Goal: Task Accomplishment & Management: Complete application form

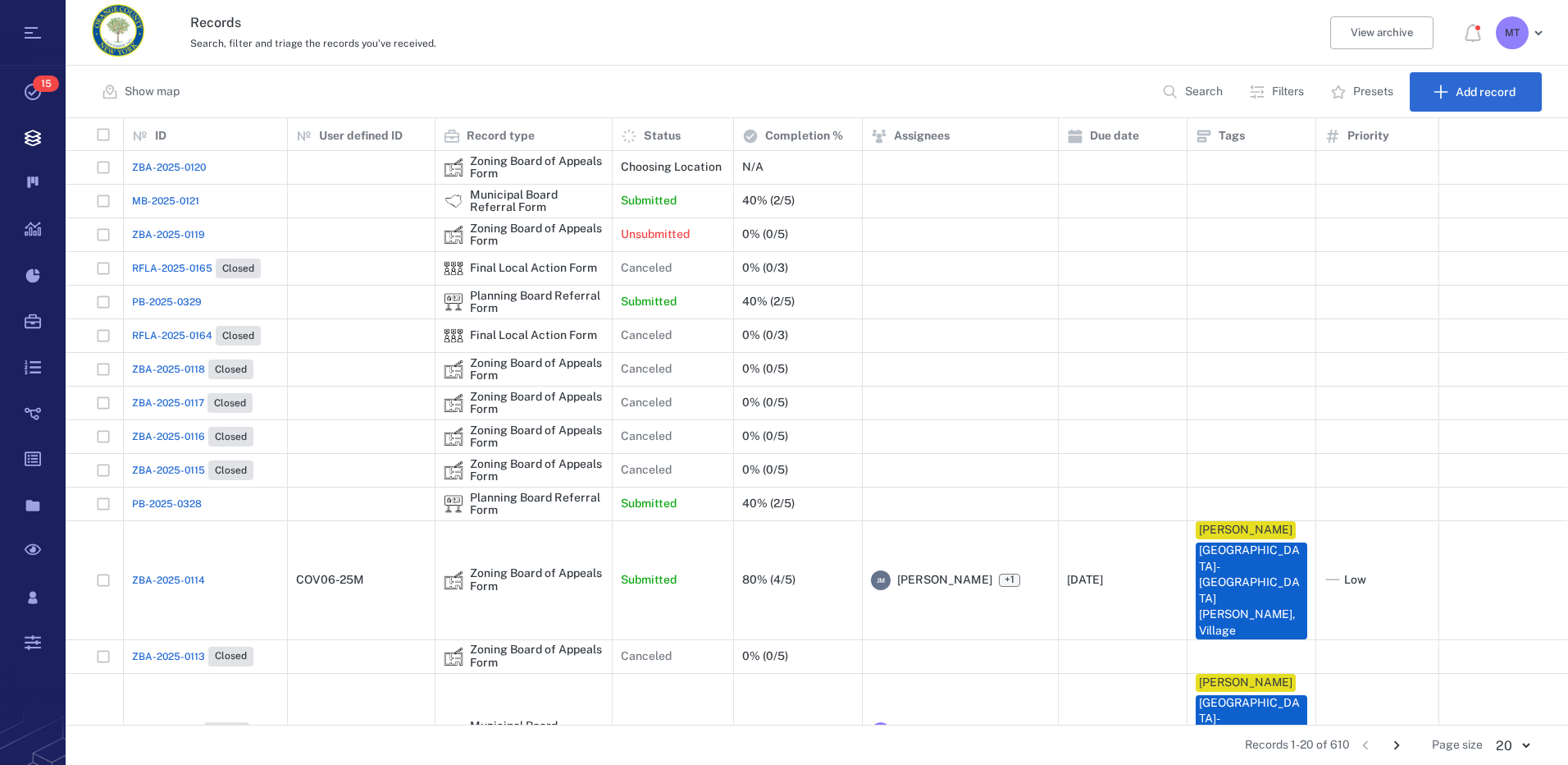
click at [1275, 96] on p "Filters" at bounding box center [1288, 92] width 32 height 16
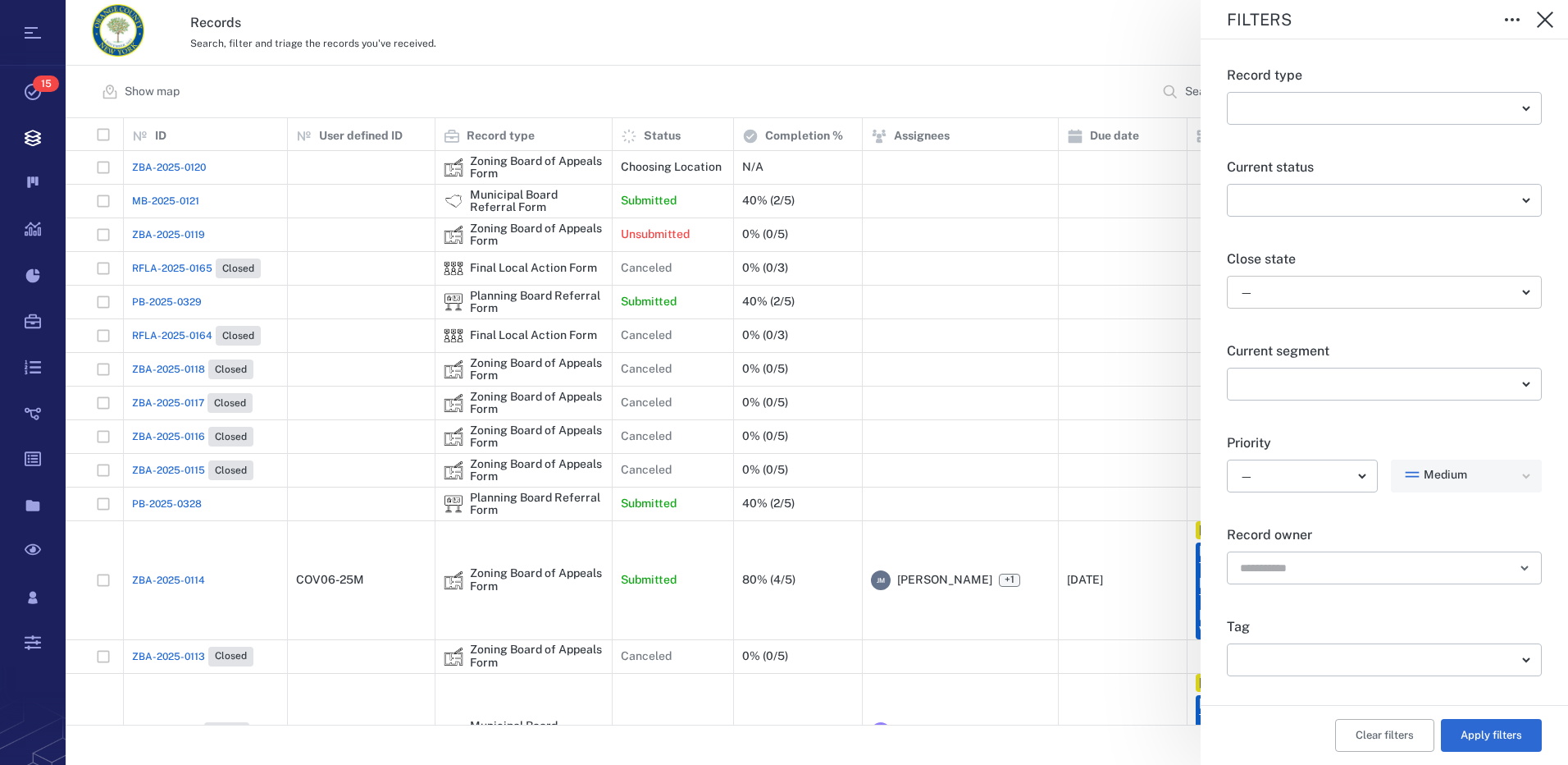
click at [1457, 288] on body "Tasks 15 Records Boards Dashboard Reports Record types Guide steps Rules Form b…" at bounding box center [784, 382] width 1568 height 765
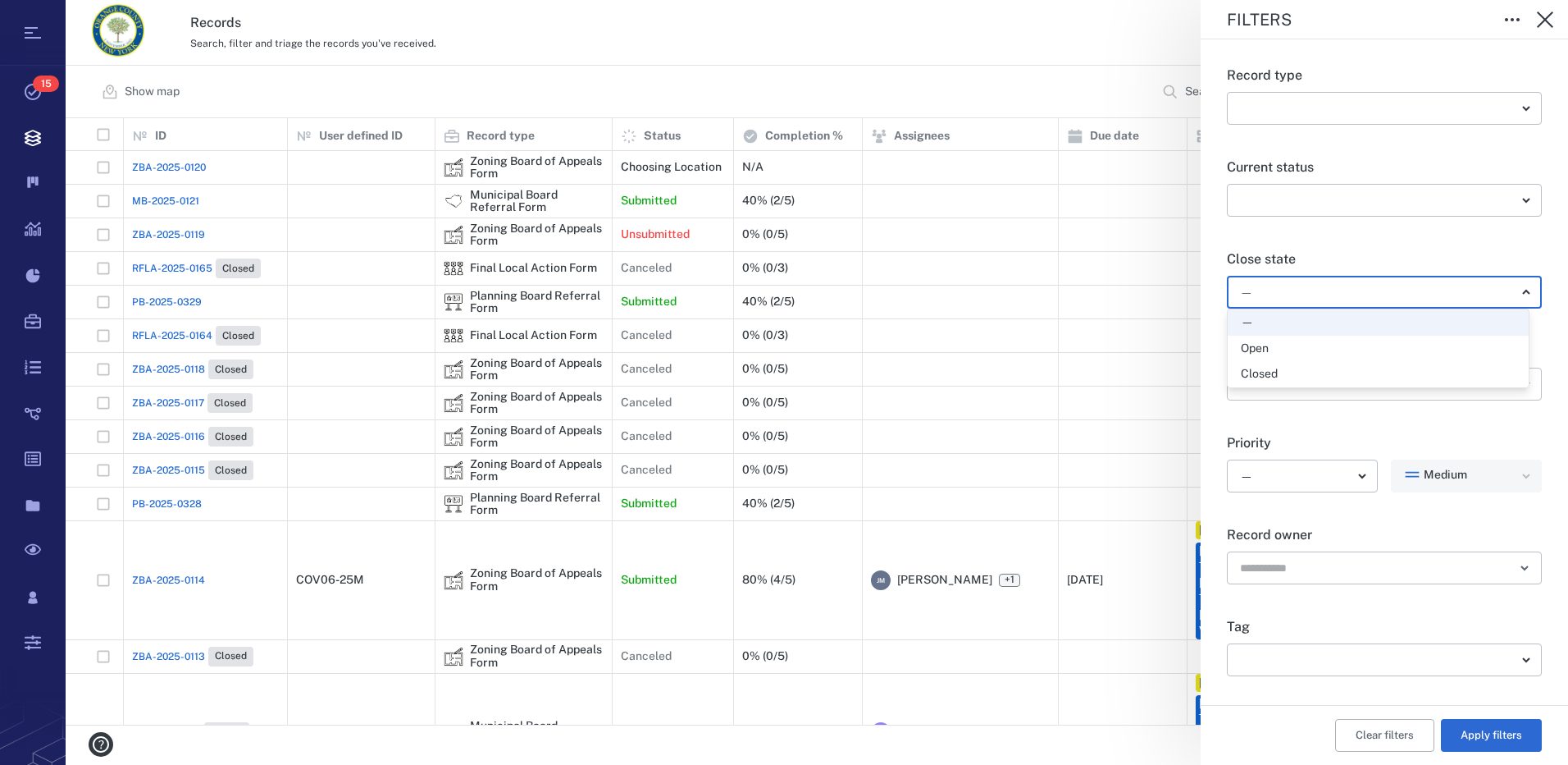
click at [1368, 355] on div "Open" at bounding box center [1378, 348] width 274 height 16
type input "*****"
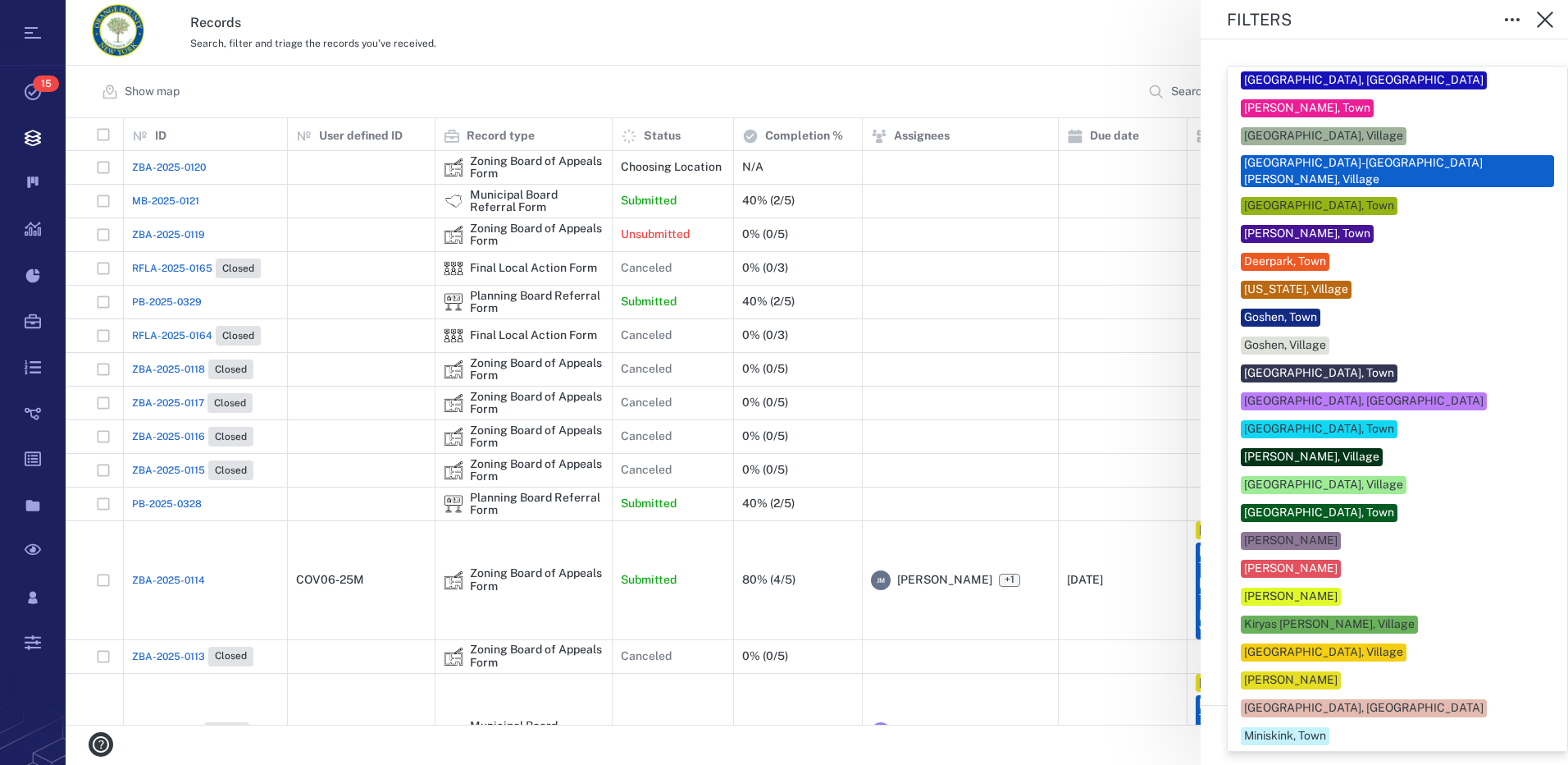
click at [1487, 663] on body "Tasks 15 Records Boards Dashboard Reports Record types Guide steps Rules Form b…" at bounding box center [784, 382] width 1568 height 765
click at [1365, 671] on div "[PERSON_NAME]" at bounding box center [1397, 680] width 313 height 18
type input "***"
click at [1541, 730] on div at bounding box center [784, 382] width 1568 height 765
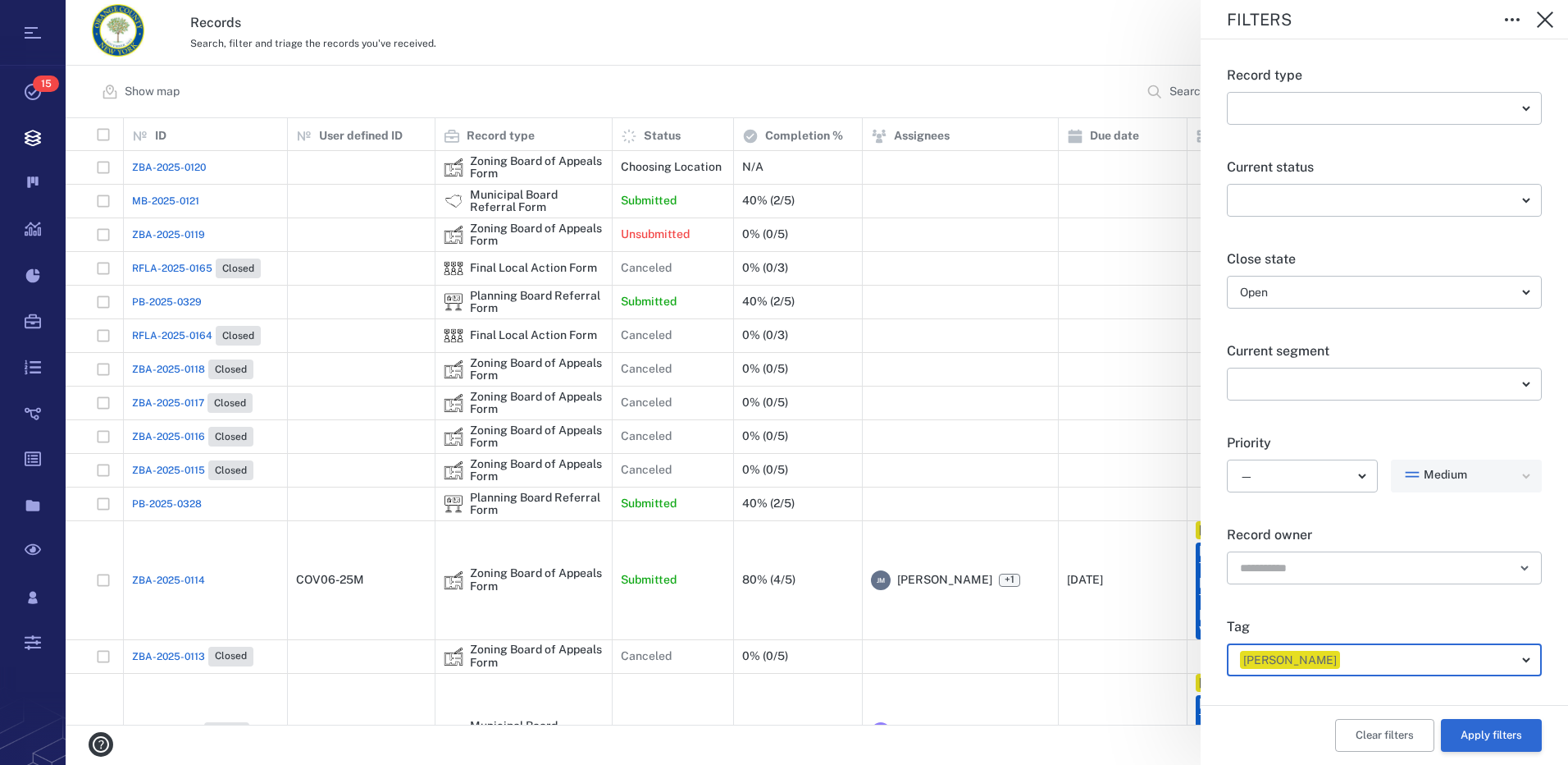
click at [1509, 738] on button "Apply filters" at bounding box center [1491, 735] width 101 height 33
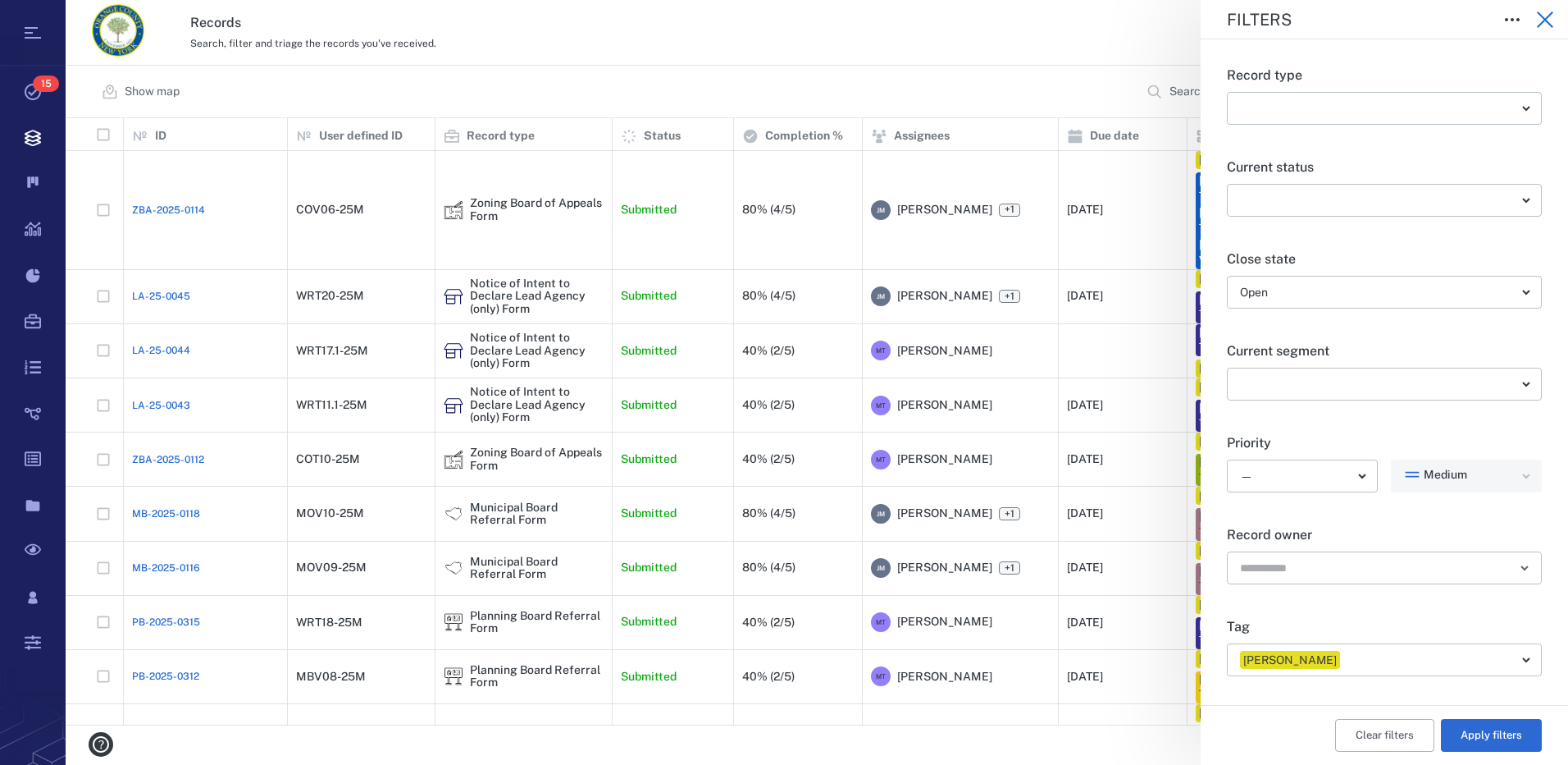
click at [1545, 24] on icon "button" at bounding box center [1545, 19] width 20 height 20
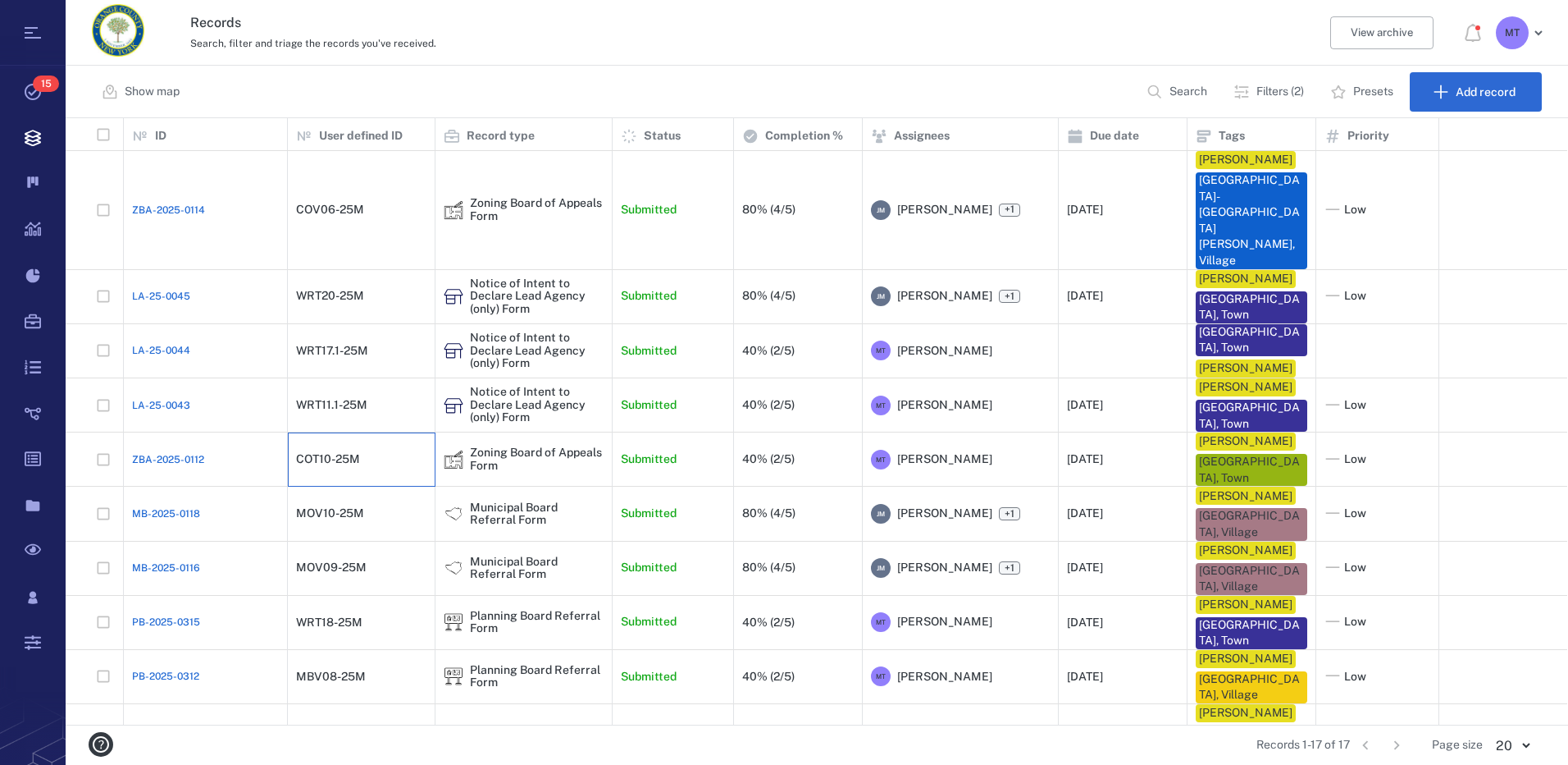
click at [341, 433] on div "COT10-25M" at bounding box center [362, 459] width 148 height 54
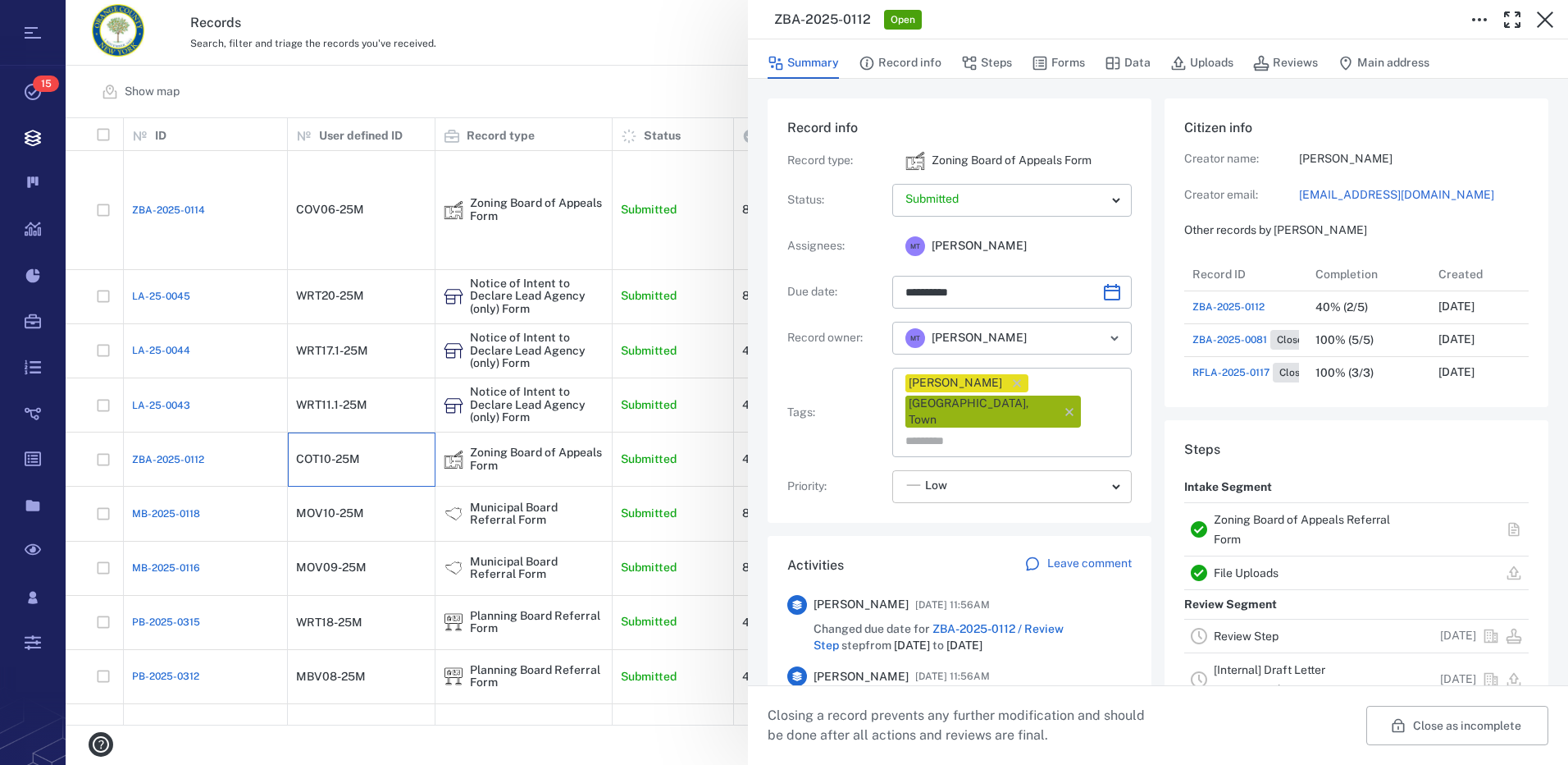
scroll to position [246, 0]
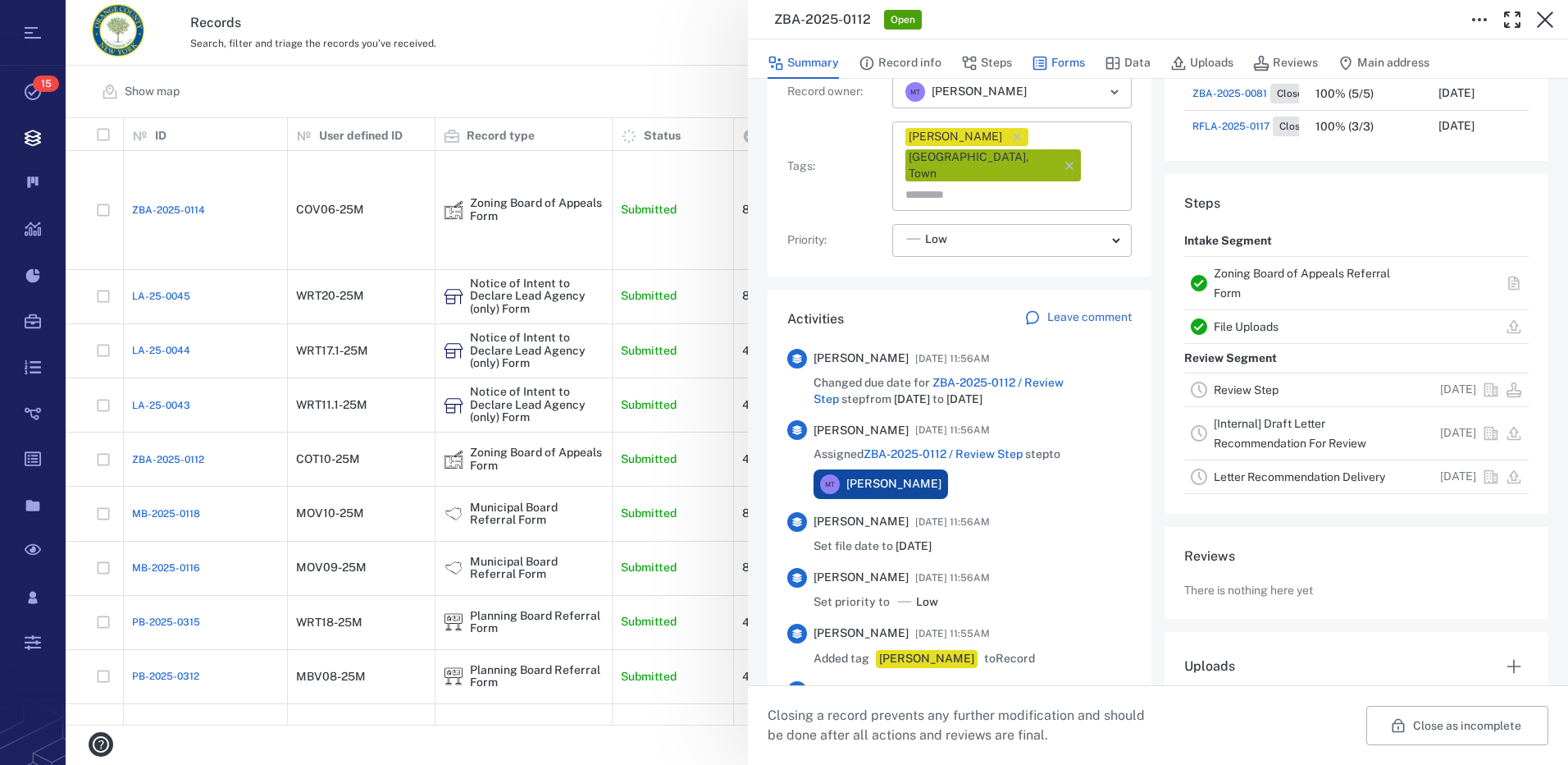
click at [1056, 56] on button "Forms" at bounding box center [1058, 63] width 54 height 31
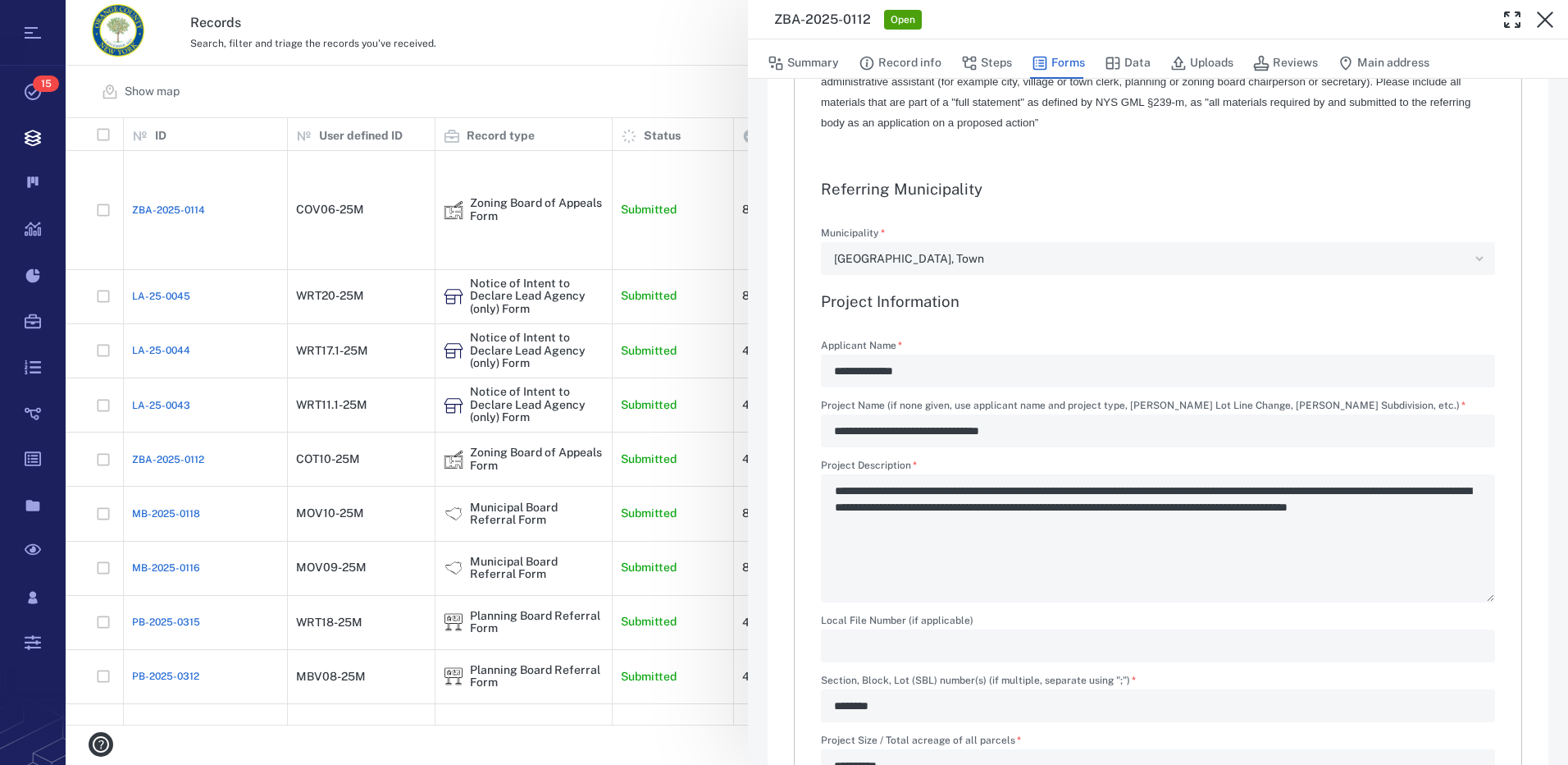
type textarea "*"
type input "**********"
click at [1544, 24] on icon "button" at bounding box center [1545, 19] width 20 height 20
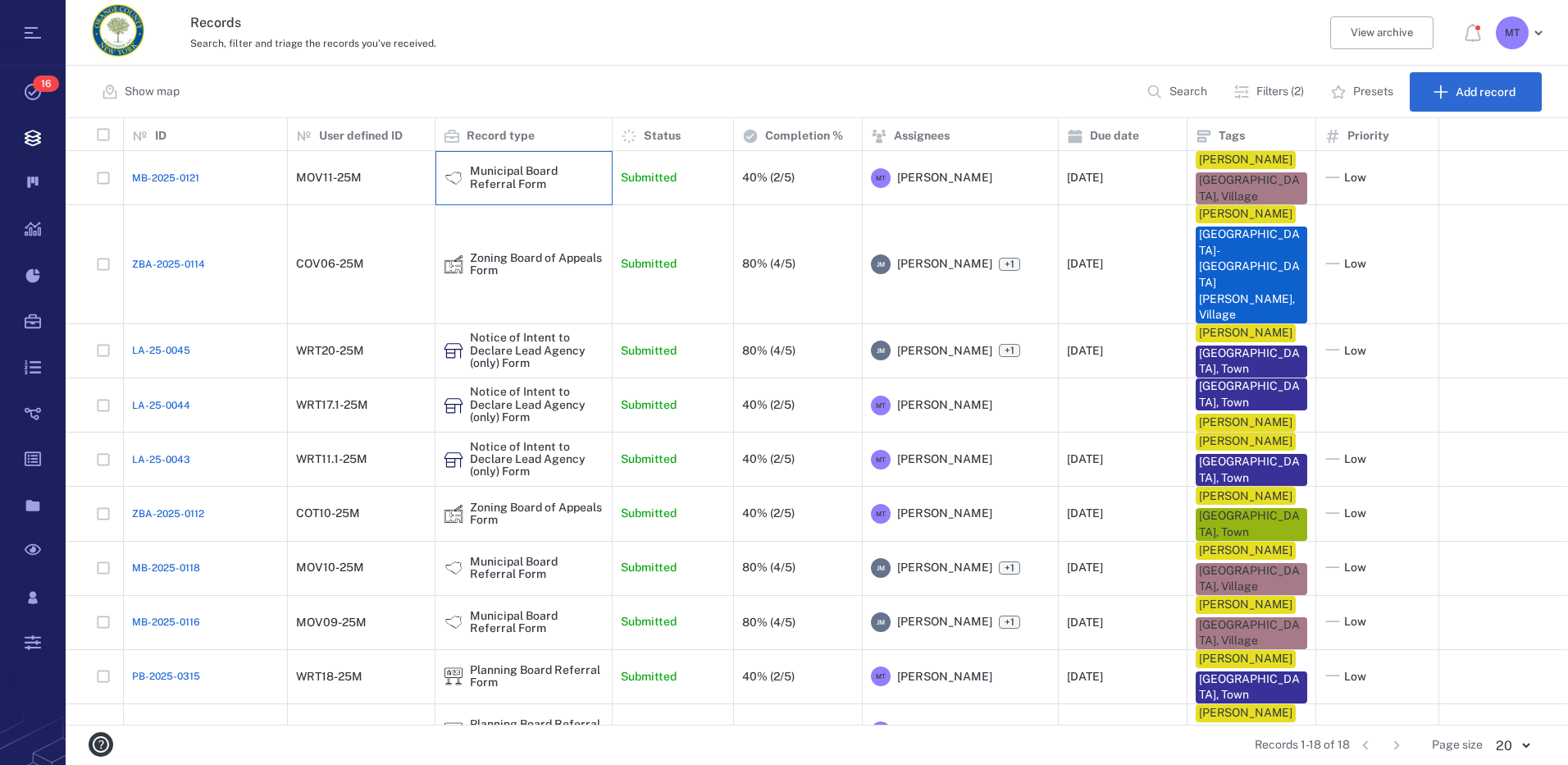
click at [498, 179] on div "Municipal Board Referral Form" at bounding box center [536, 177] width 134 height 25
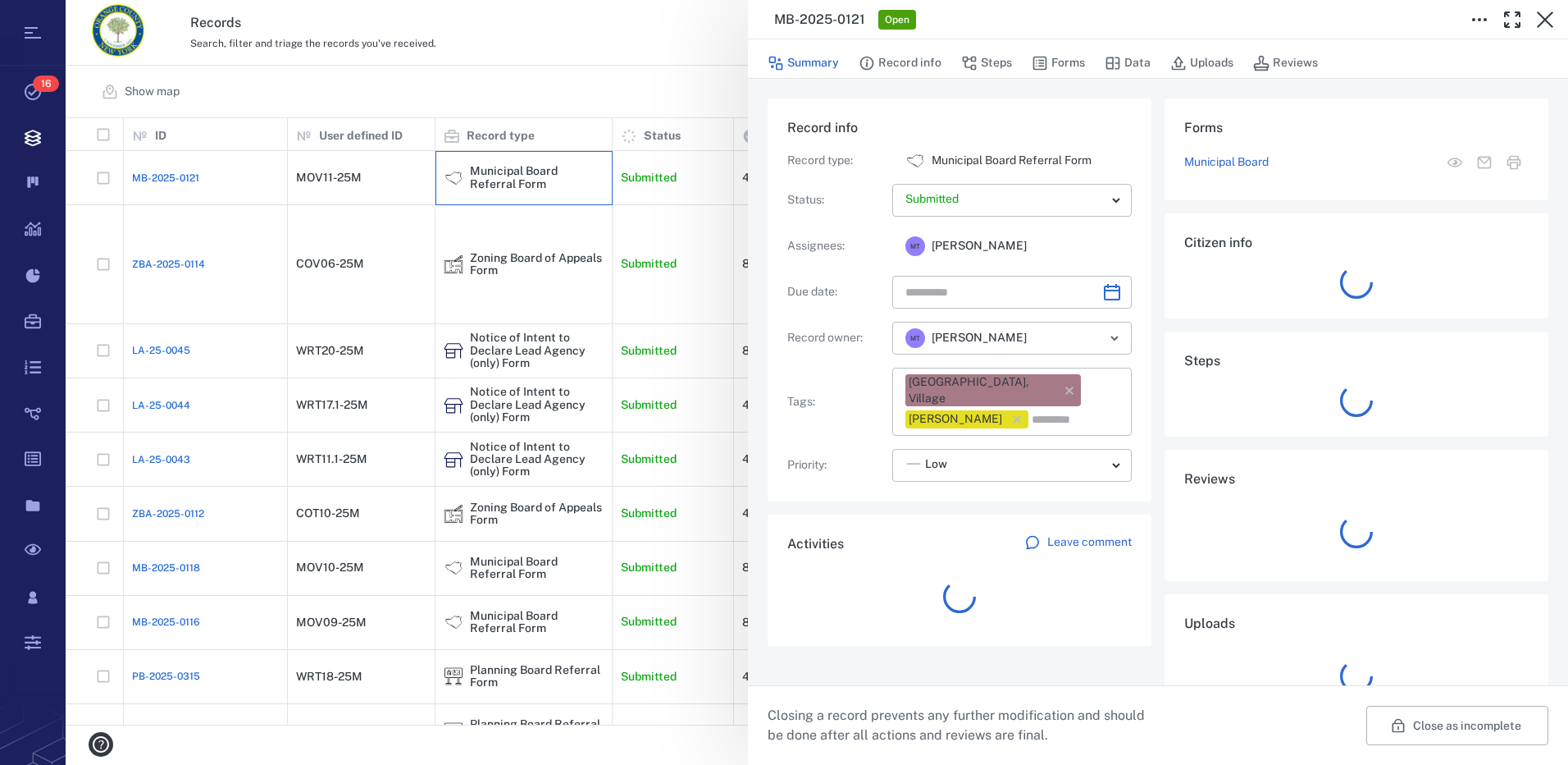
type input "**********"
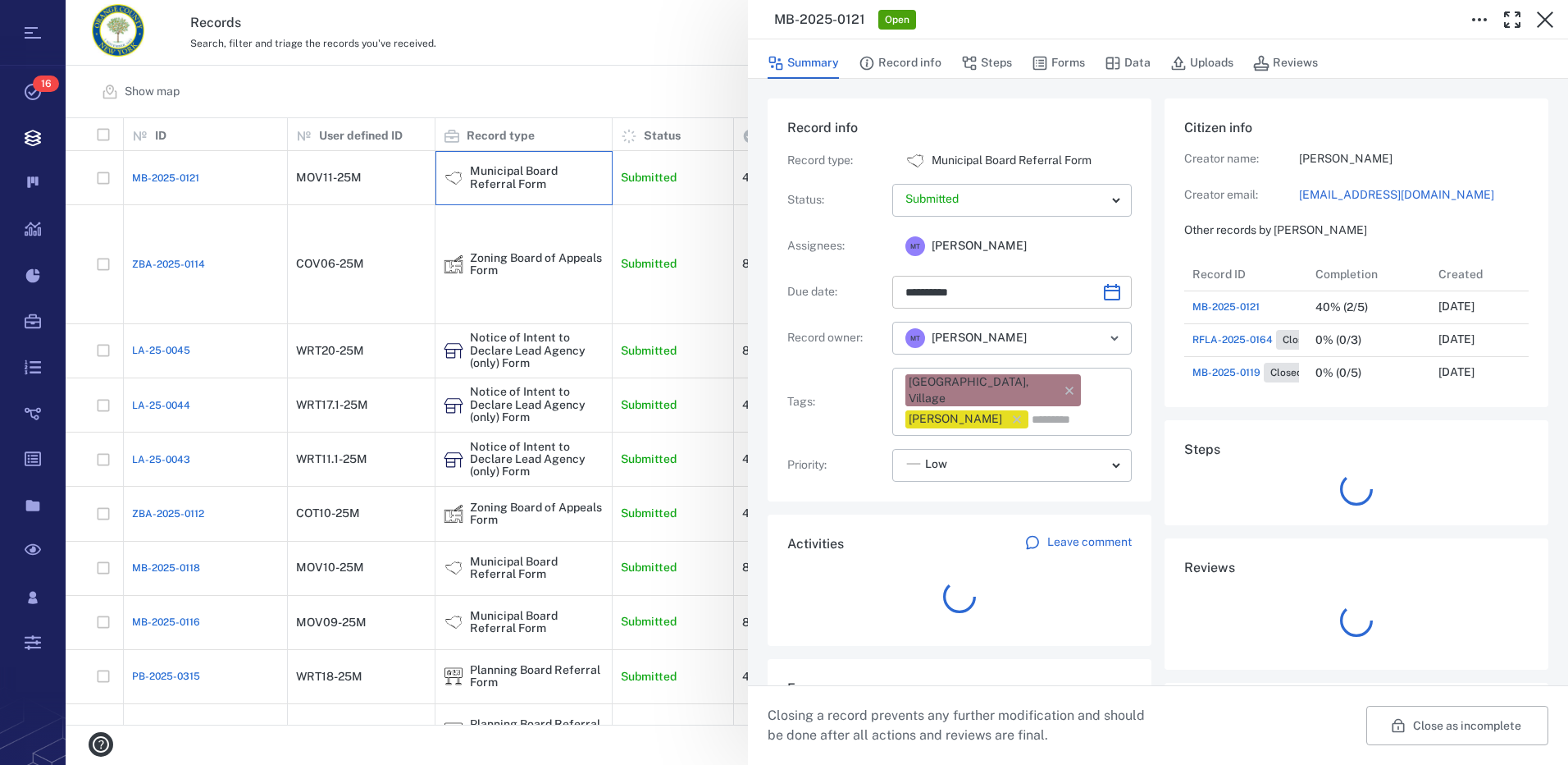
scroll to position [13, 13]
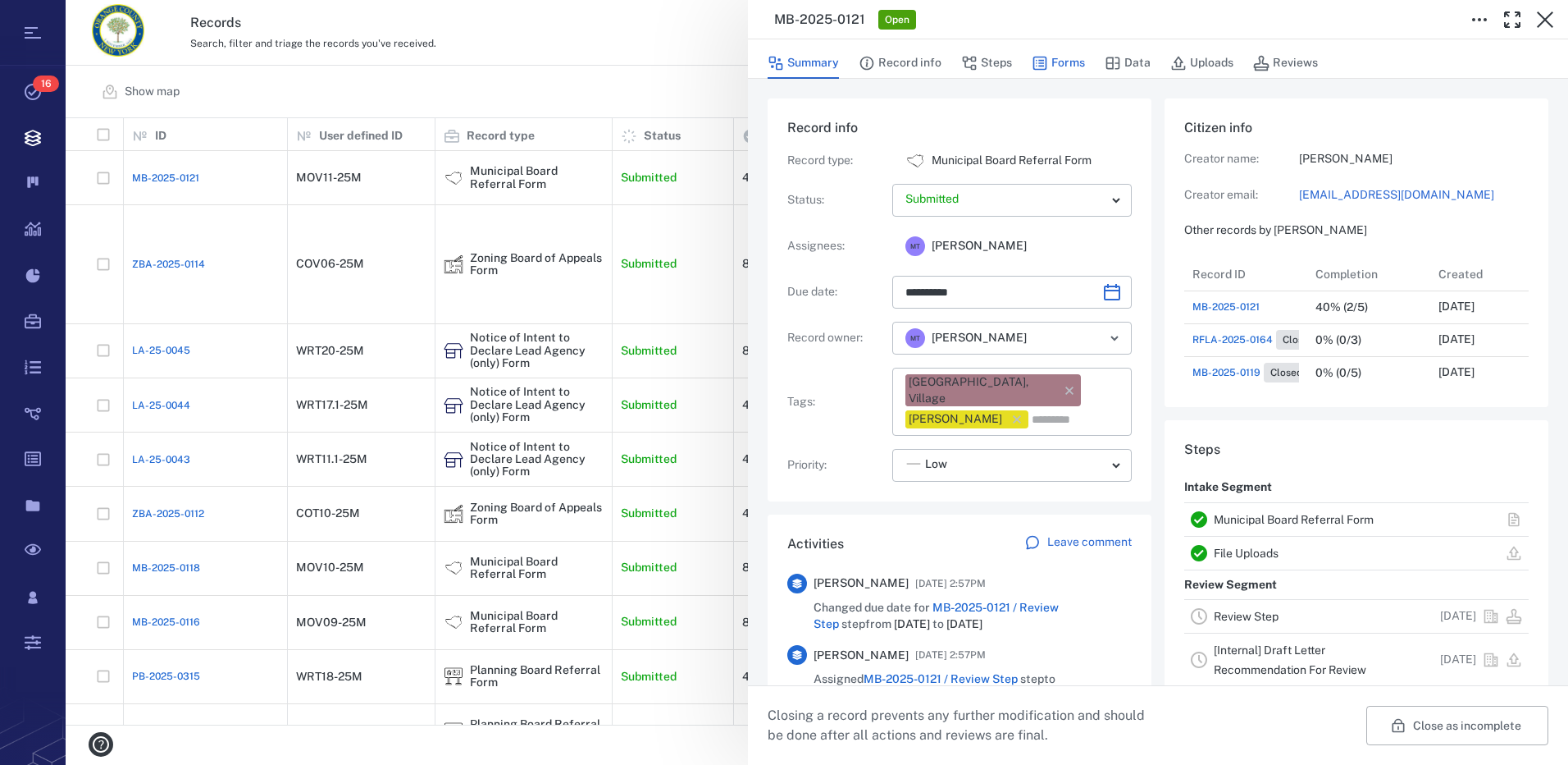
click at [1052, 59] on button "Forms" at bounding box center [1058, 63] width 54 height 31
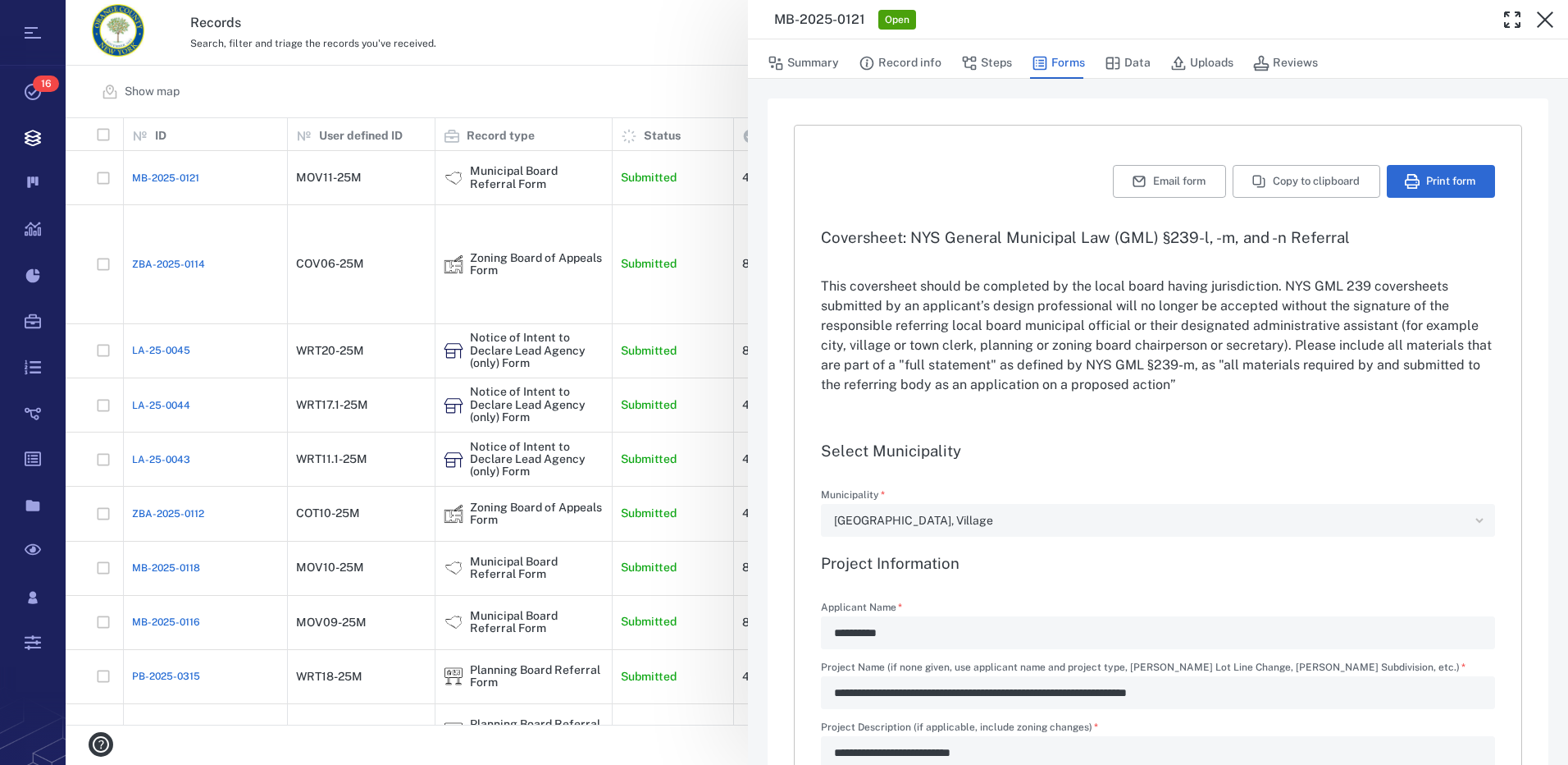
type input "**********"
drag, startPoint x: 1550, startPoint y: 17, endPoint x: 815, endPoint y: 59, distance: 736.2
click at [1550, 17] on icon "button" at bounding box center [1545, 19] width 20 height 20
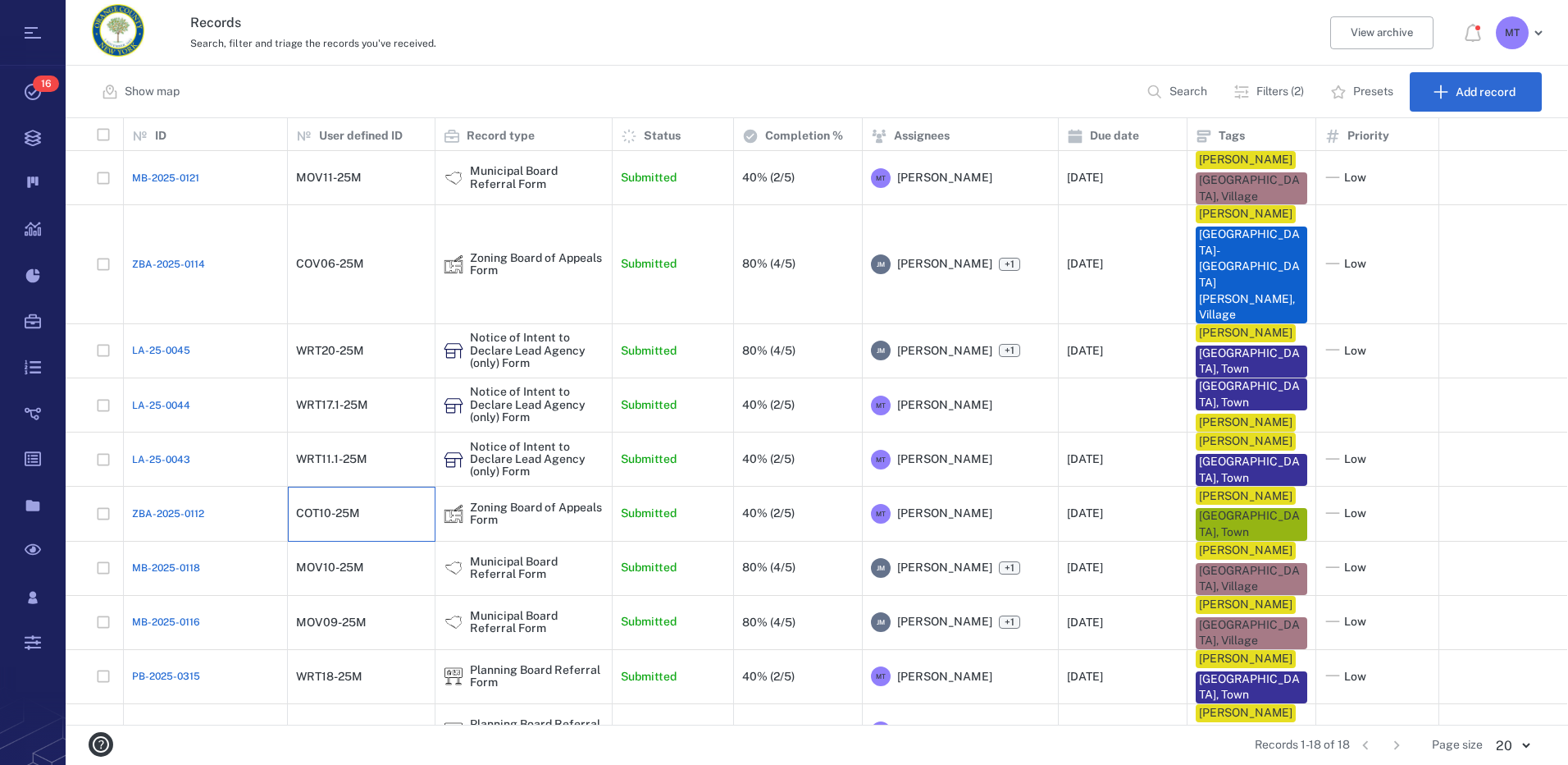
click at [389, 497] on div "COT10-25M" at bounding box center [361, 514] width 130 height 33
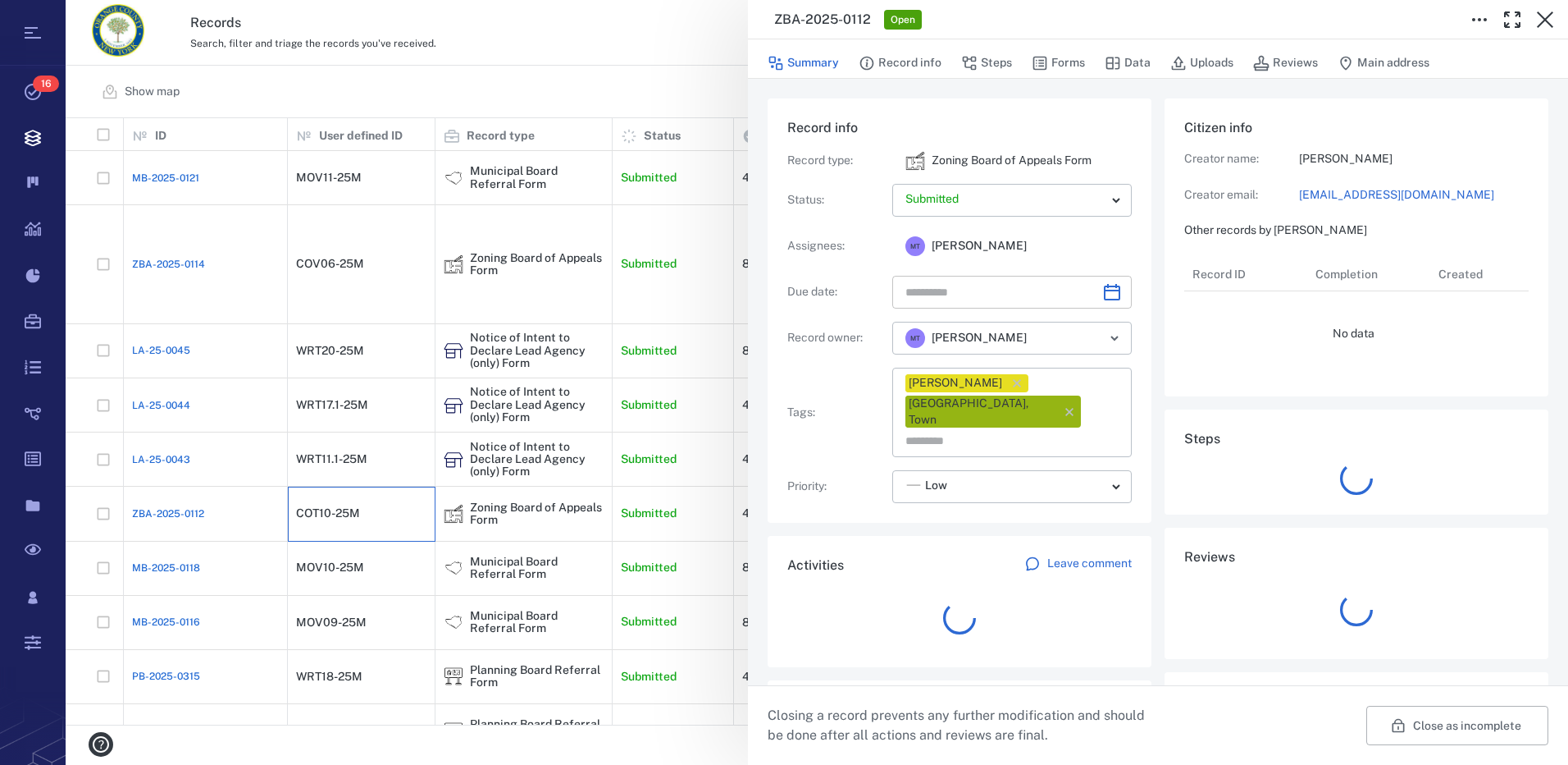
type input "**********"
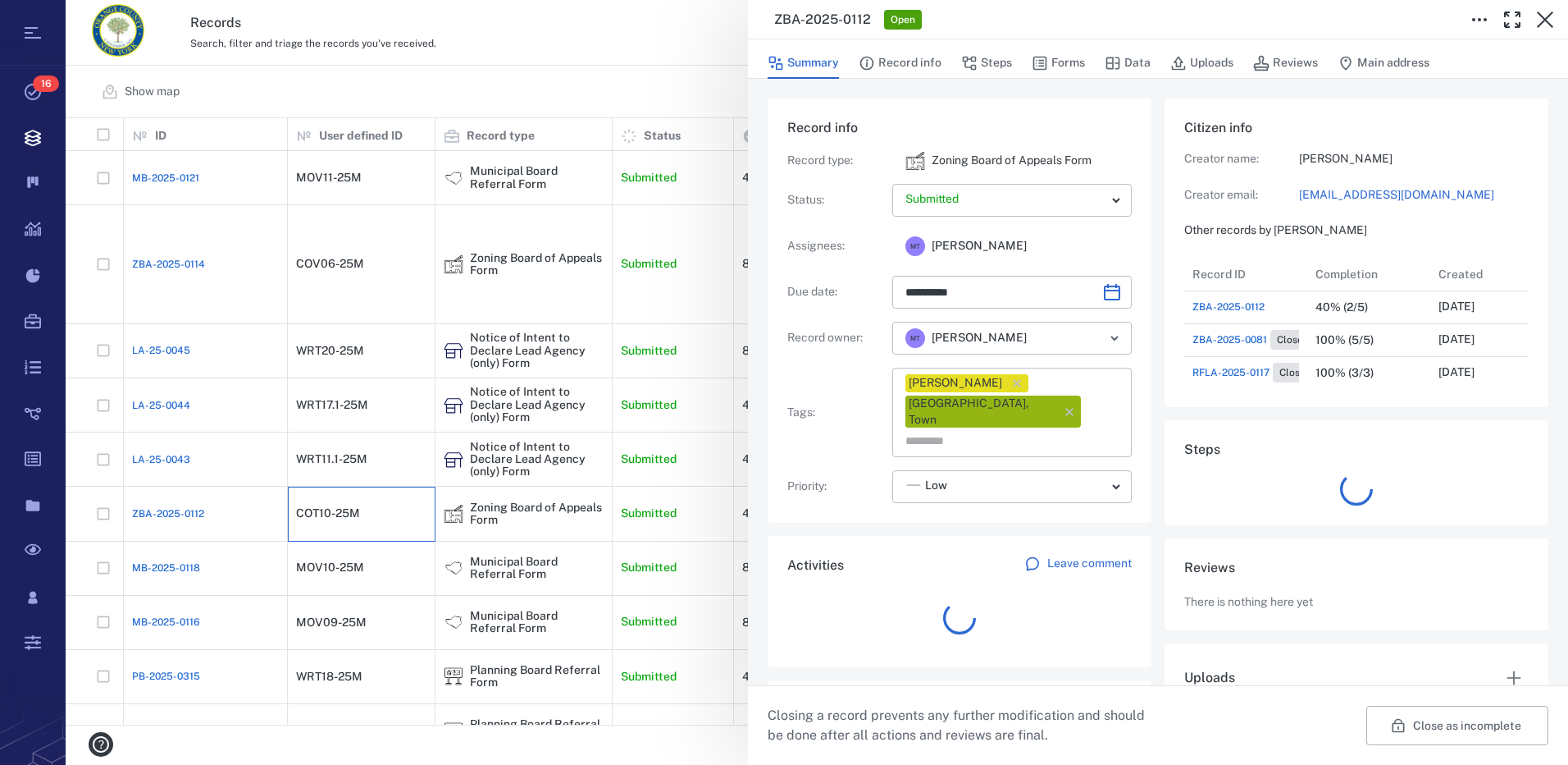
scroll to position [623, 313]
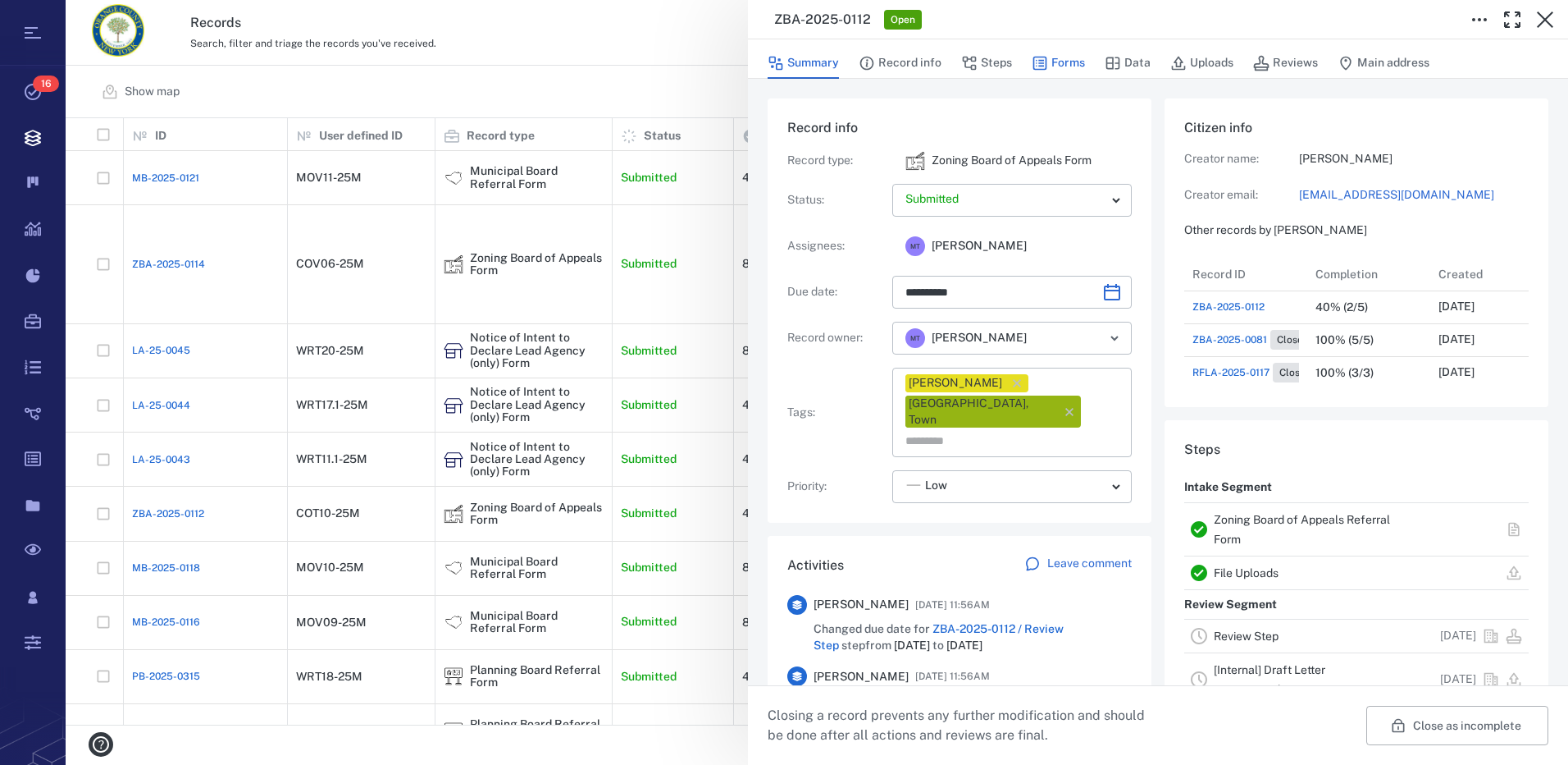
click at [1078, 63] on button "Forms" at bounding box center [1058, 63] width 54 height 31
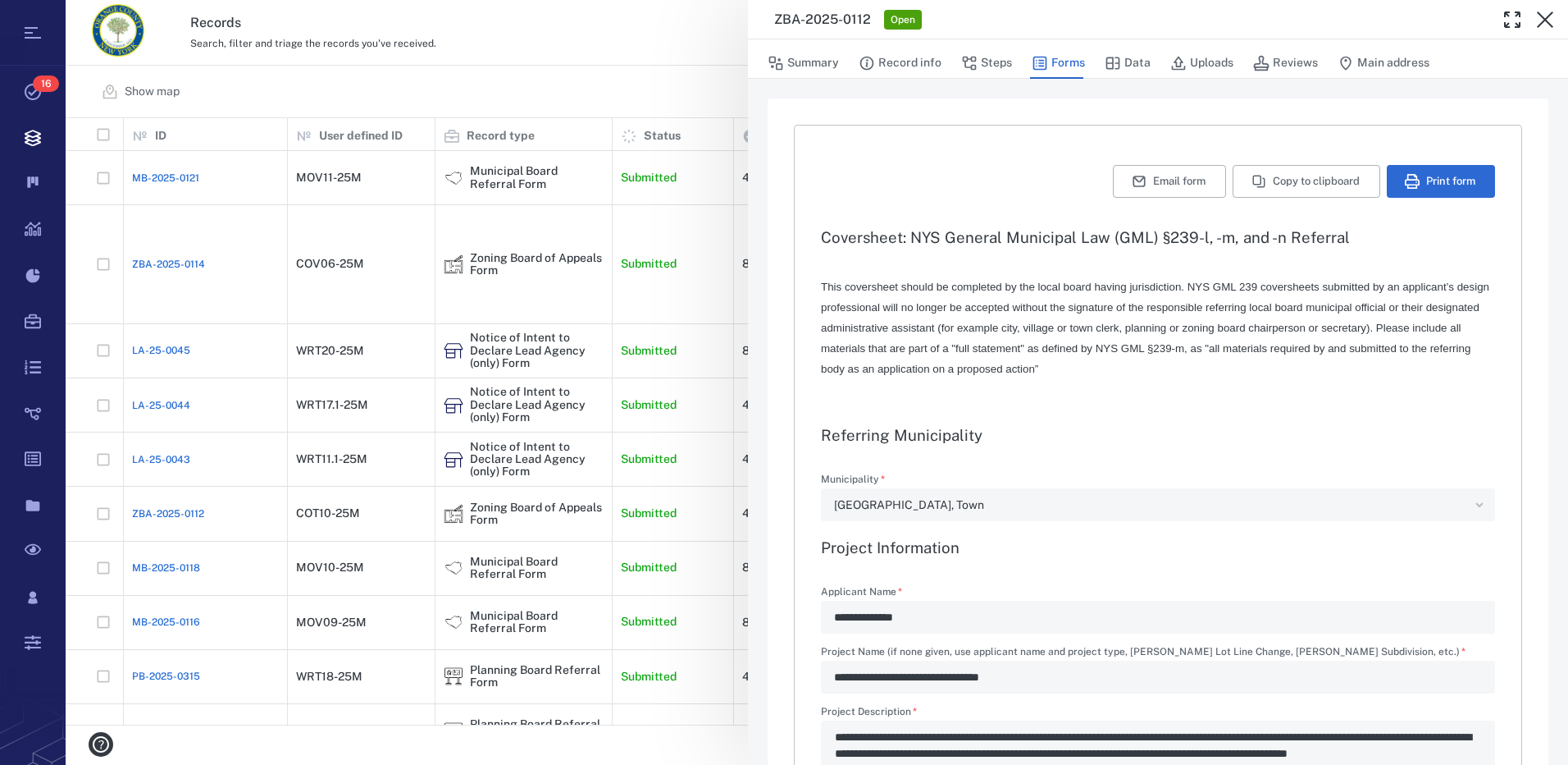
type textarea "*"
type input "**********"
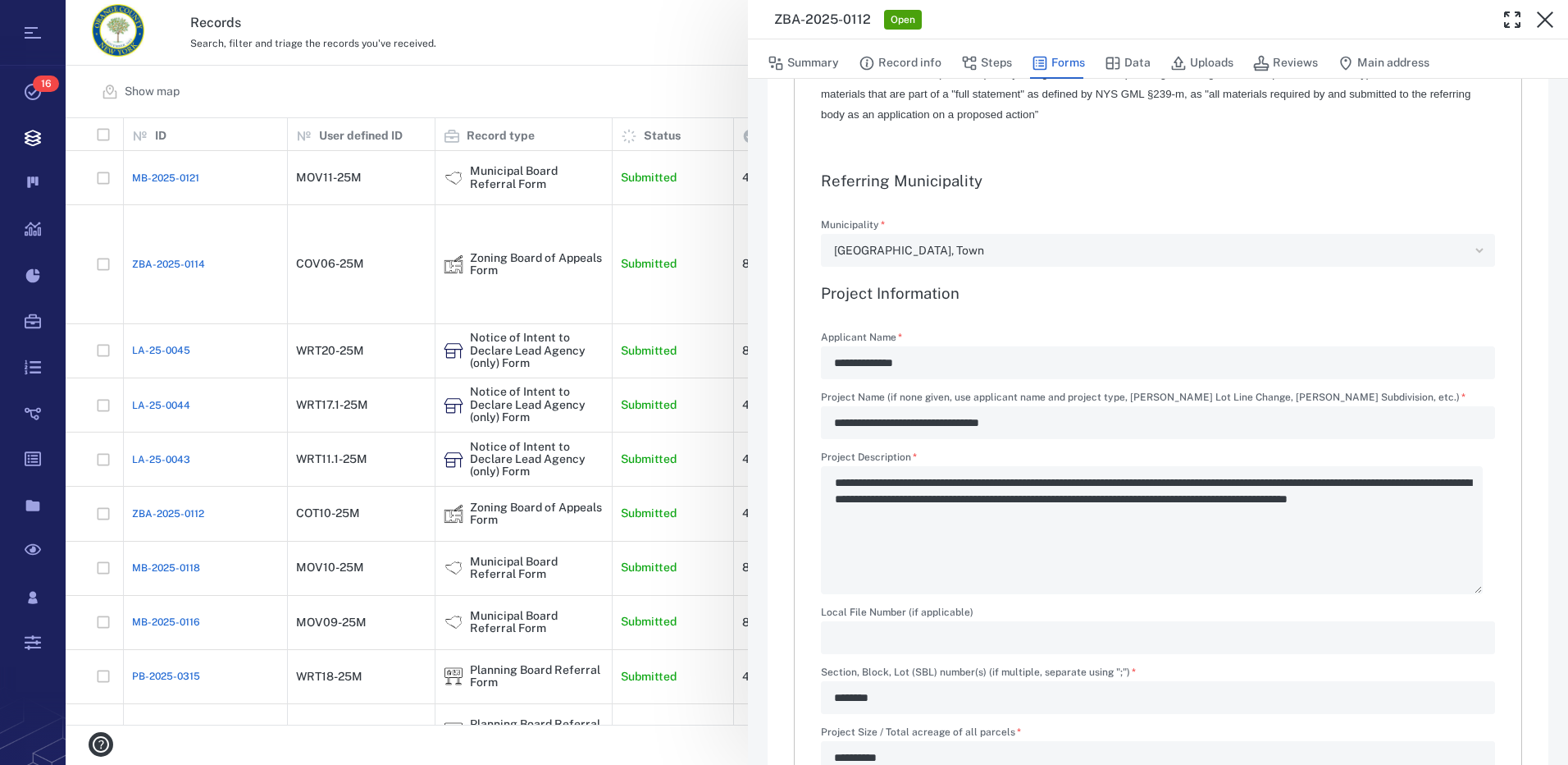
scroll to position [328, 0]
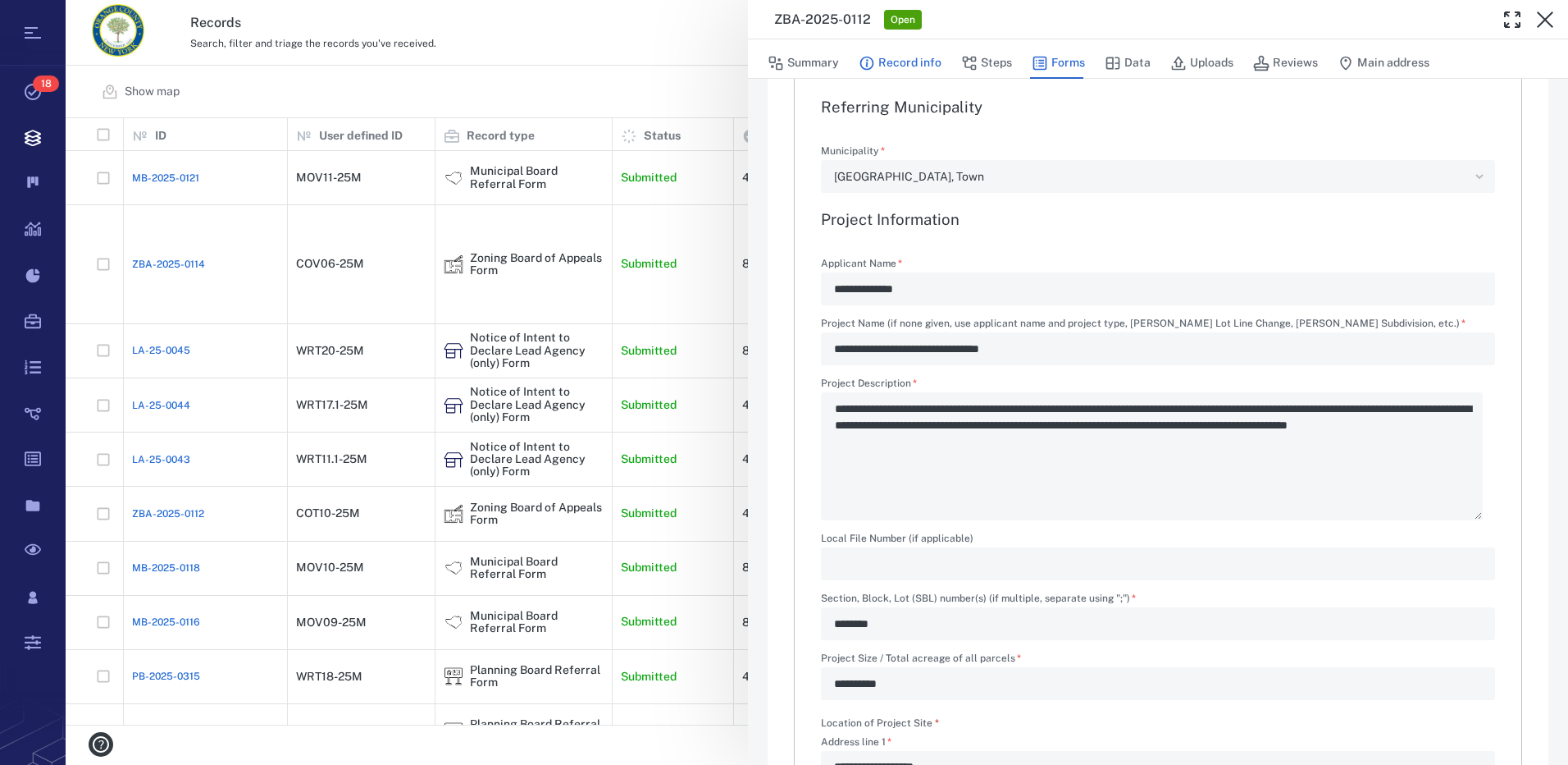
click at [934, 66] on button "Record info" at bounding box center [900, 63] width 83 height 31
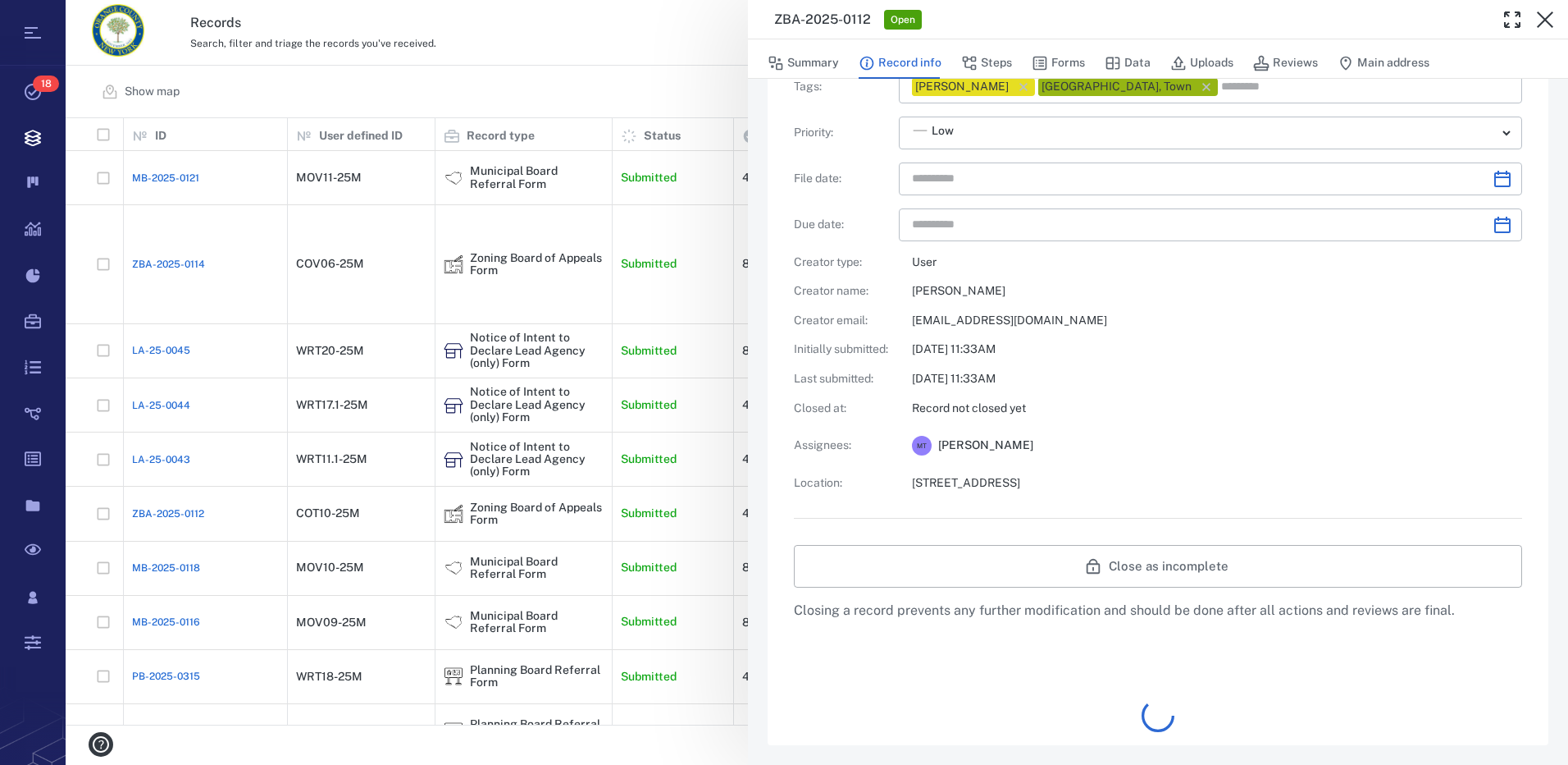
type input "**********"
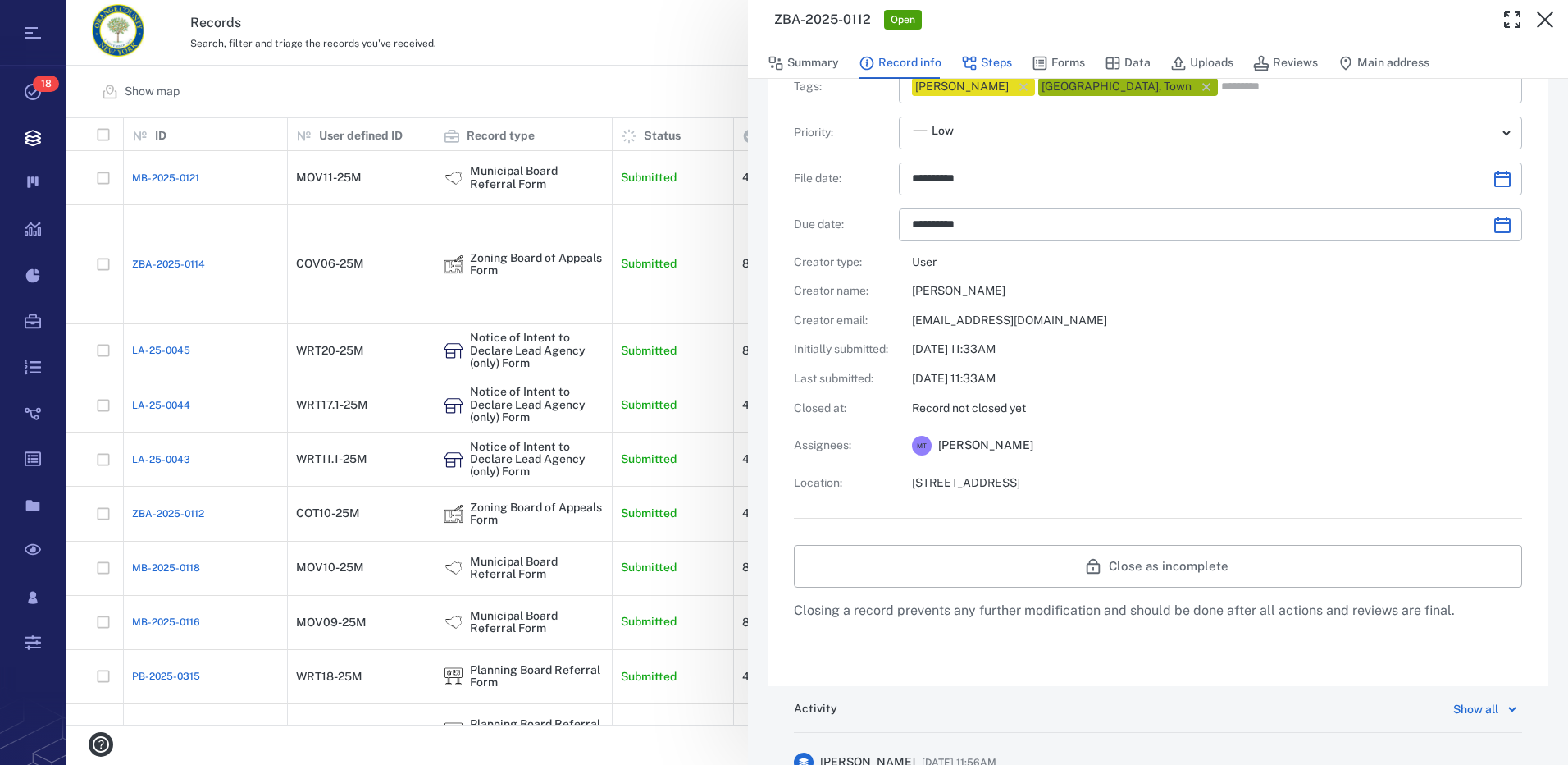
click at [1001, 63] on button "Steps" at bounding box center [986, 63] width 51 height 31
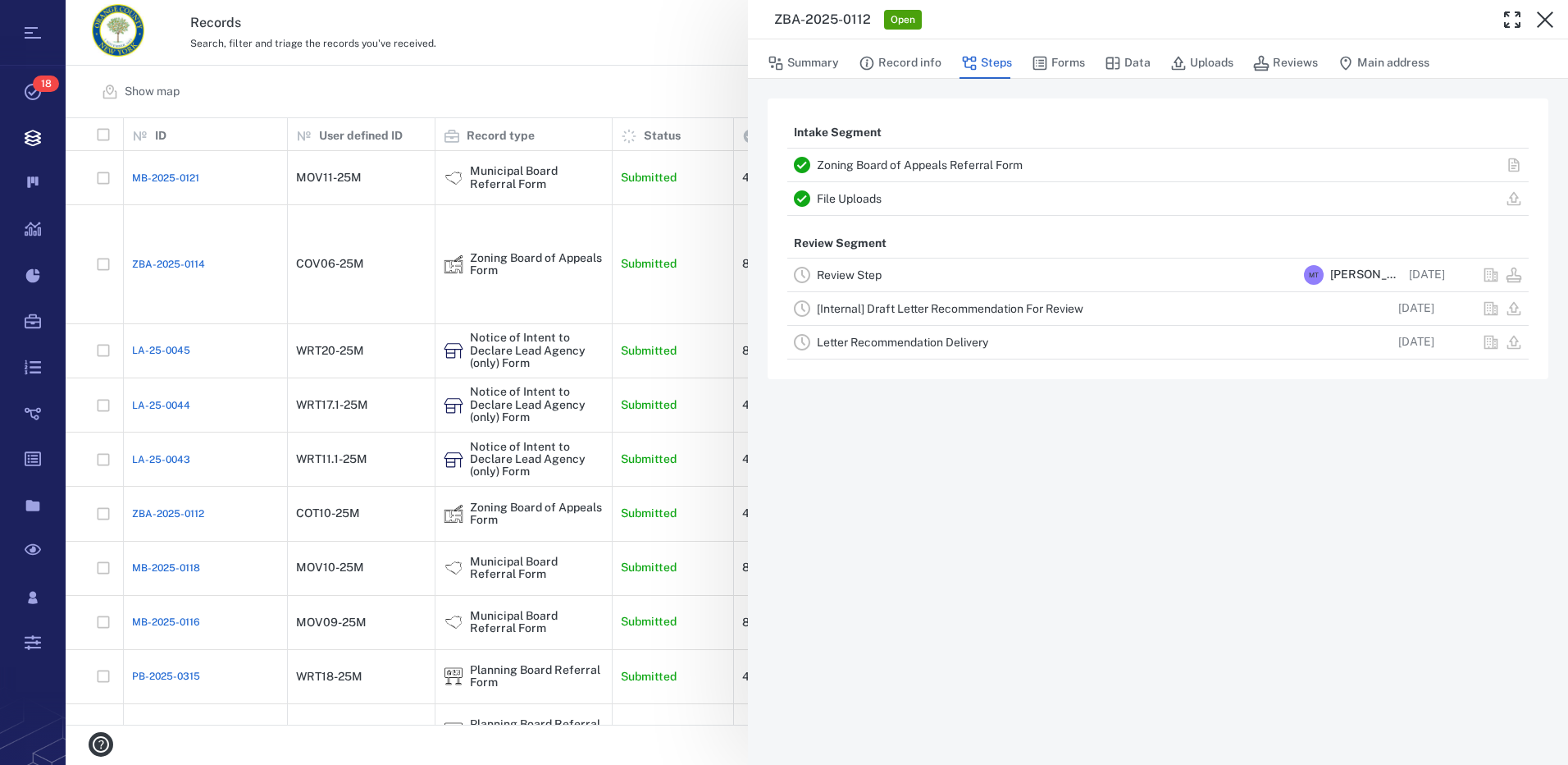
click at [865, 276] on link "Review Step" at bounding box center [848, 275] width 65 height 13
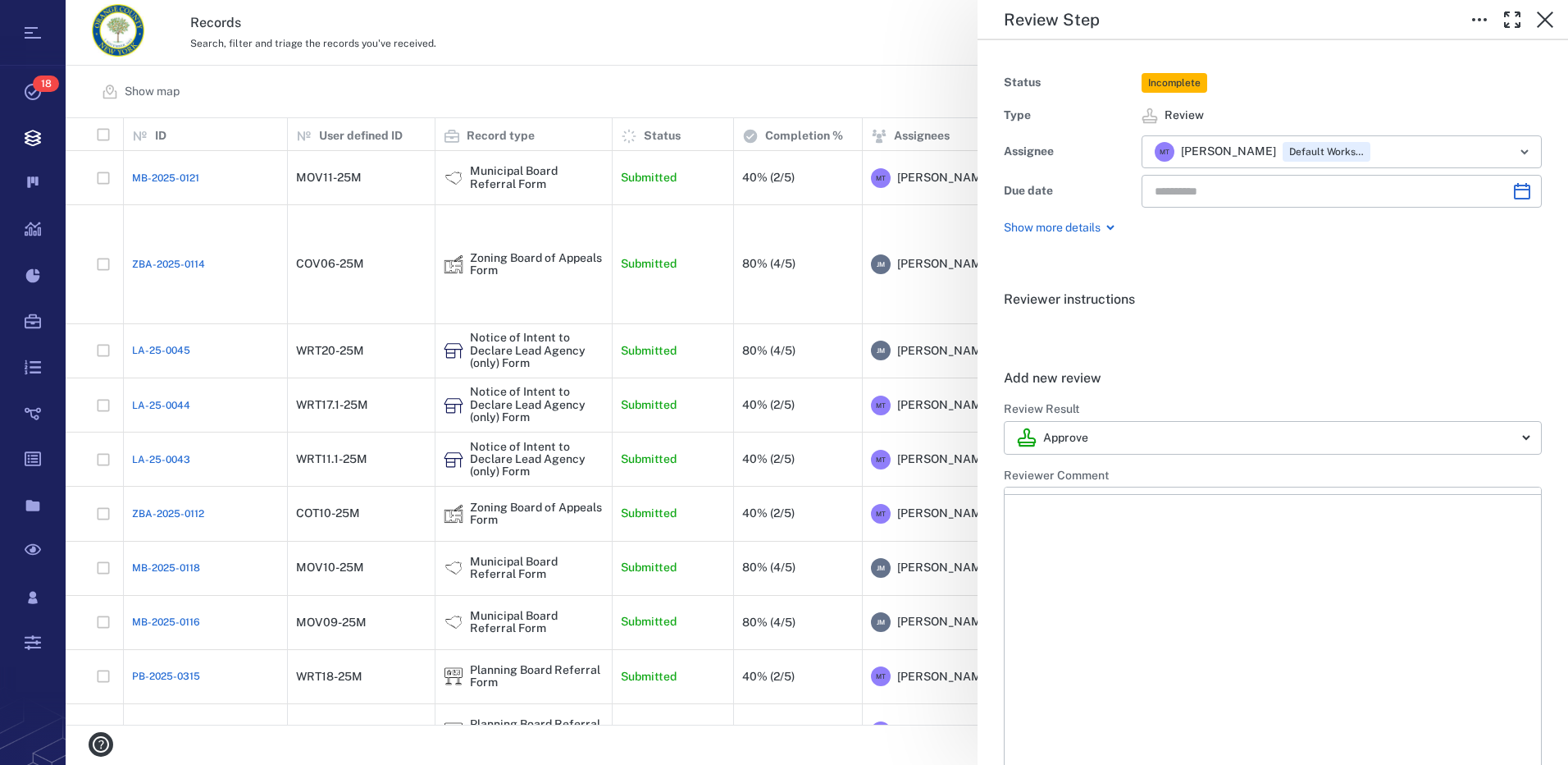
type input "**********"
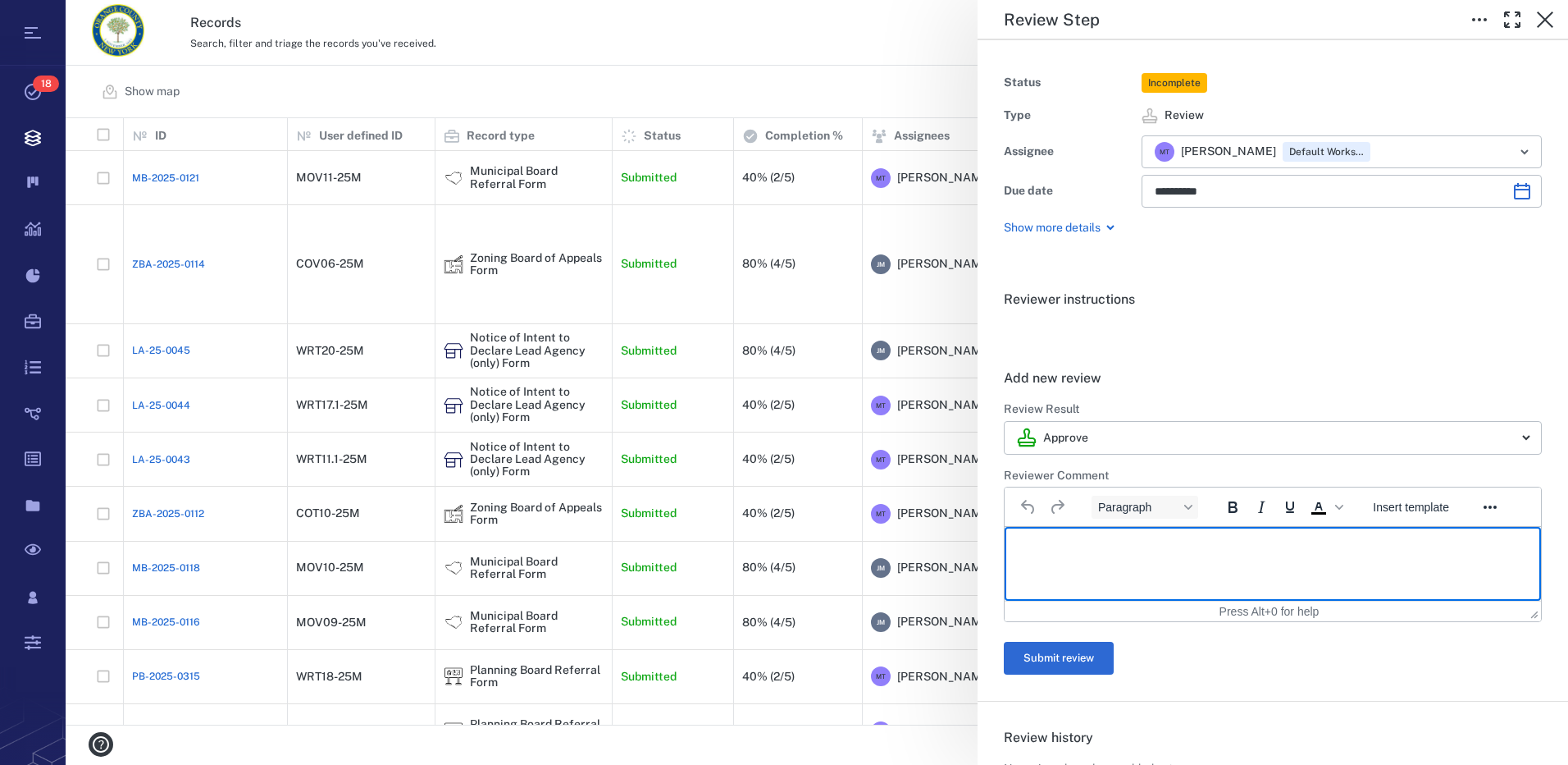
click at [1126, 545] on p "Rich Text Area. Press ALT-0 for help." at bounding box center [1272, 547] width 508 height 15
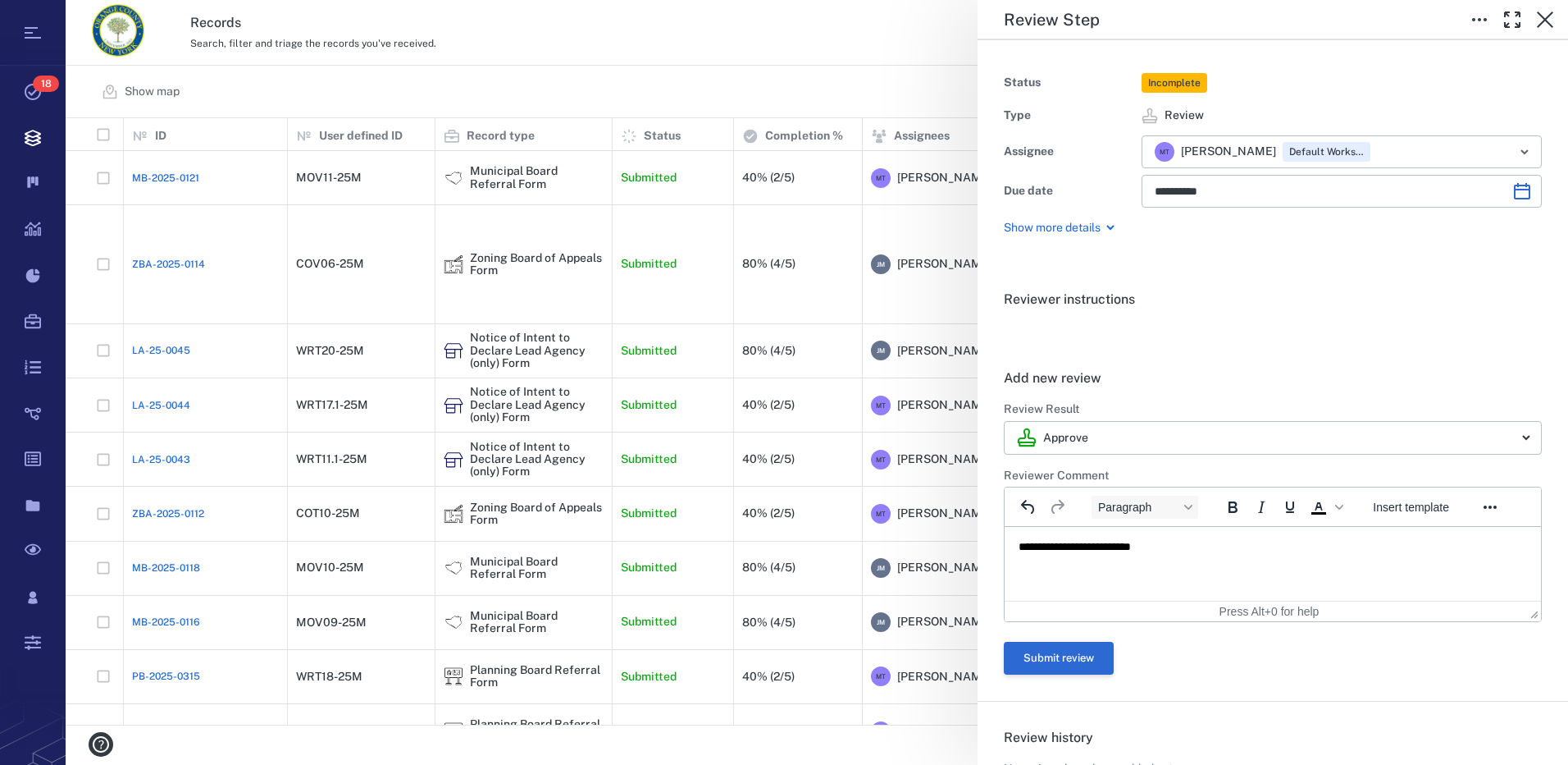
click at [1097, 656] on button "Submit review" at bounding box center [1058, 658] width 110 height 33
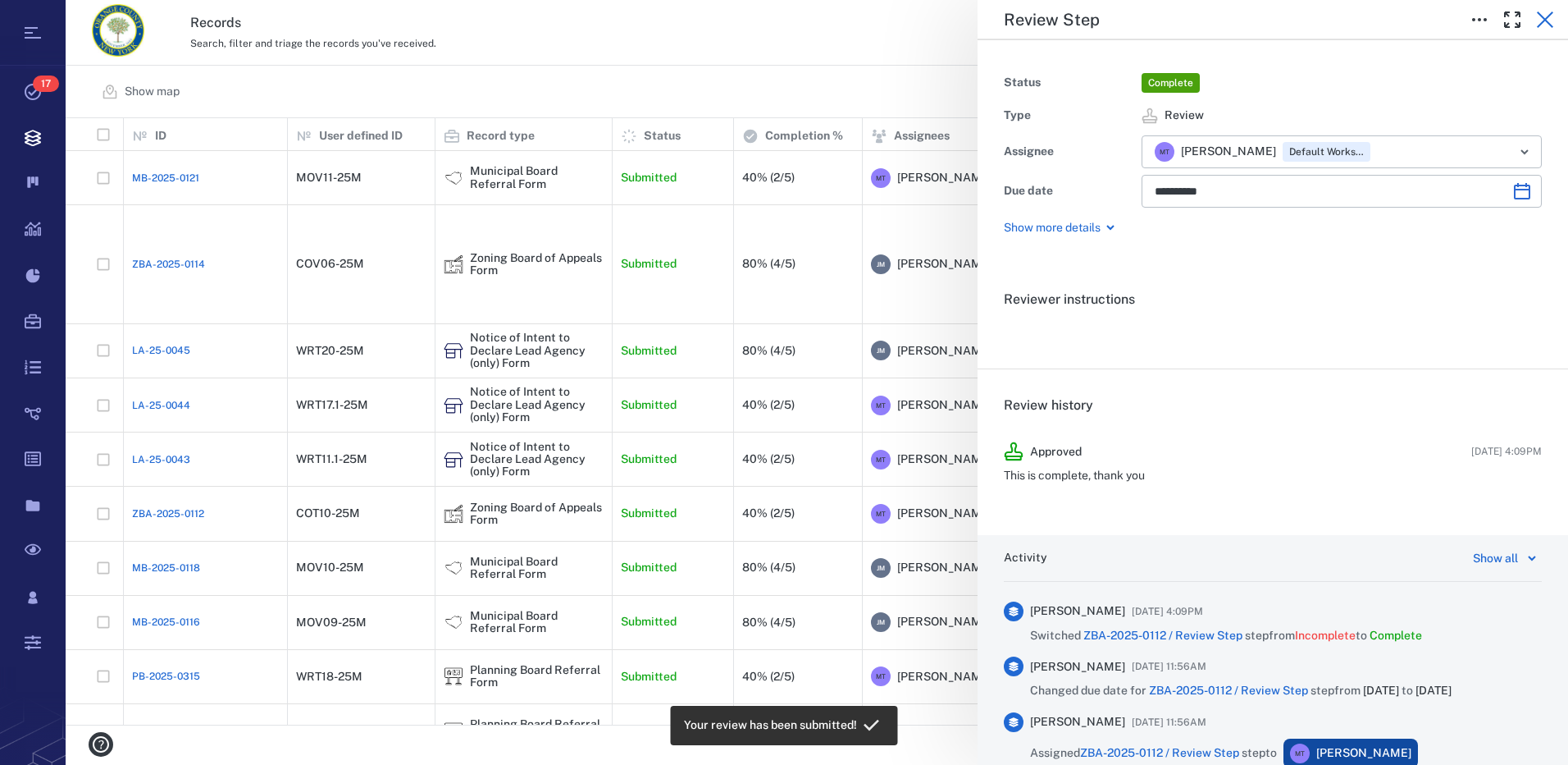
click at [1541, 16] on icon "button" at bounding box center [1545, 19] width 16 height 16
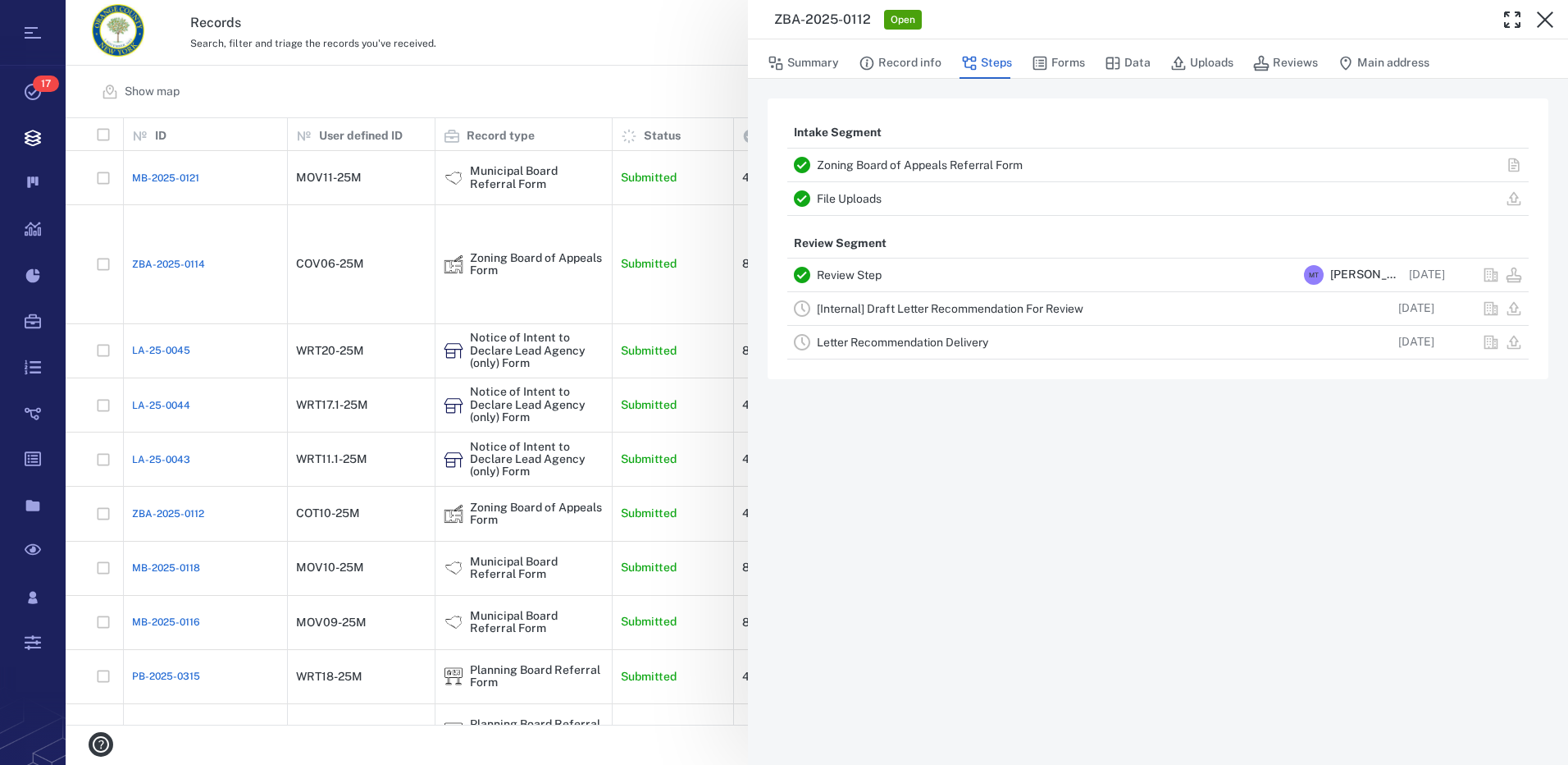
click at [889, 308] on link "[Internal] Draft Letter Recommendation For Review" at bounding box center [949, 308] width 267 height 13
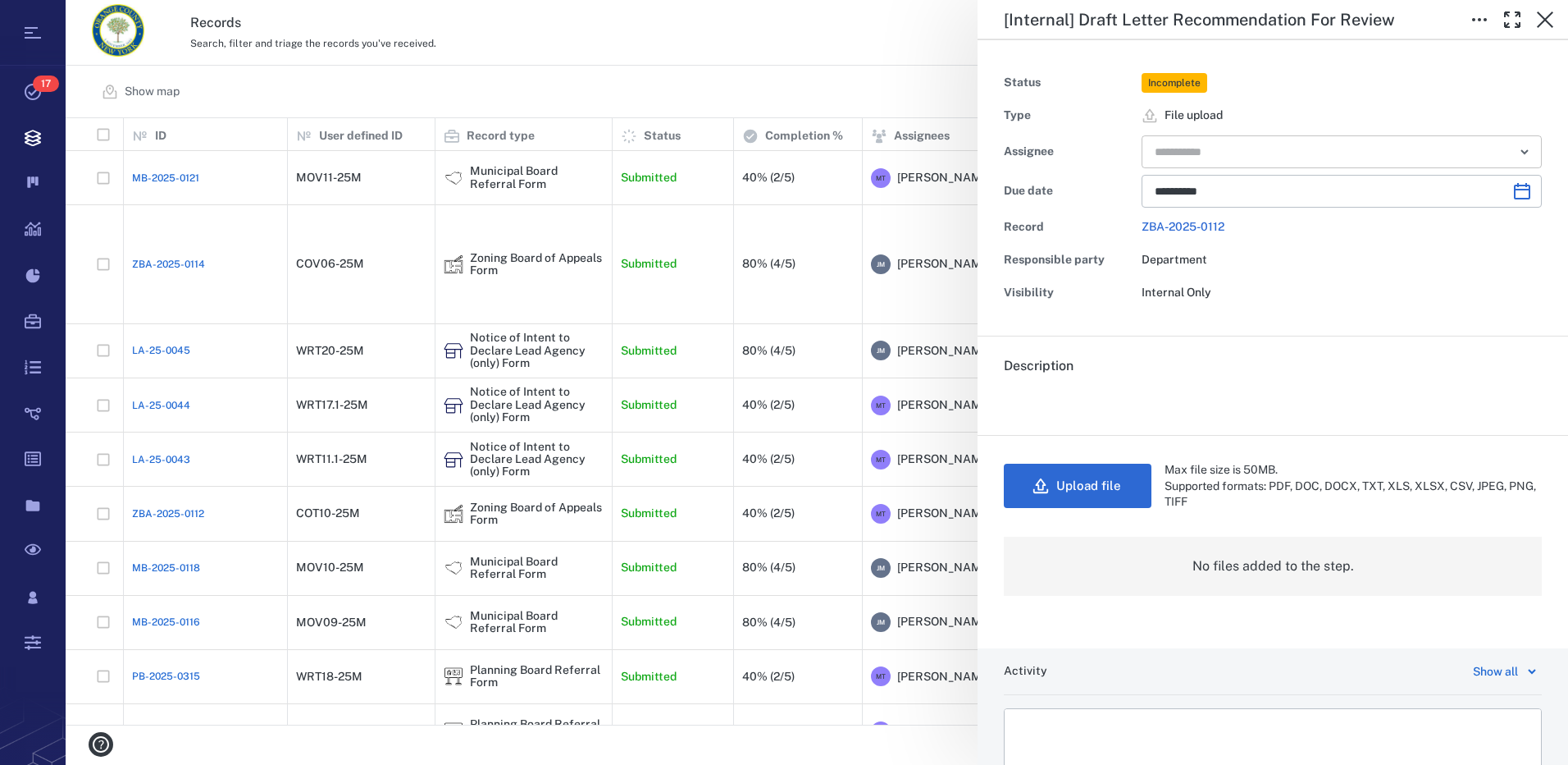
click at [1514, 155] on icon "Open" at bounding box center [1524, 151] width 20 height 20
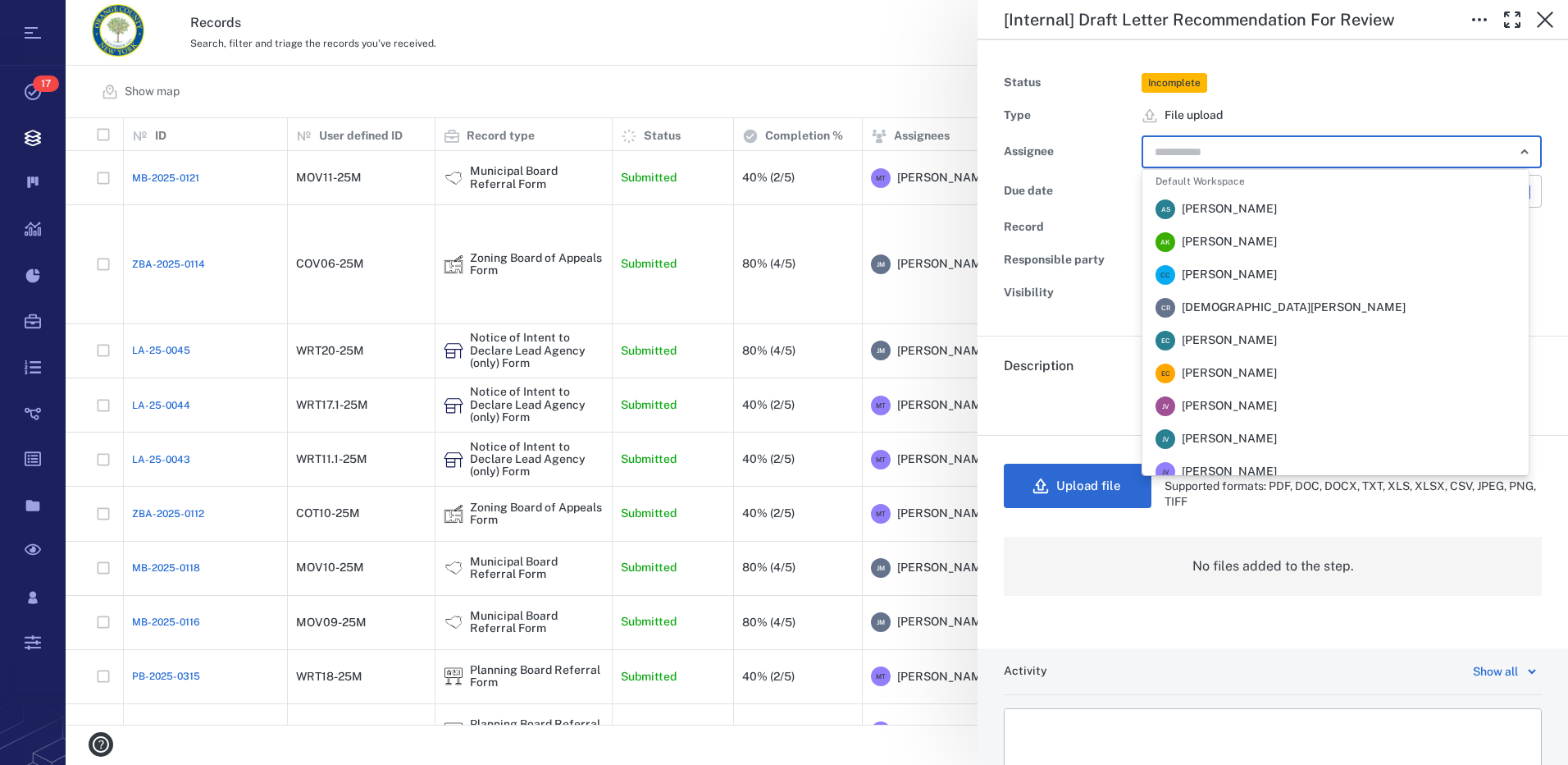
scroll to position [164, 0]
click at [1244, 378] on span "[PERSON_NAME]" at bounding box center [1229, 373] width 95 height 16
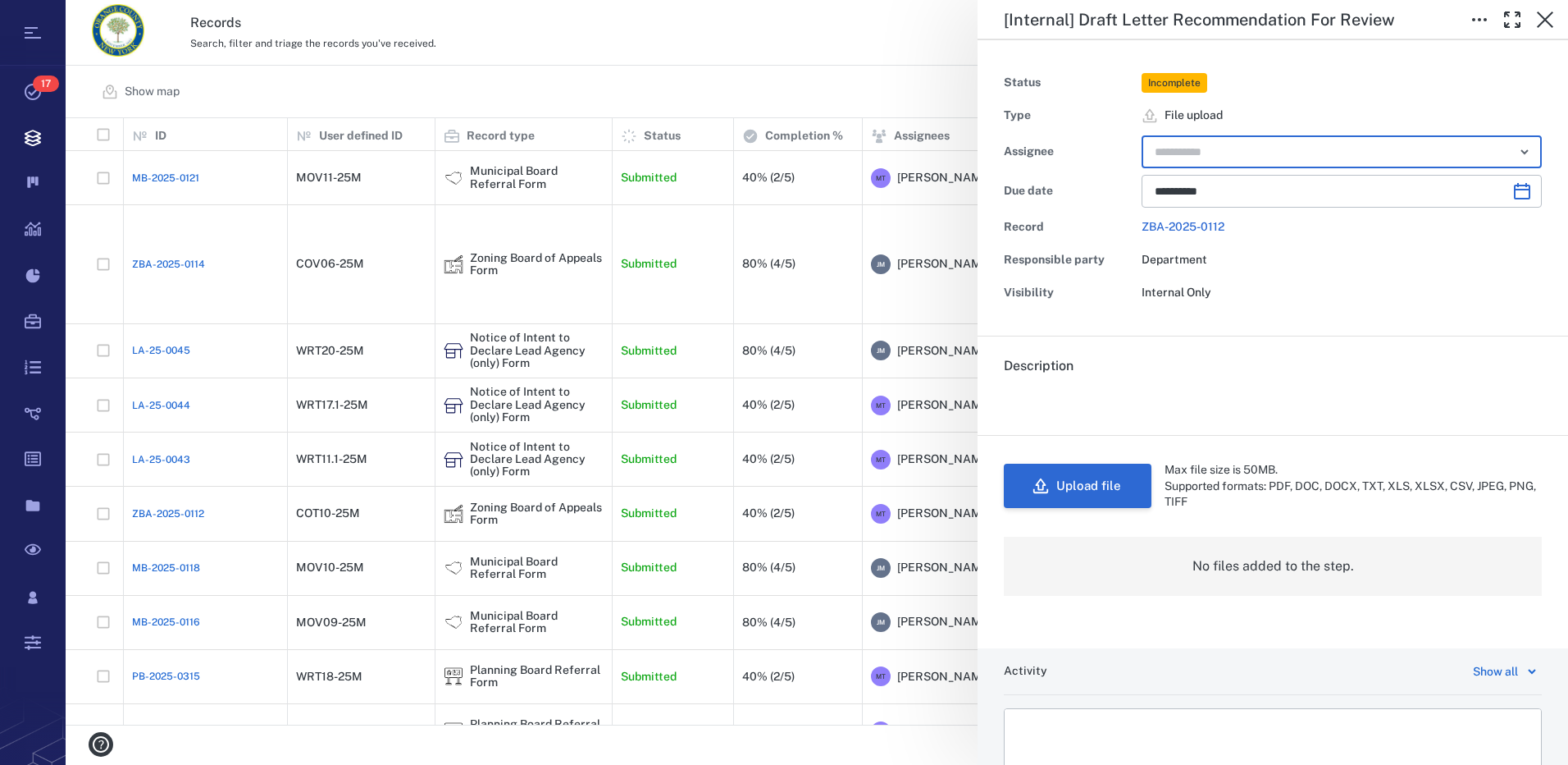
click at [1113, 495] on button "Upload file" at bounding box center [1077, 485] width 148 height 44
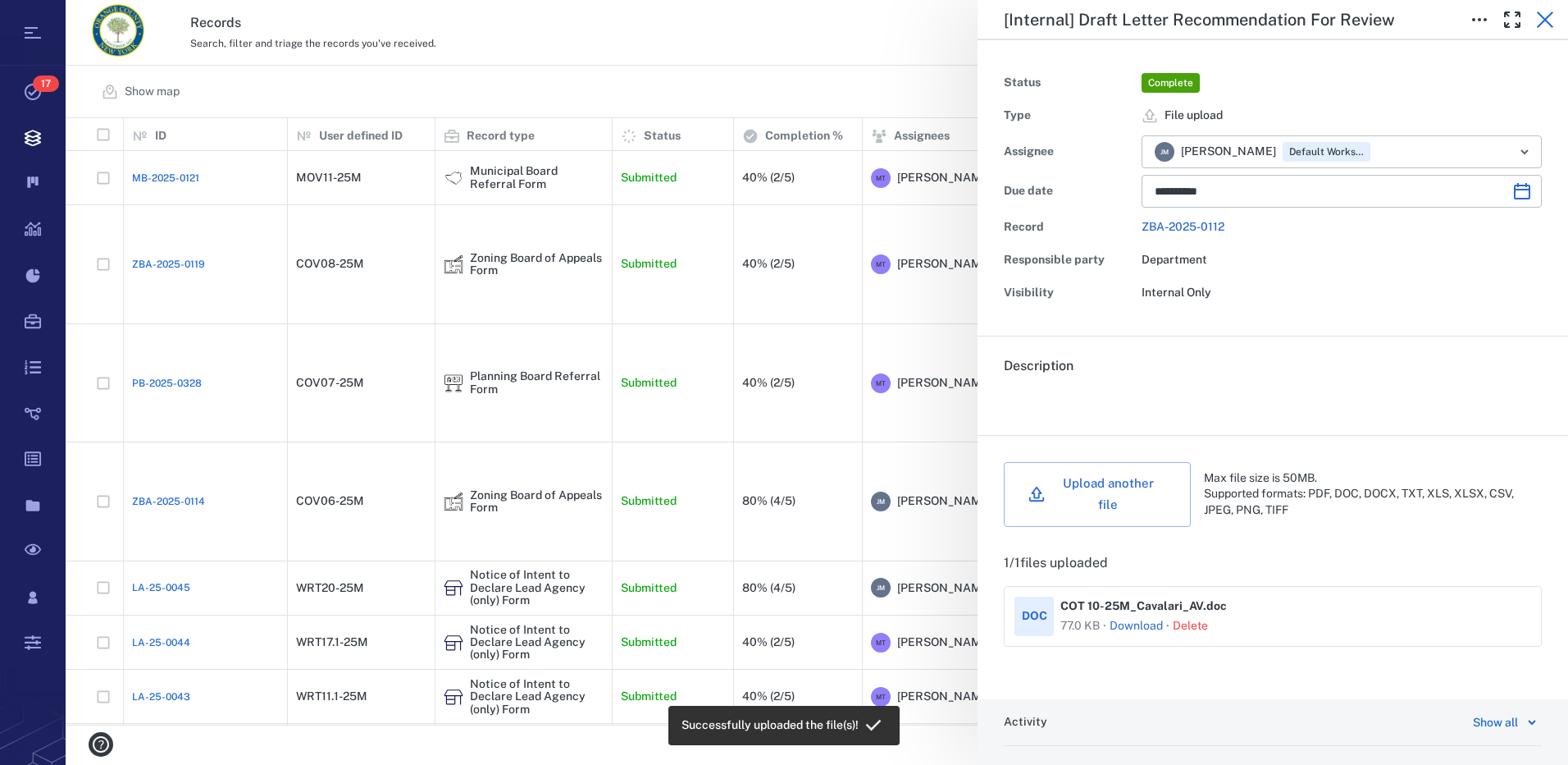
click at [1547, 21] on icon "button" at bounding box center [1545, 19] width 20 height 20
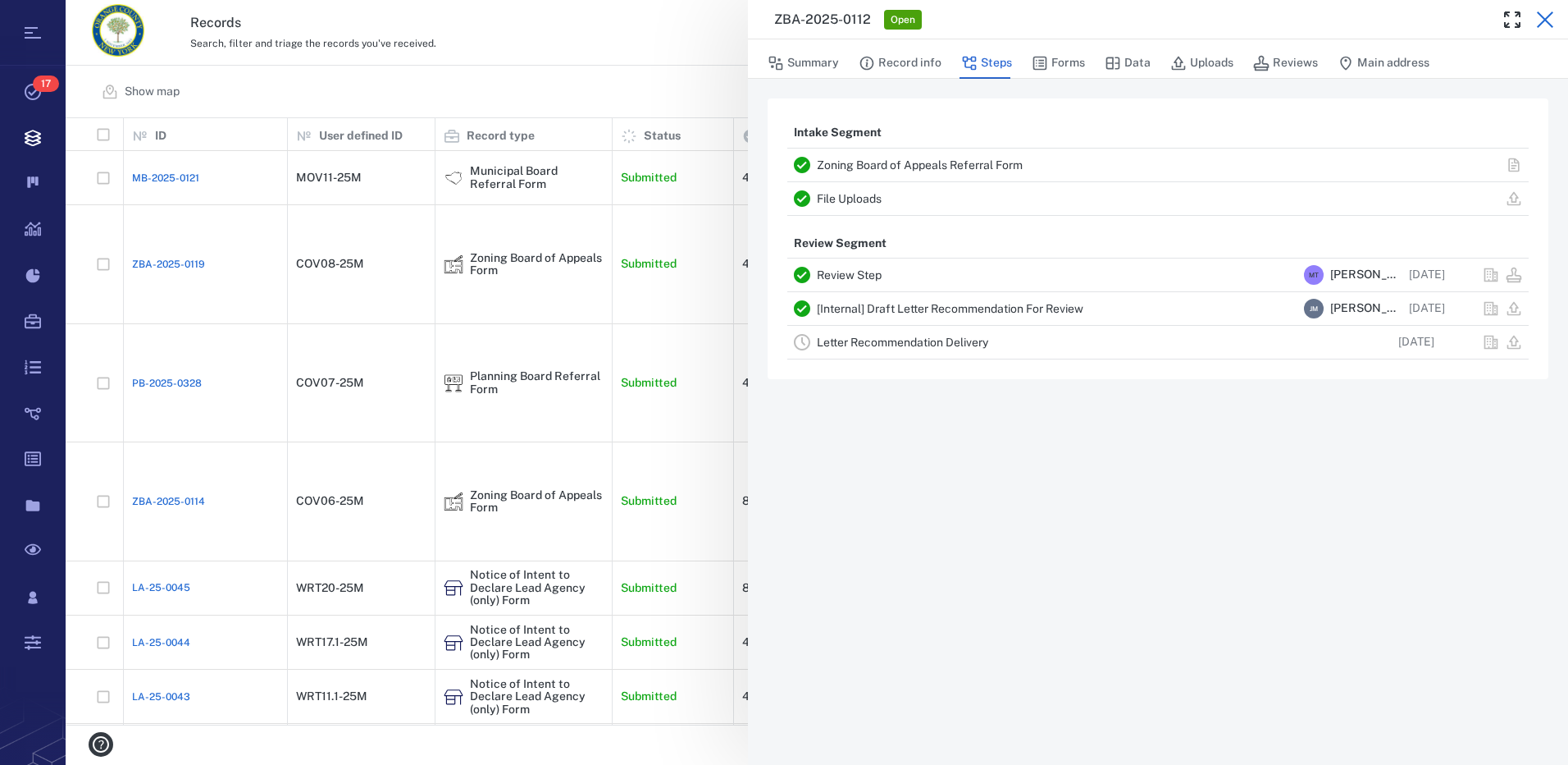
click at [1546, 17] on icon "button" at bounding box center [1545, 19] width 20 height 20
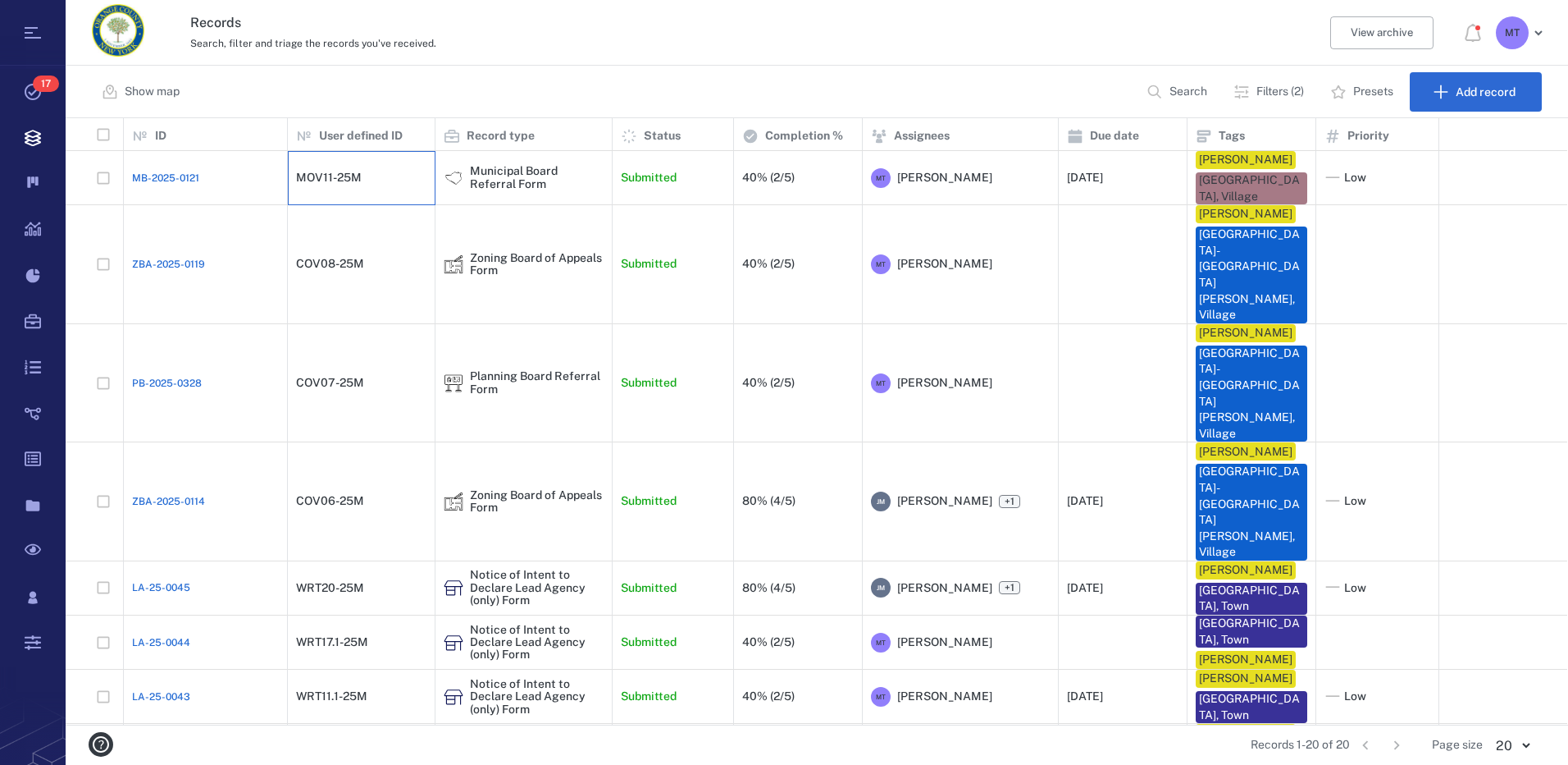
click at [341, 182] on div "MOV11-25M" at bounding box center [329, 178] width 66 height 12
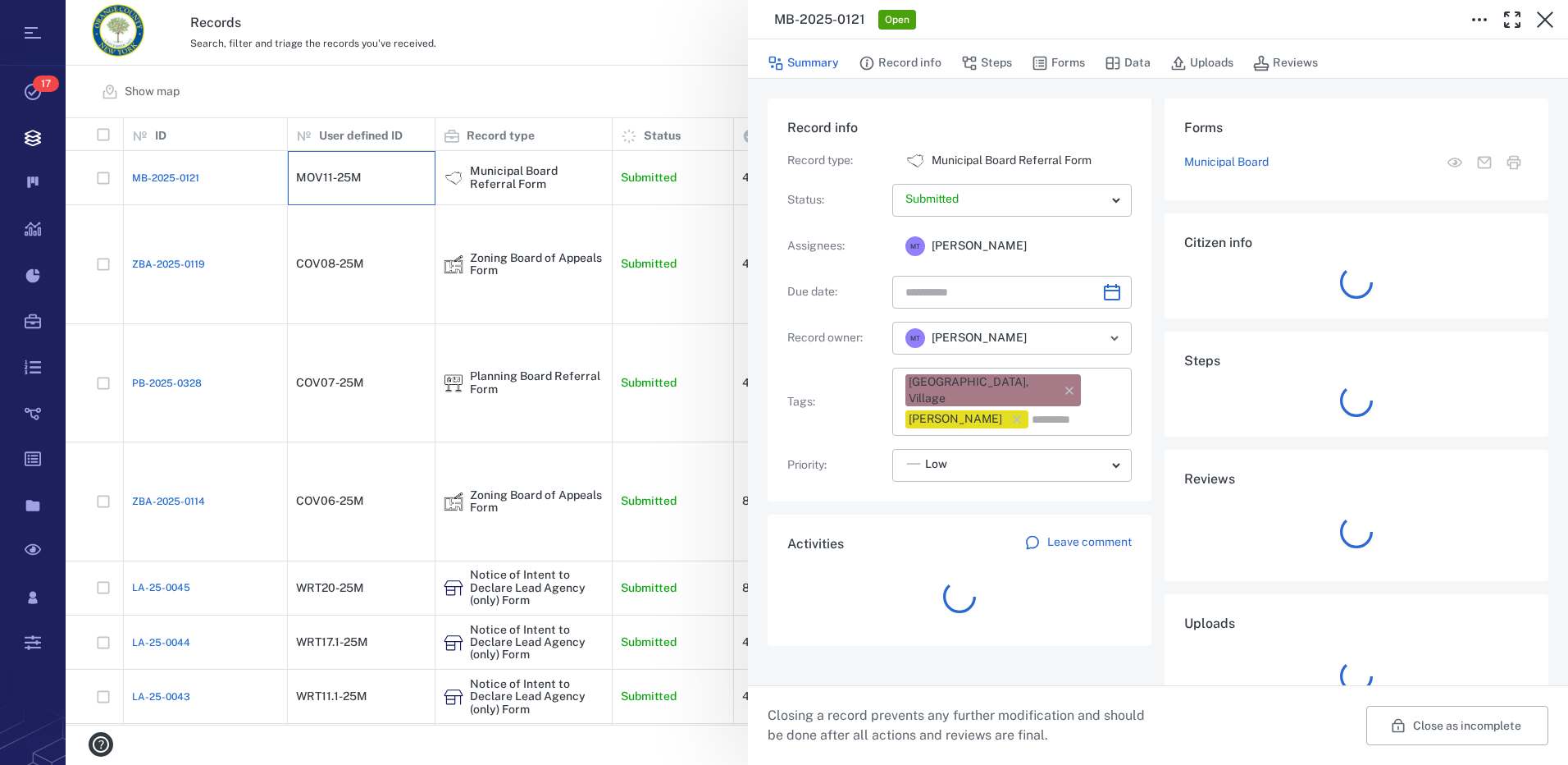
type input "**********"
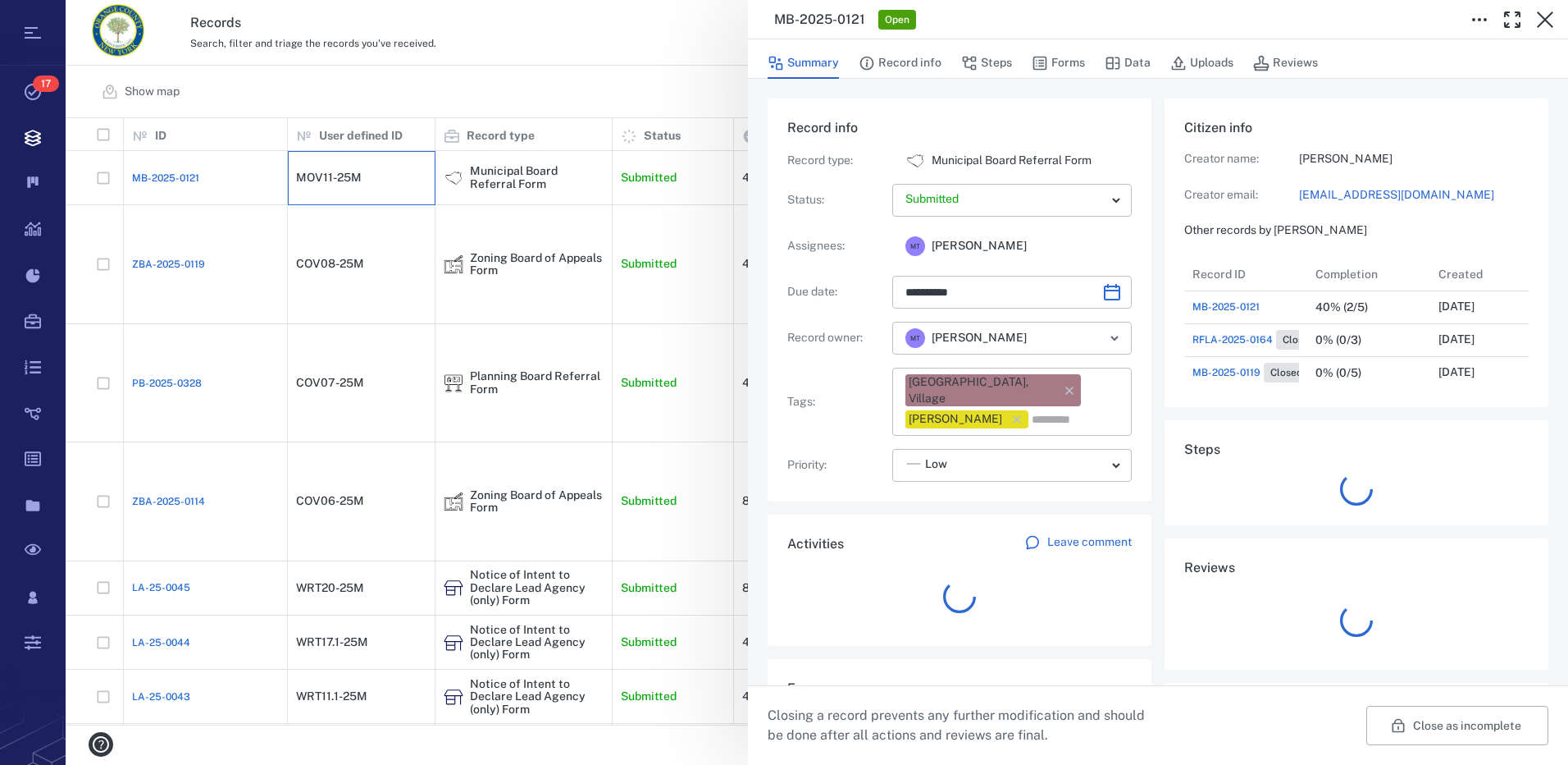
scroll to position [164, 313]
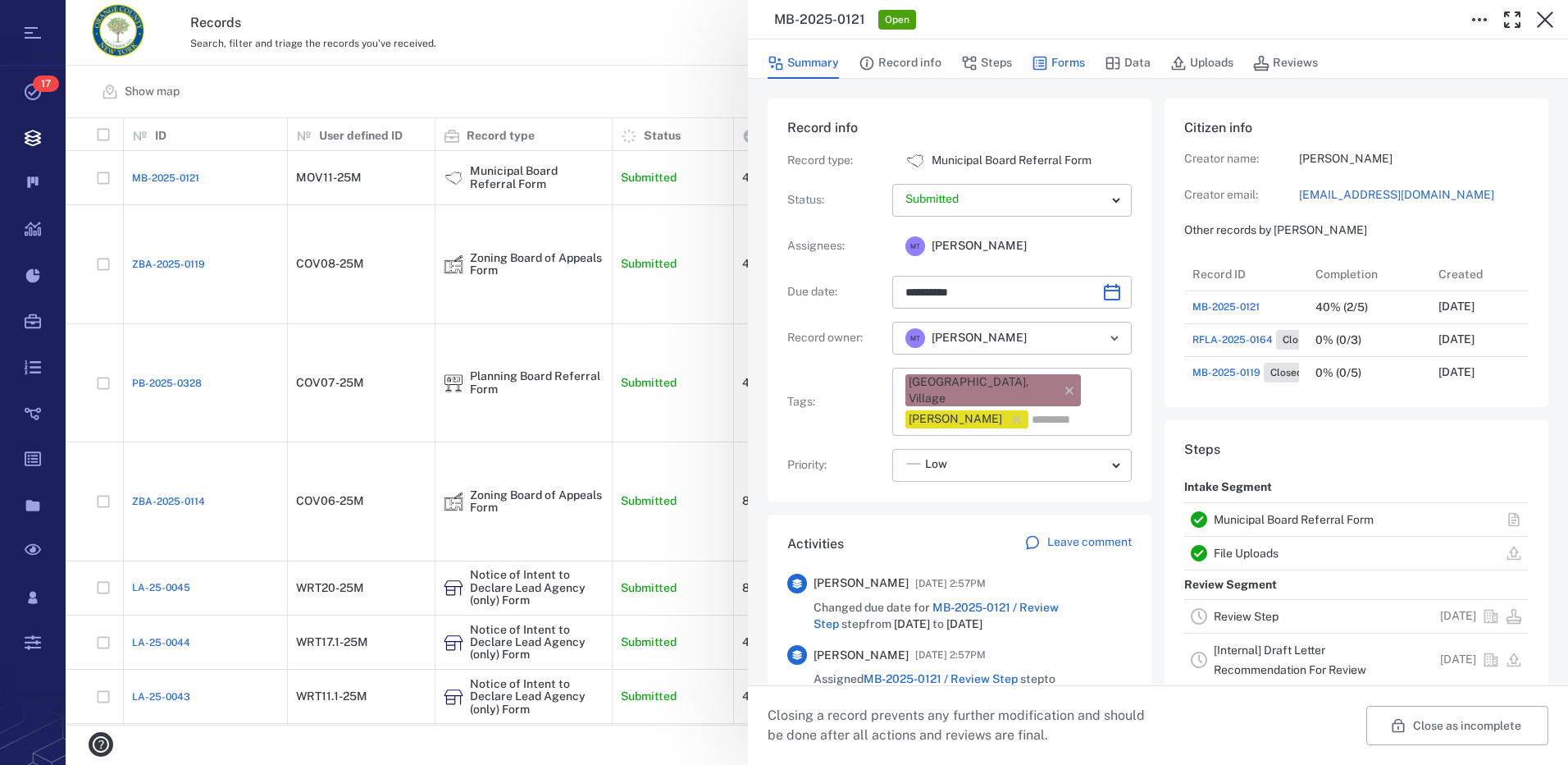
click at [1054, 58] on button "Forms" at bounding box center [1058, 63] width 54 height 31
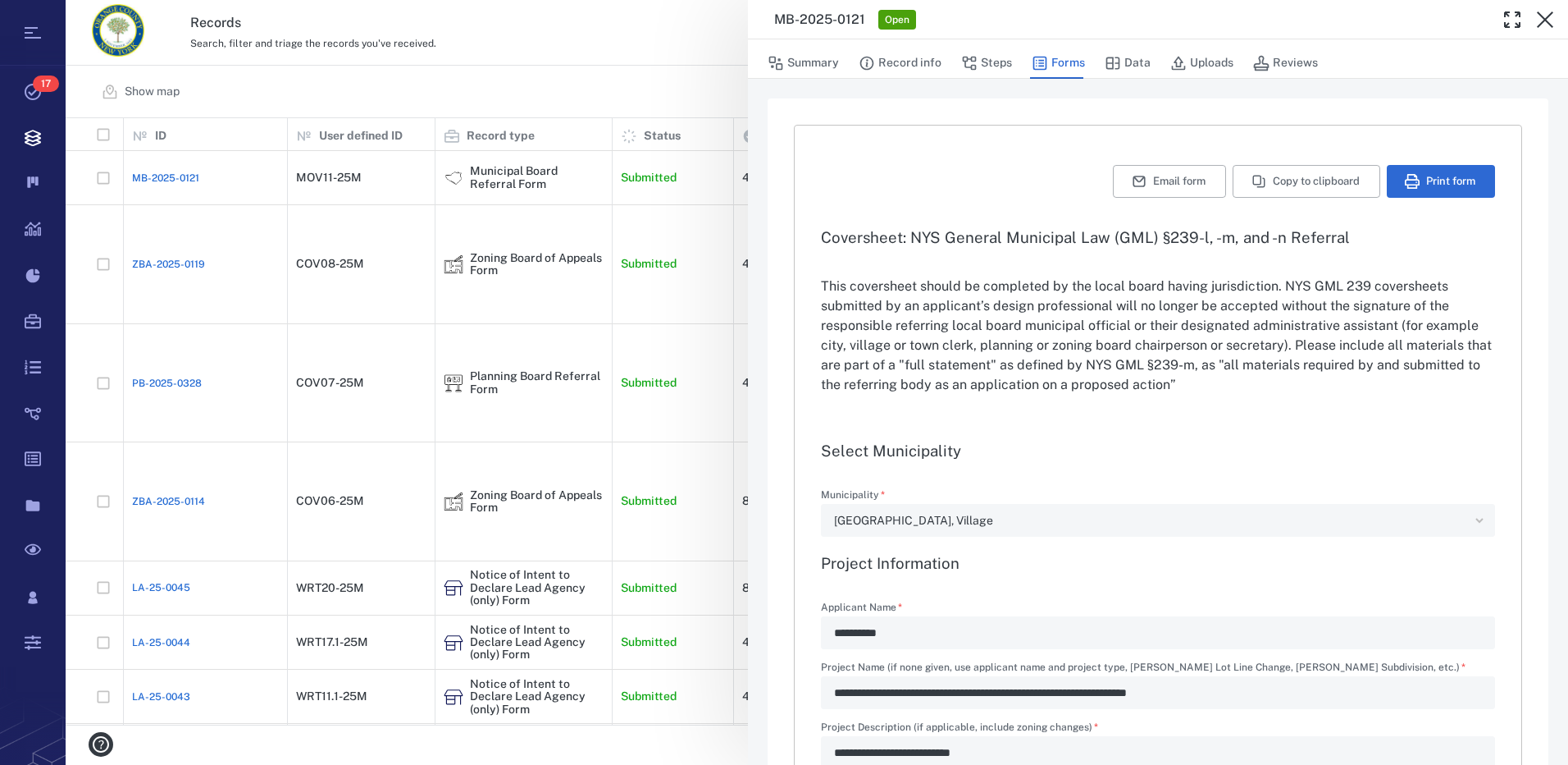
type input "**********"
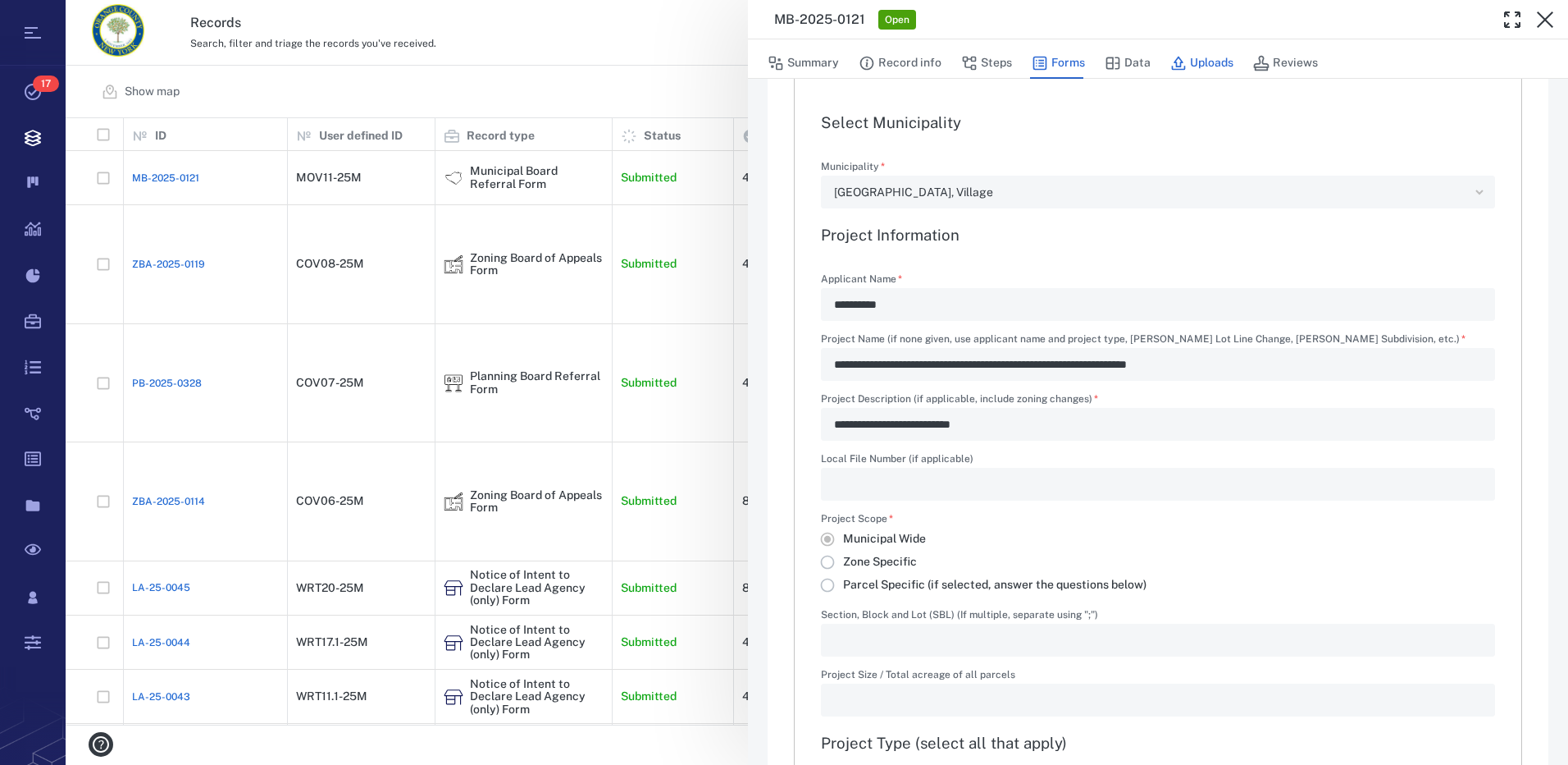
click at [1206, 61] on button "Uploads" at bounding box center [1201, 63] width 63 height 31
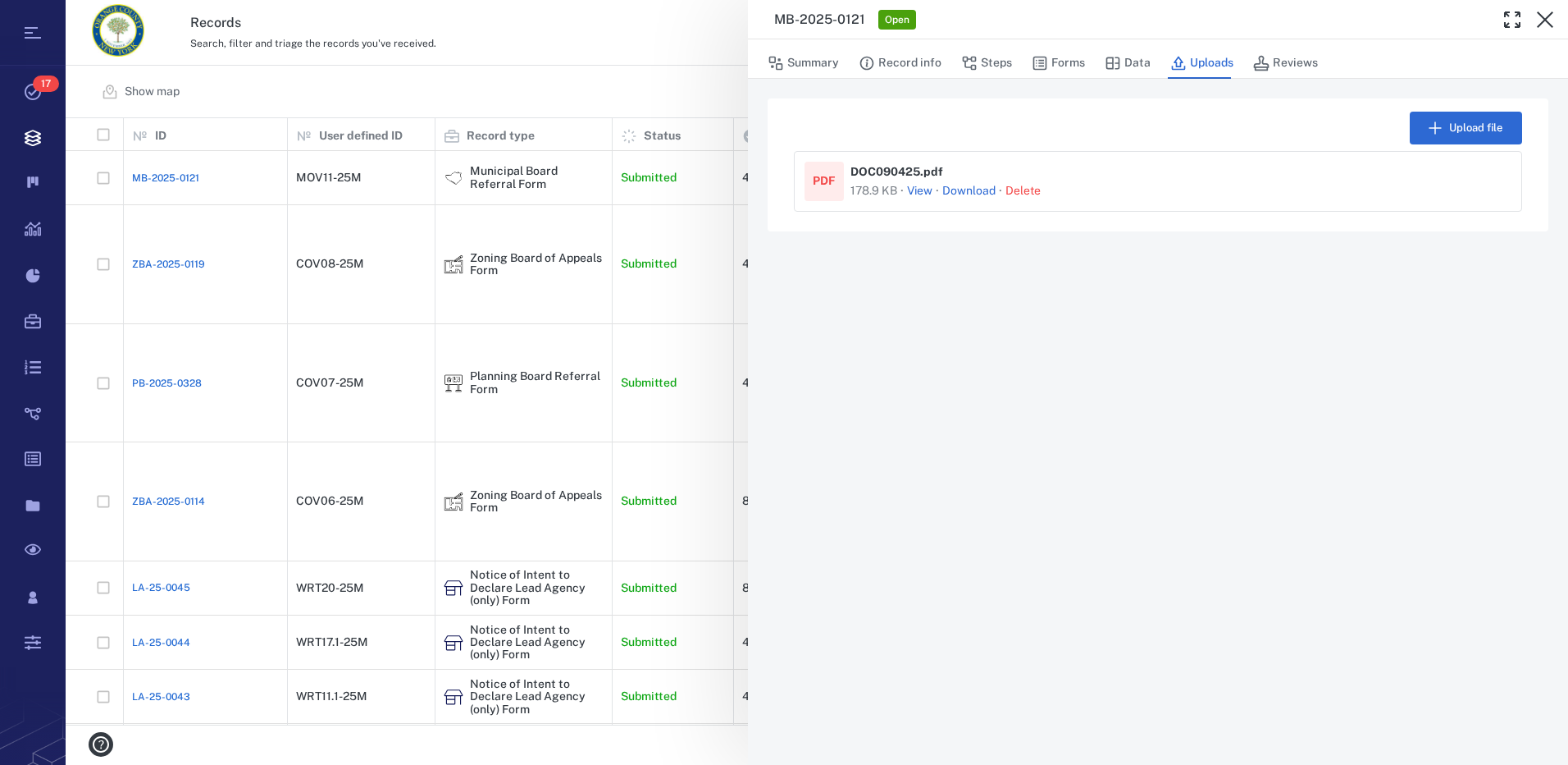
click at [921, 192] on button "View" at bounding box center [919, 191] width 25 height 16
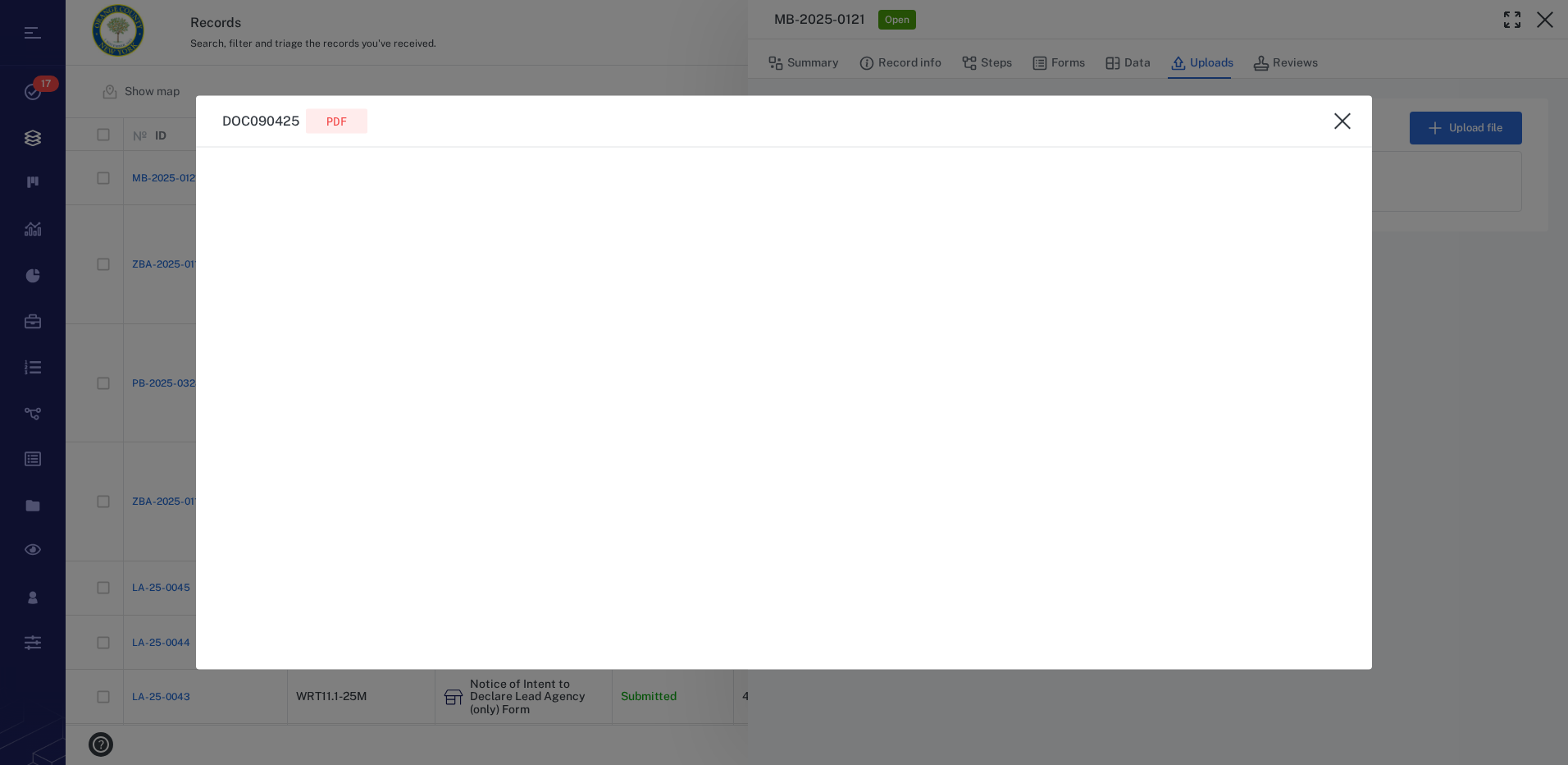
drag, startPoint x: 1351, startPoint y: 123, endPoint x: 1246, endPoint y: 120, distance: 105.0
click at [1350, 123] on icon "close" at bounding box center [1342, 121] width 20 height 20
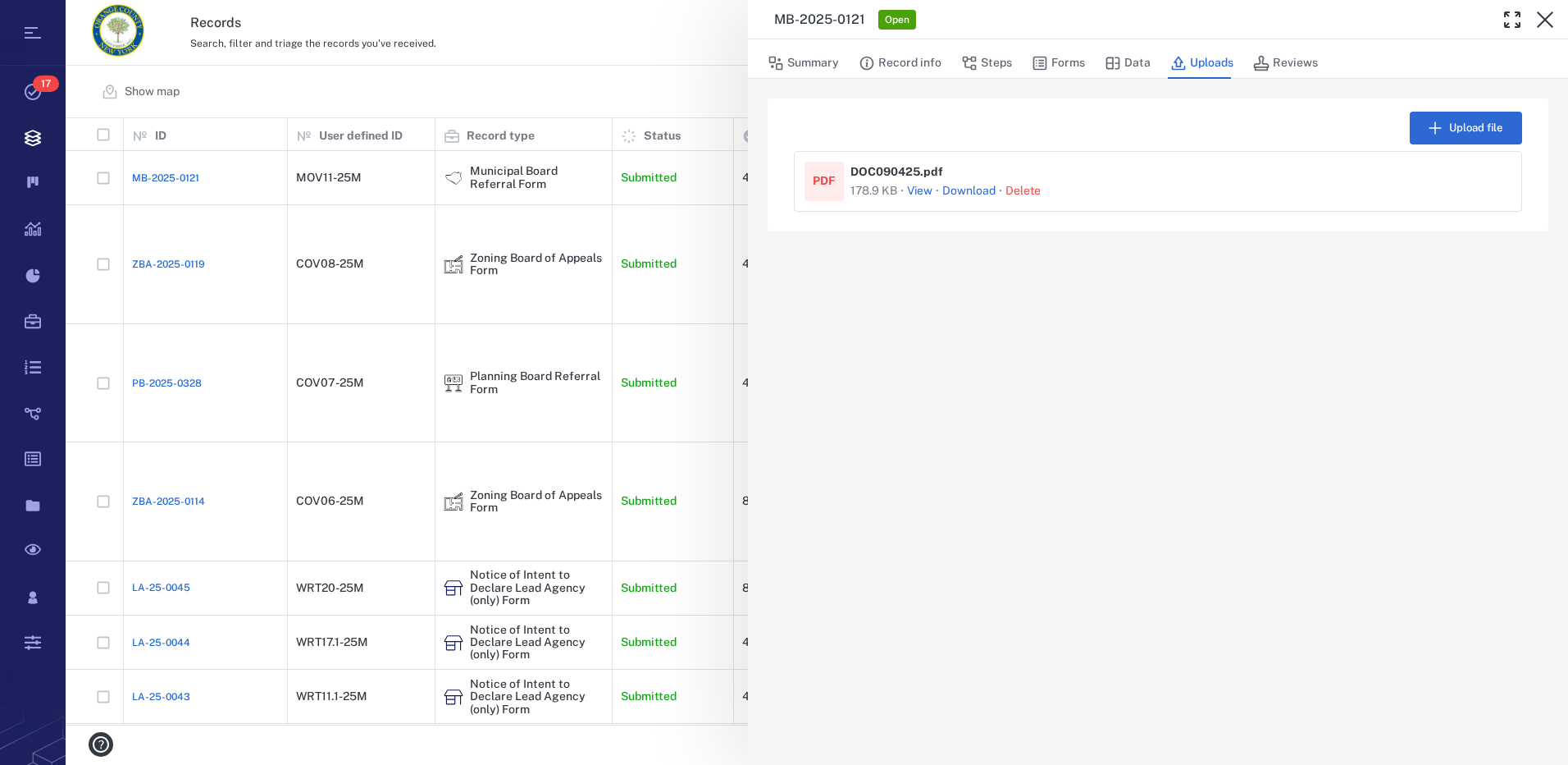
click at [969, 186] on link "Download" at bounding box center [969, 191] width 54 height 16
click at [1062, 60] on button "Forms" at bounding box center [1058, 63] width 54 height 31
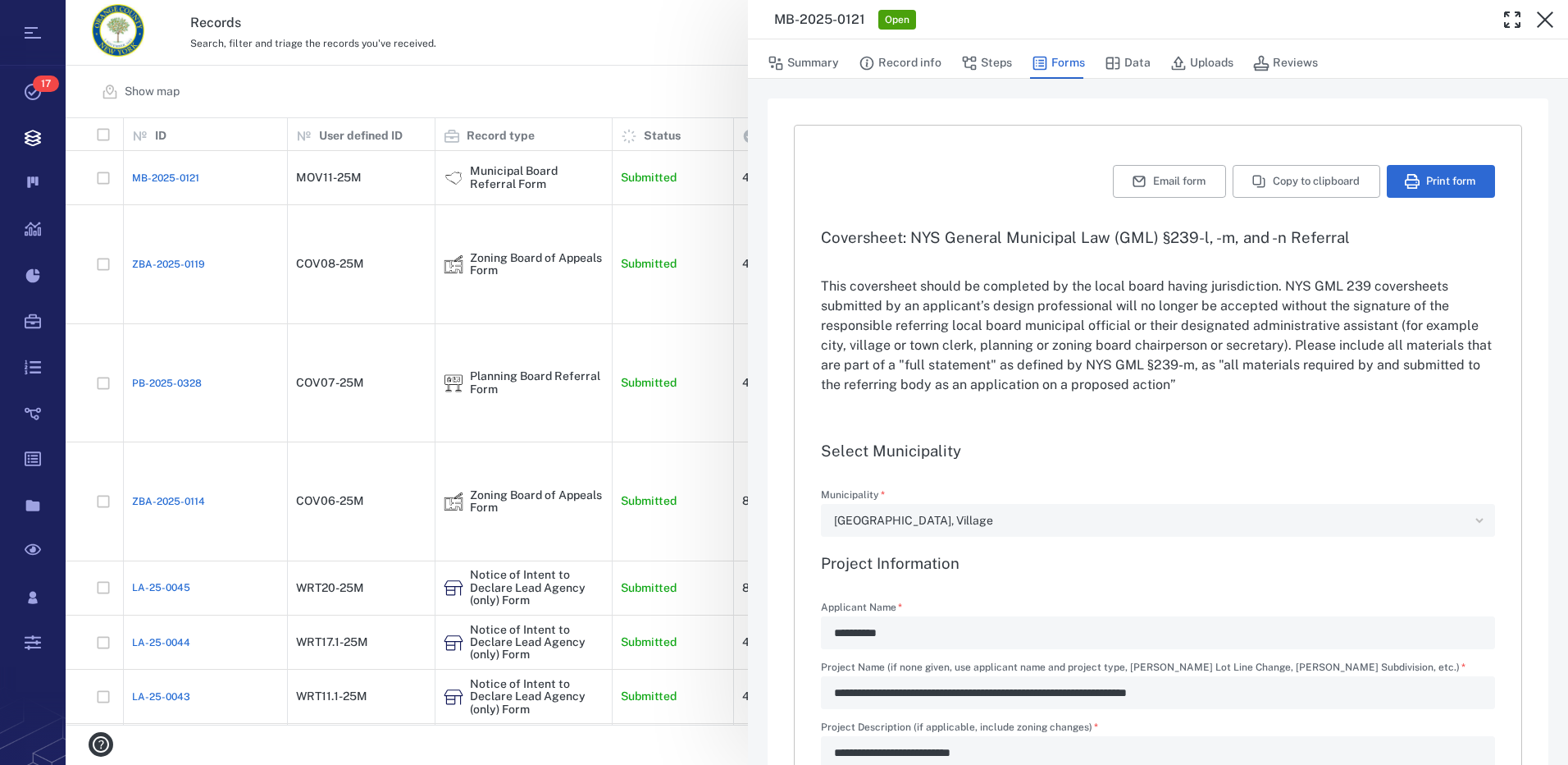
type input "**********"
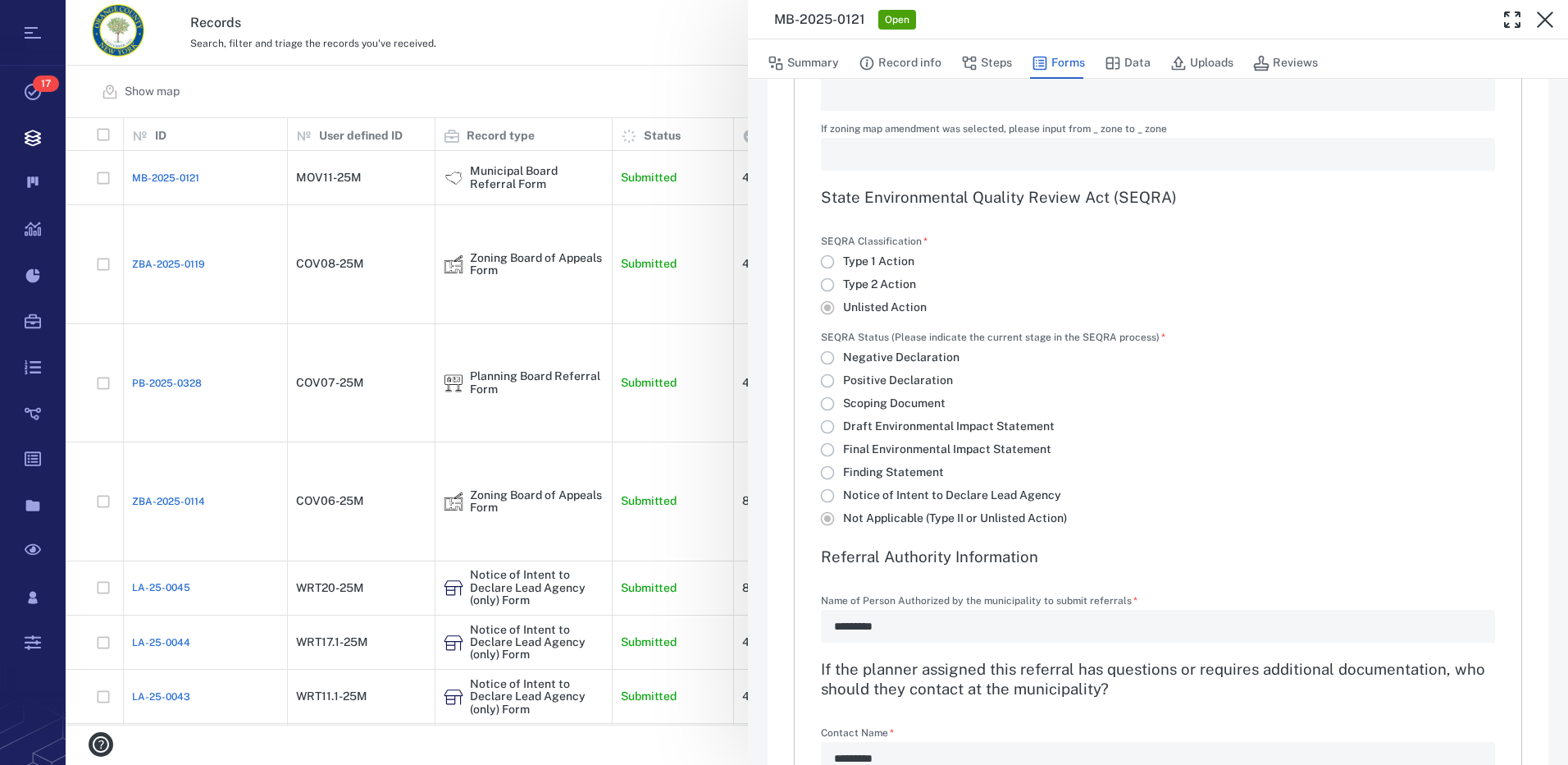
scroll to position [1230, 0]
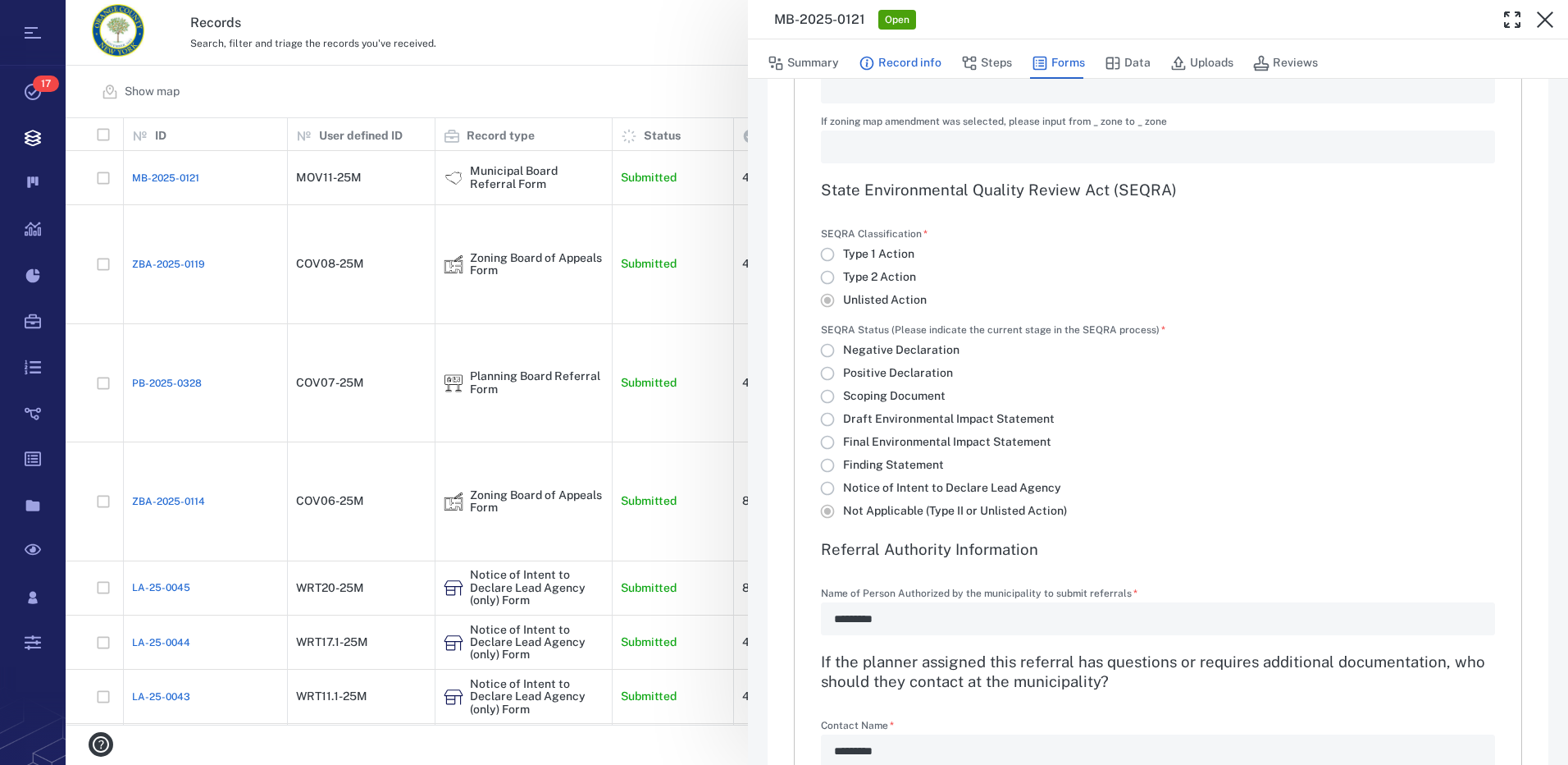
click at [904, 61] on button "Record info" at bounding box center [900, 63] width 83 height 31
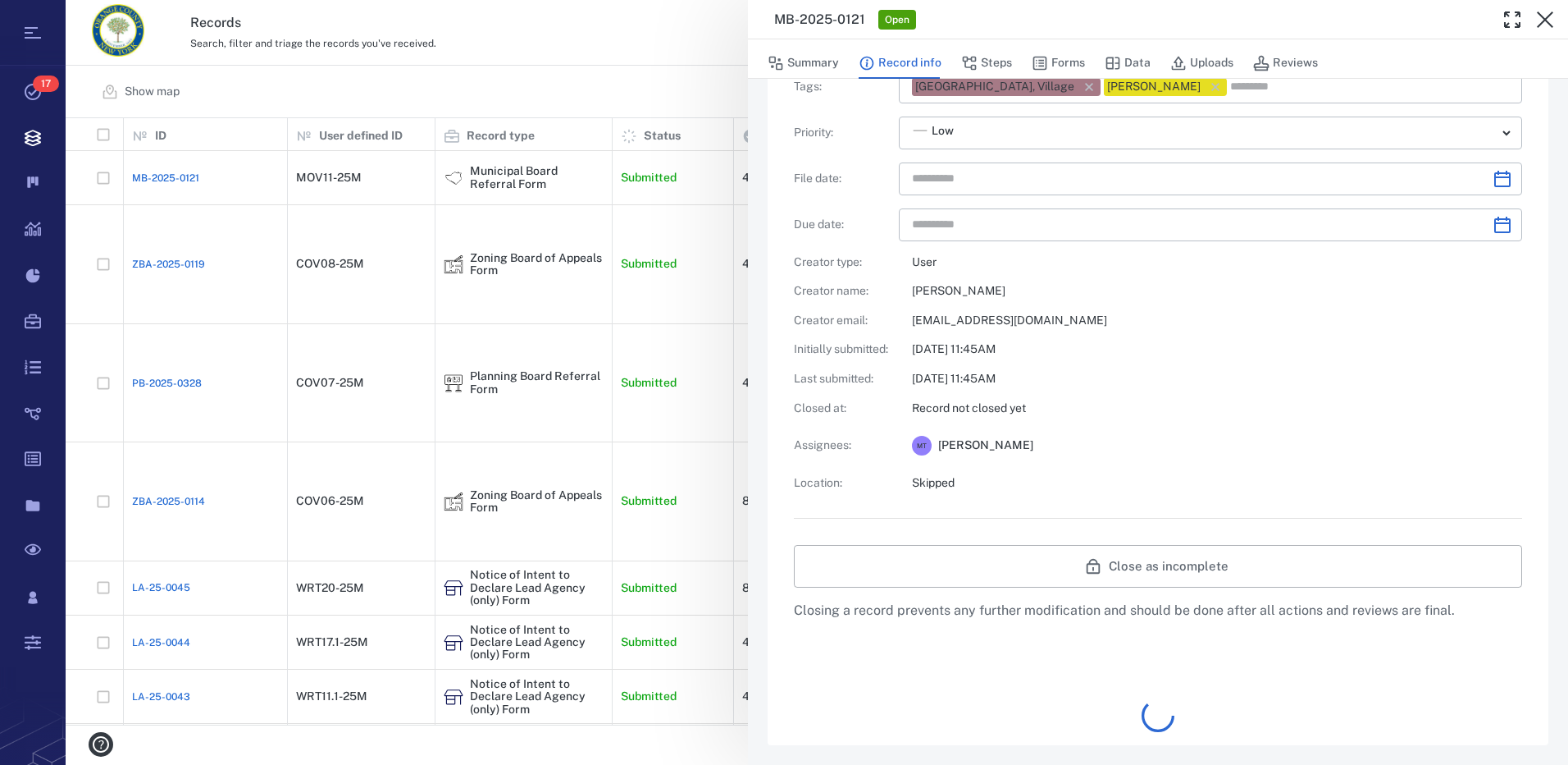
type input "**********"
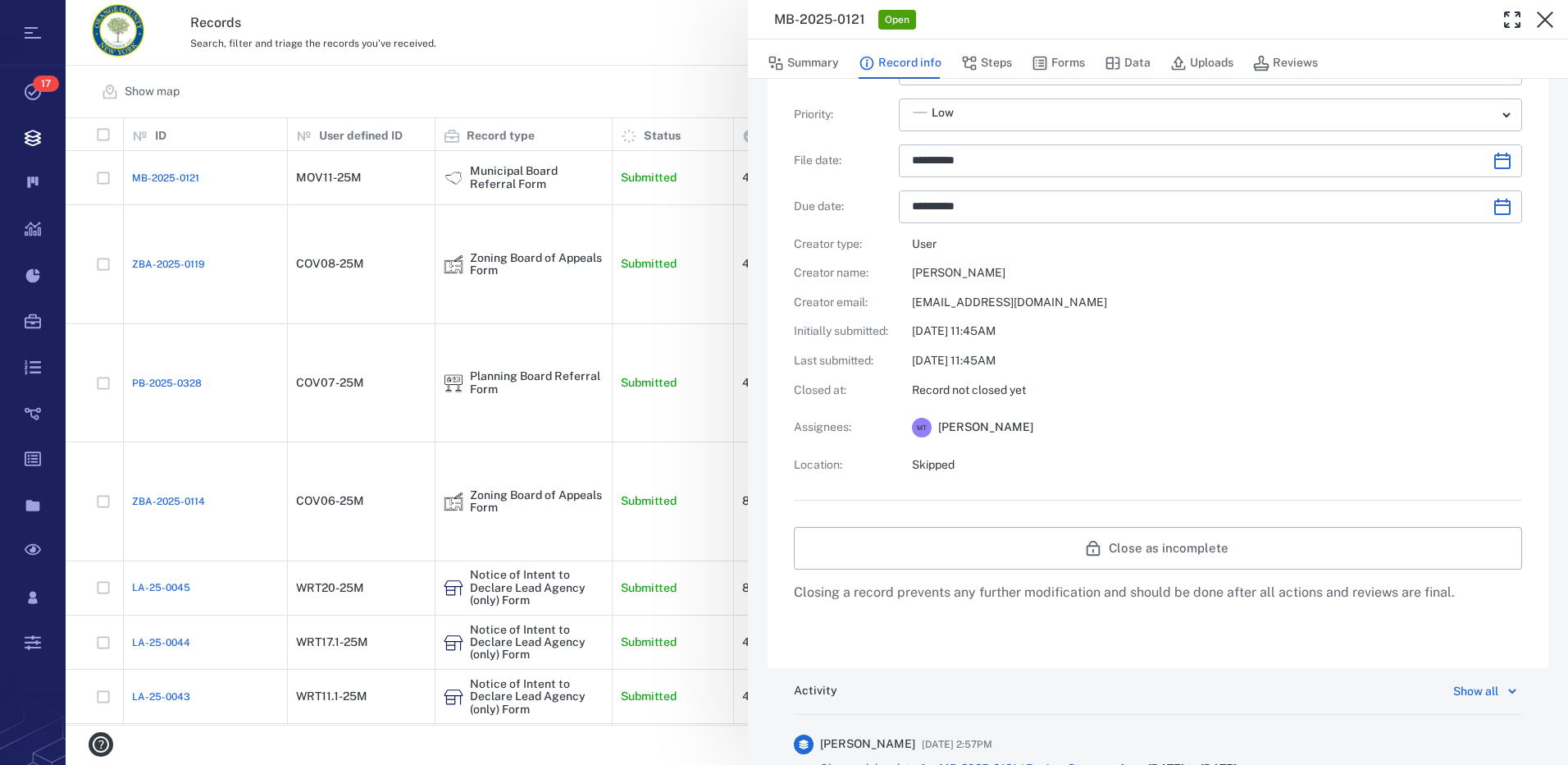
scroll to position [300, 0]
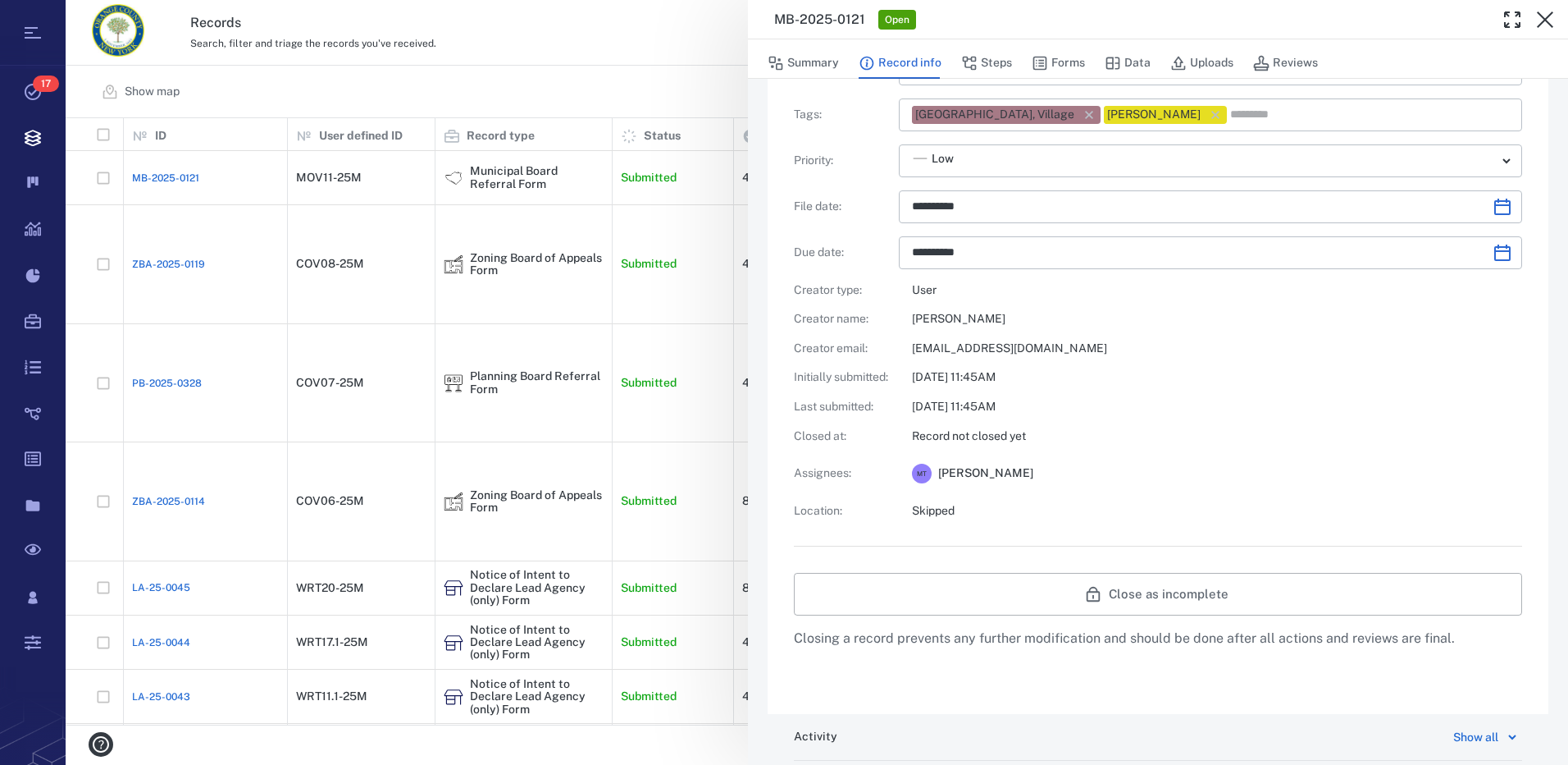
drag, startPoint x: 1002, startPoint y: 66, endPoint x: 1012, endPoint y: 66, distance: 10.0
click at [1002, 66] on button "Steps" at bounding box center [986, 63] width 51 height 31
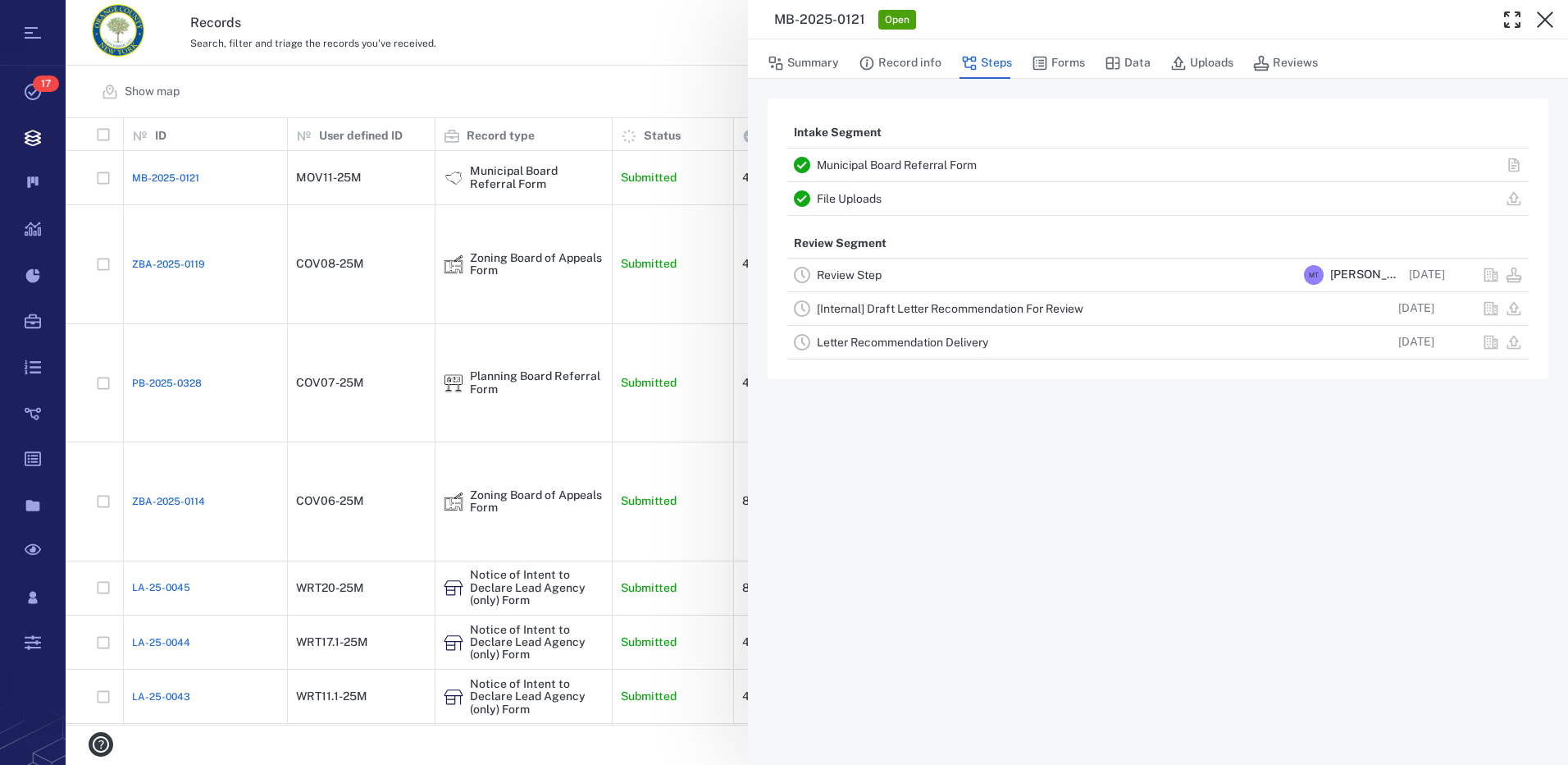
click at [866, 276] on link "Review Step" at bounding box center [848, 275] width 65 height 13
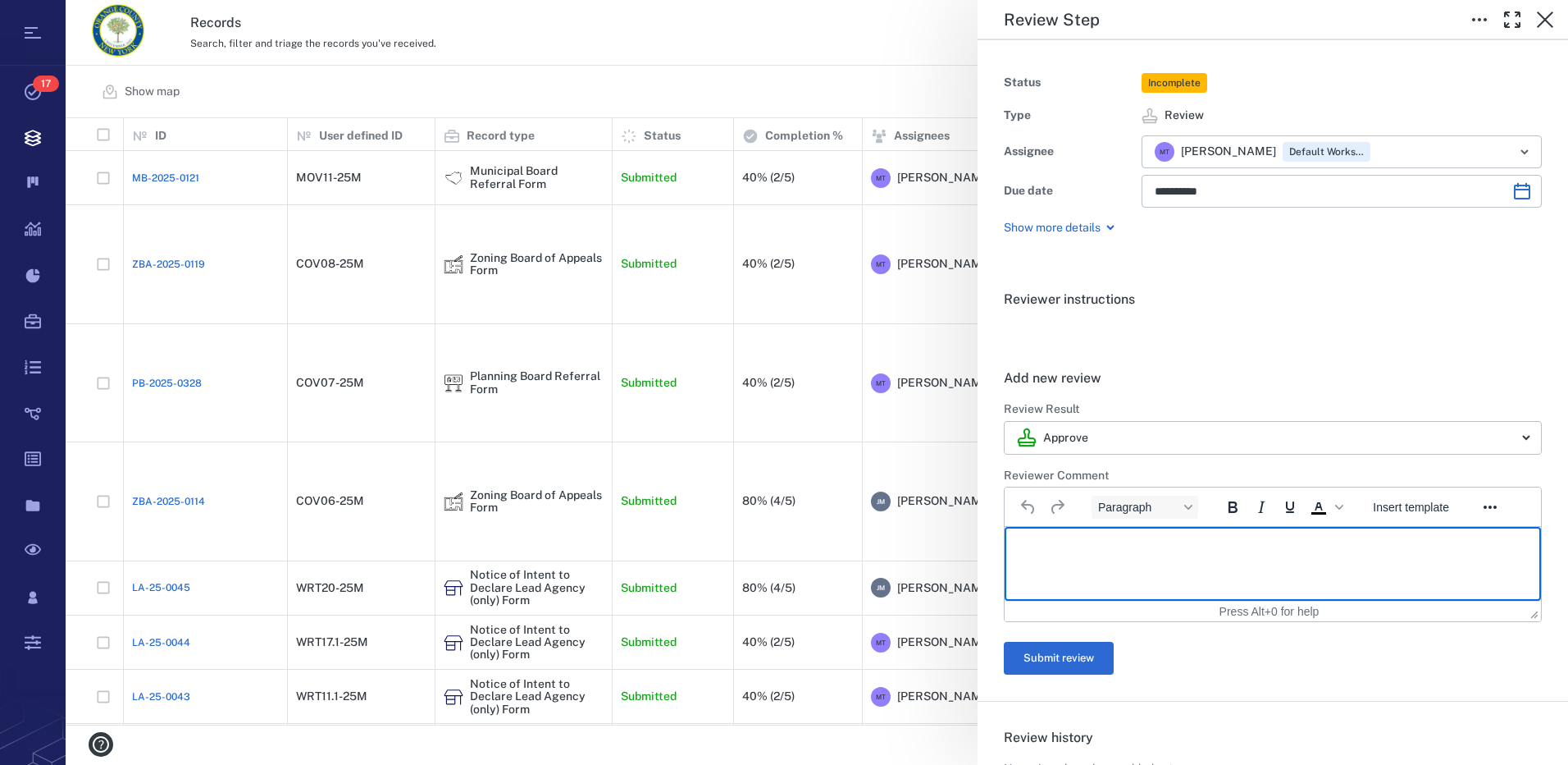
click at [1112, 554] on html at bounding box center [1272, 547] width 536 height 41
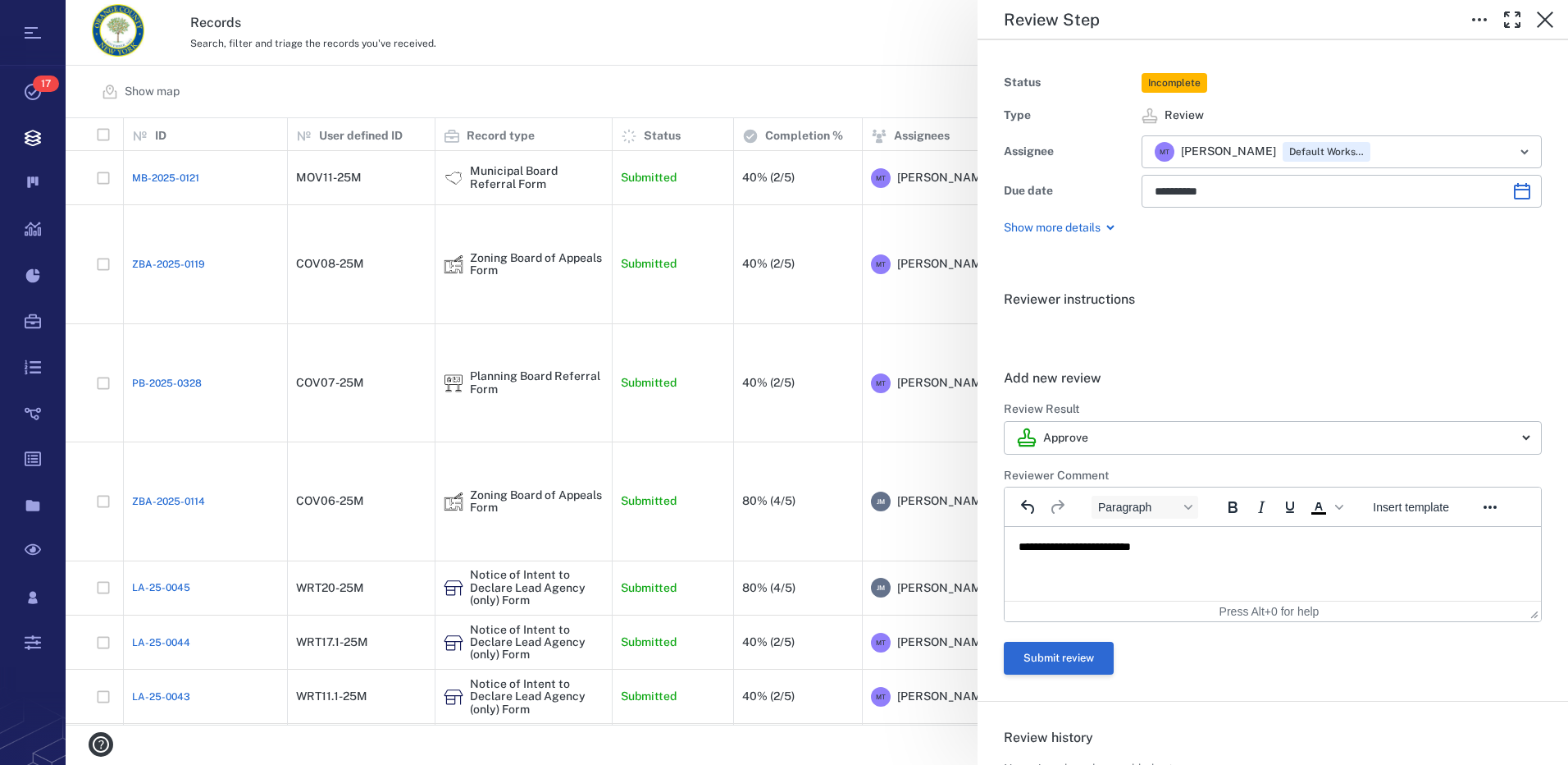
click at [1057, 658] on button "Submit review" at bounding box center [1058, 658] width 110 height 33
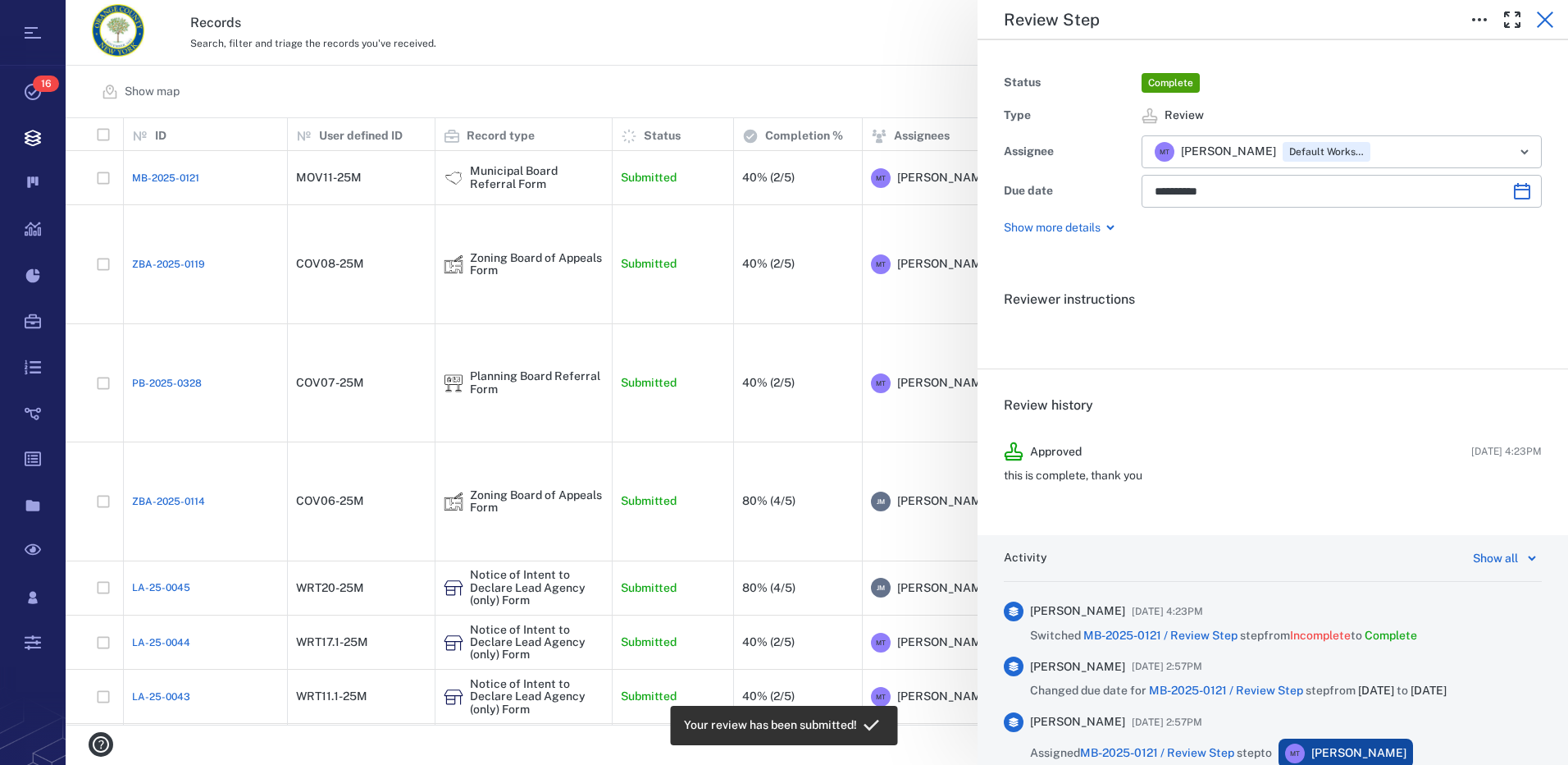
click at [1546, 17] on icon "button" at bounding box center [1545, 19] width 20 height 20
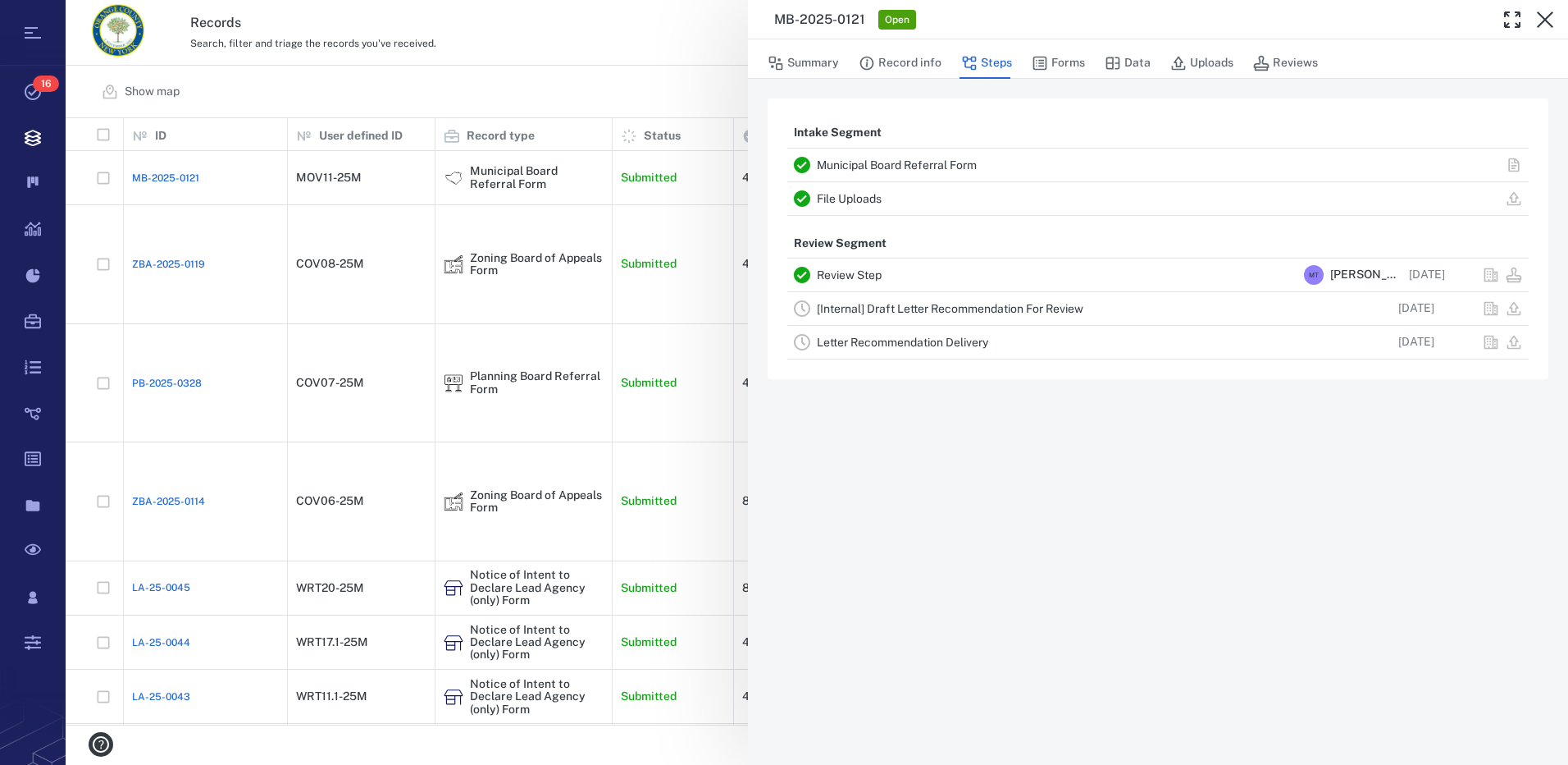
click at [892, 307] on link "[Internal] Draft Letter Recommendation For Review" at bounding box center [949, 308] width 267 height 13
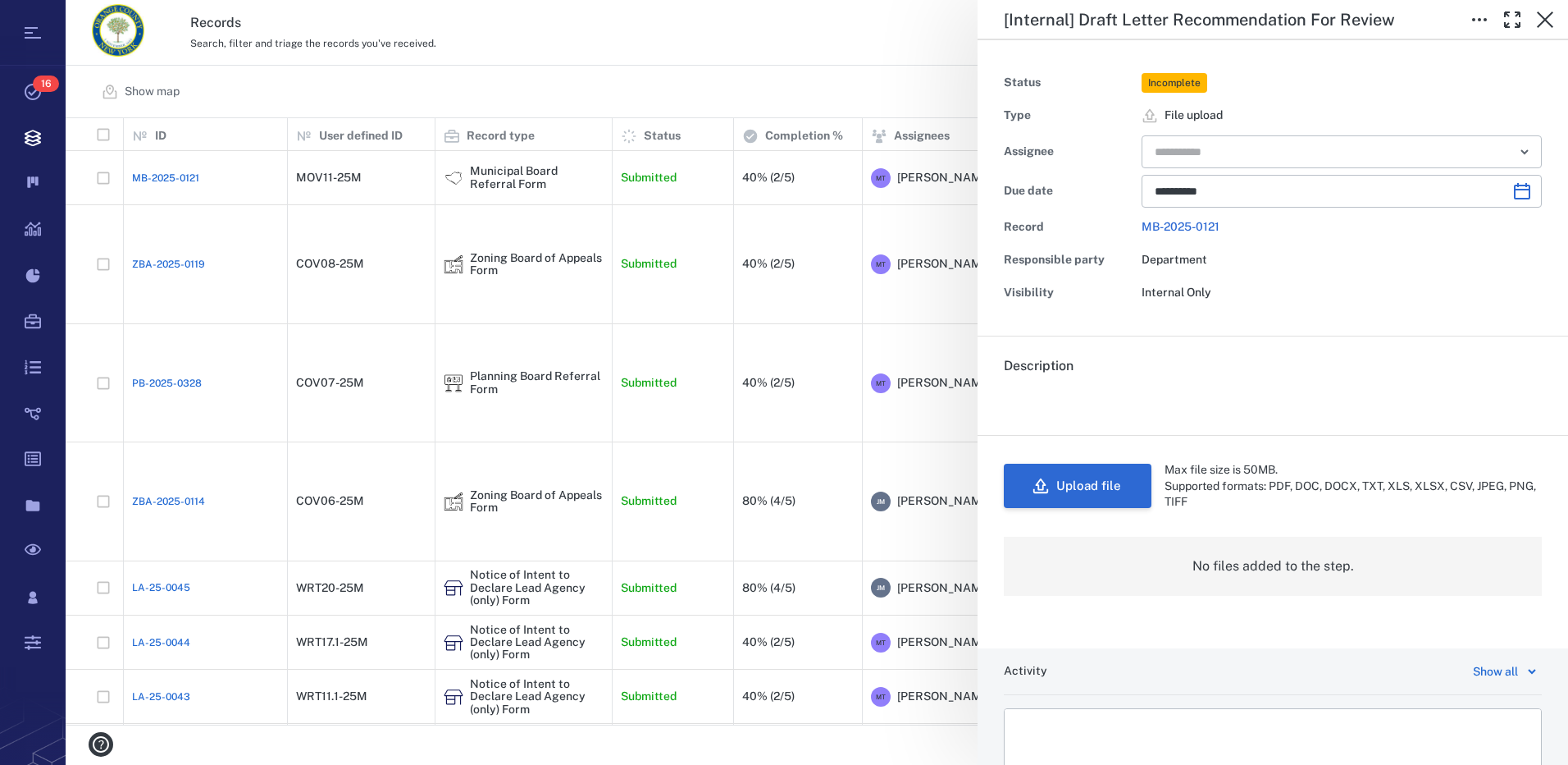
click at [1099, 485] on button "Upload file" at bounding box center [1077, 485] width 148 height 44
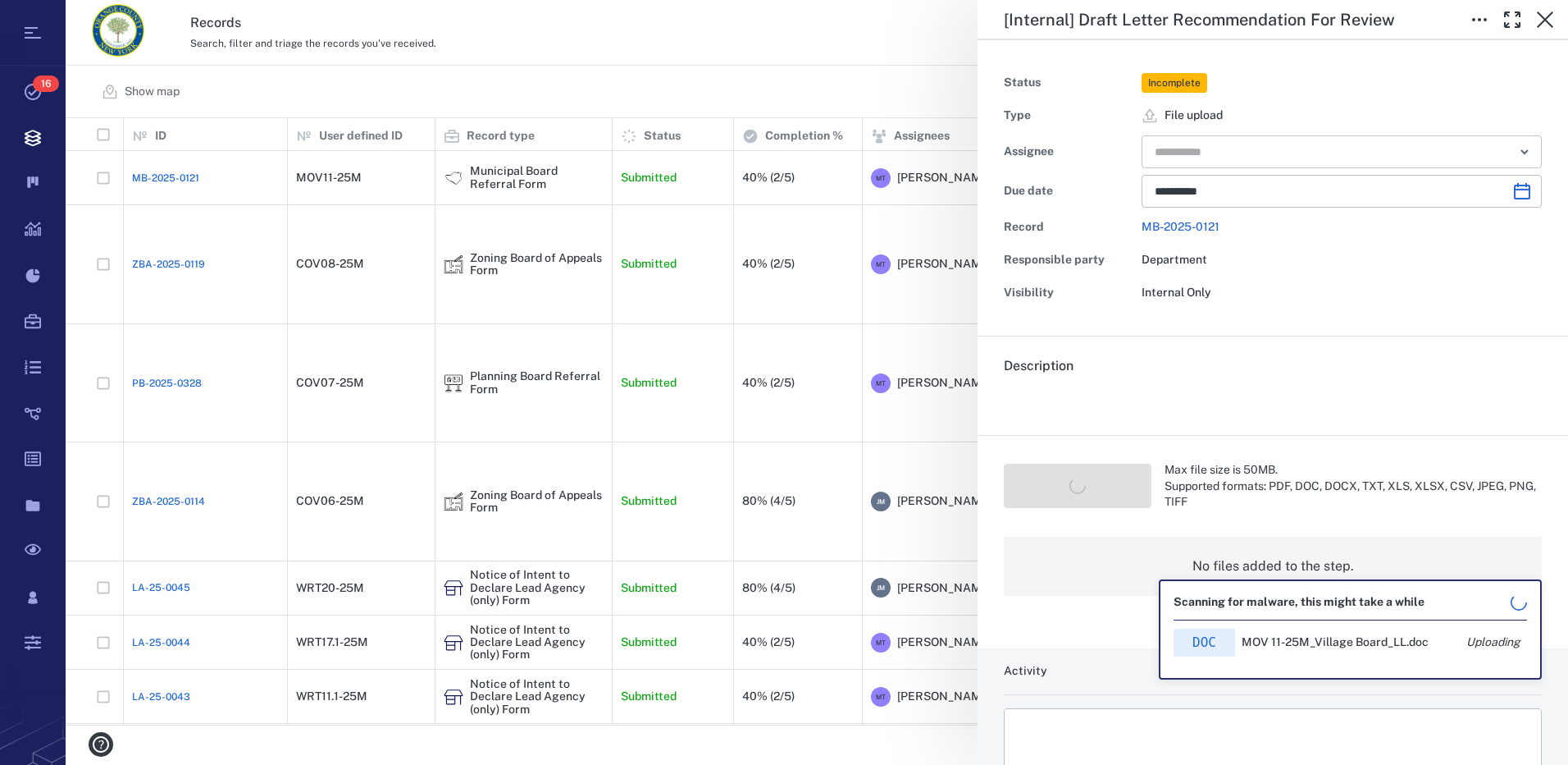
click at [1514, 145] on icon "Open" at bounding box center [1524, 151] width 20 height 20
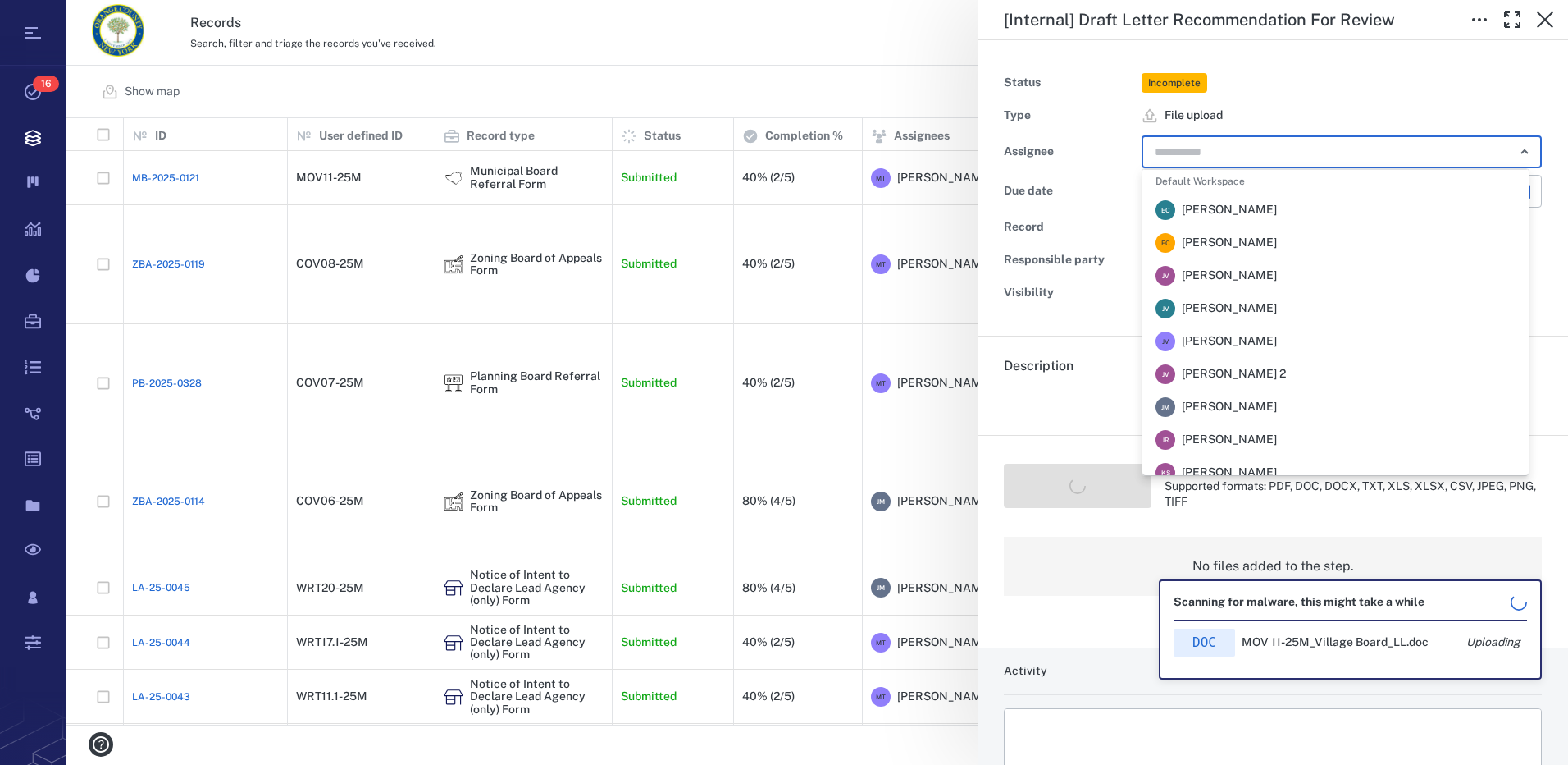
scroll to position [164, 0]
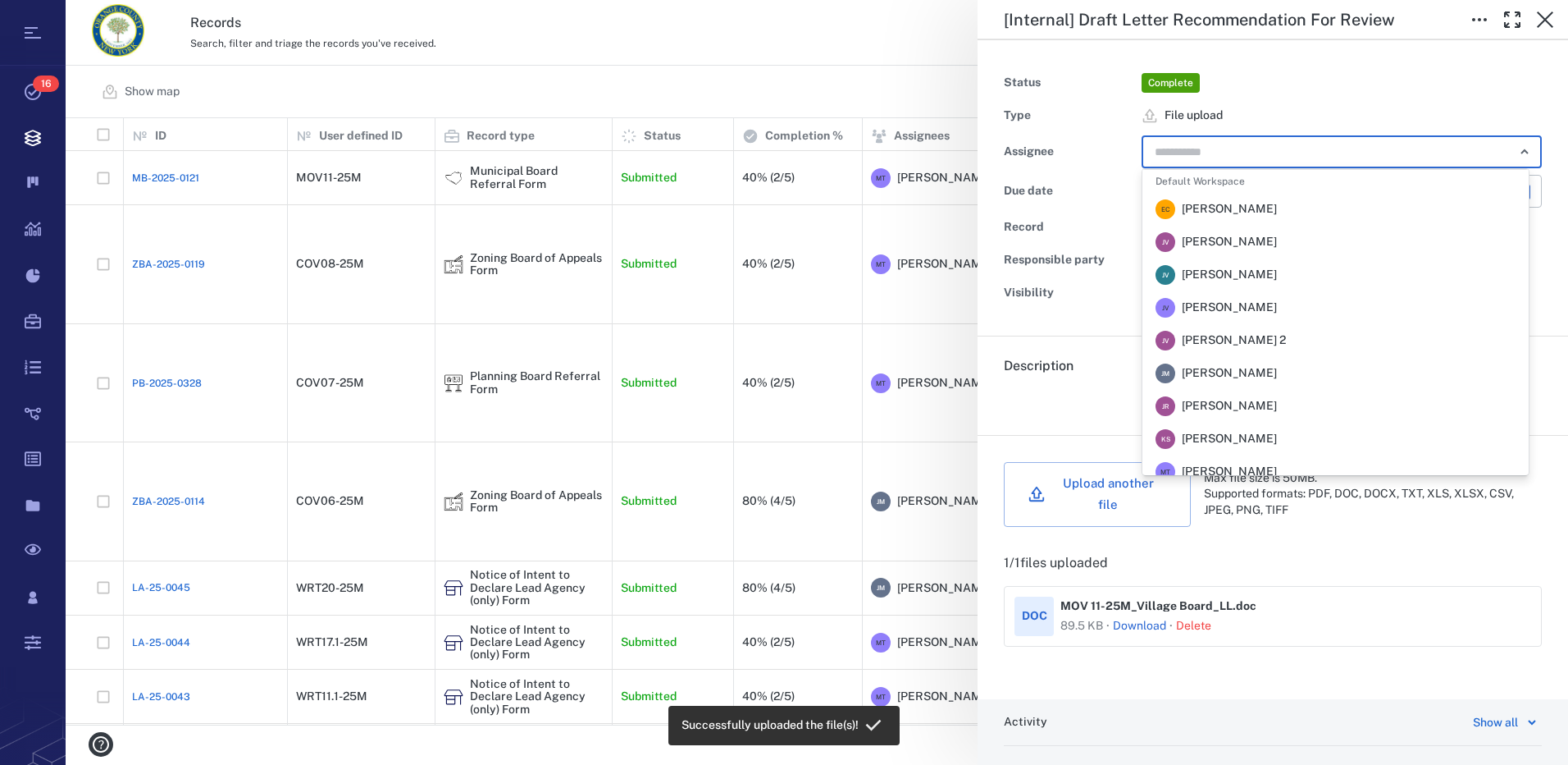
click at [1256, 376] on span "[PERSON_NAME]" at bounding box center [1229, 373] width 95 height 16
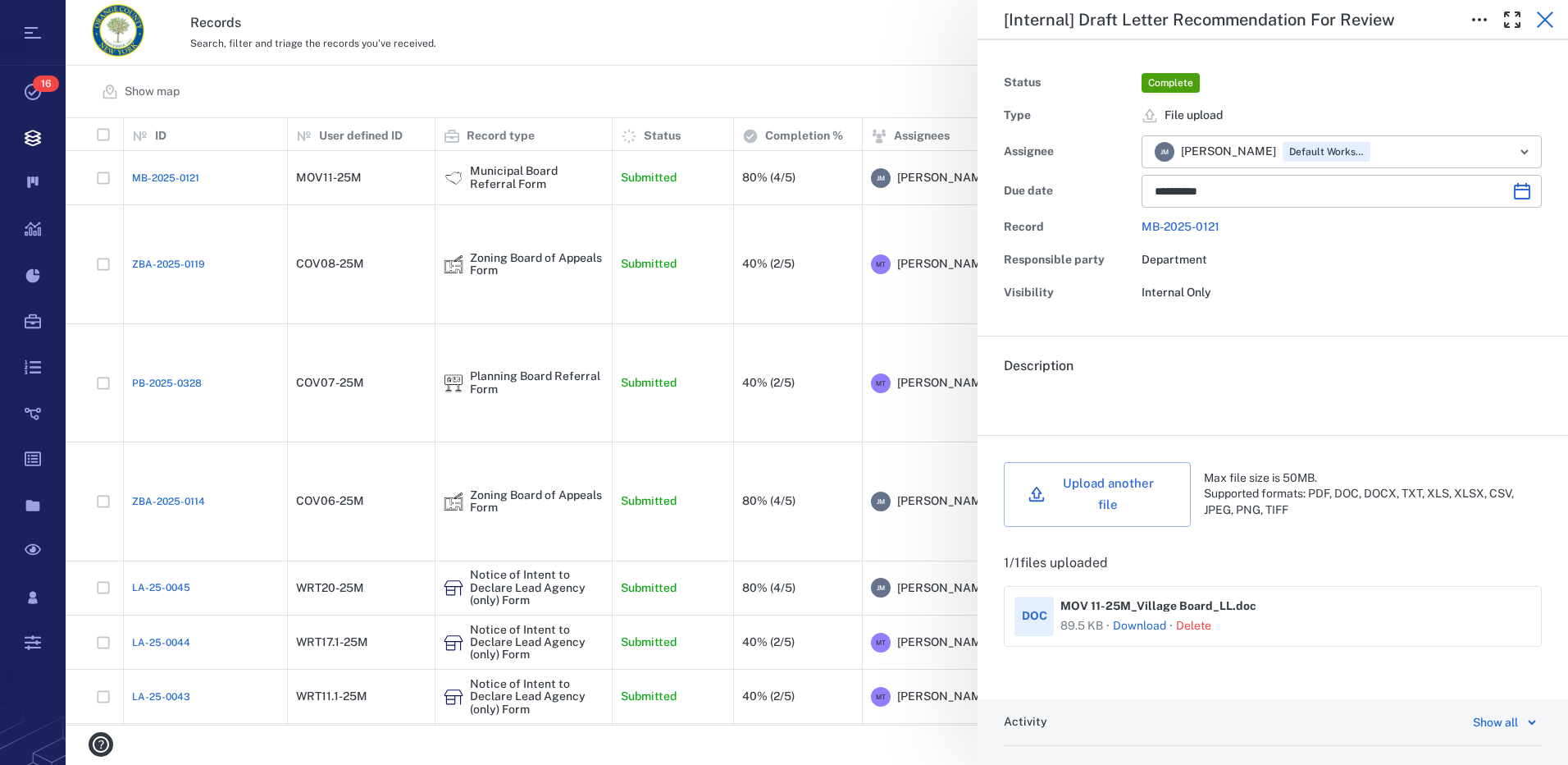
click at [1543, 14] on icon "button" at bounding box center [1545, 19] width 20 height 20
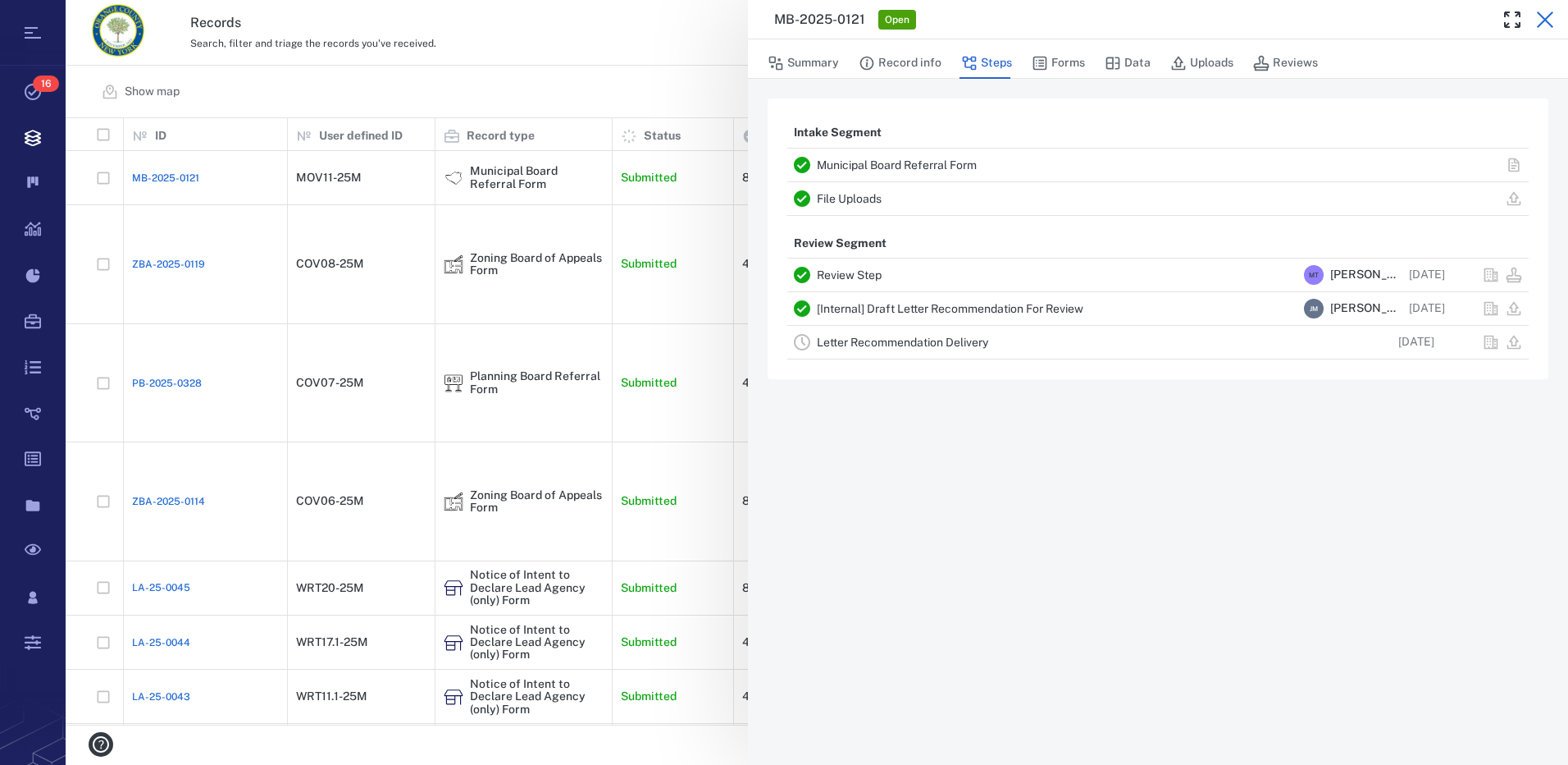
click at [1546, 18] on icon "button" at bounding box center [1545, 19] width 16 height 16
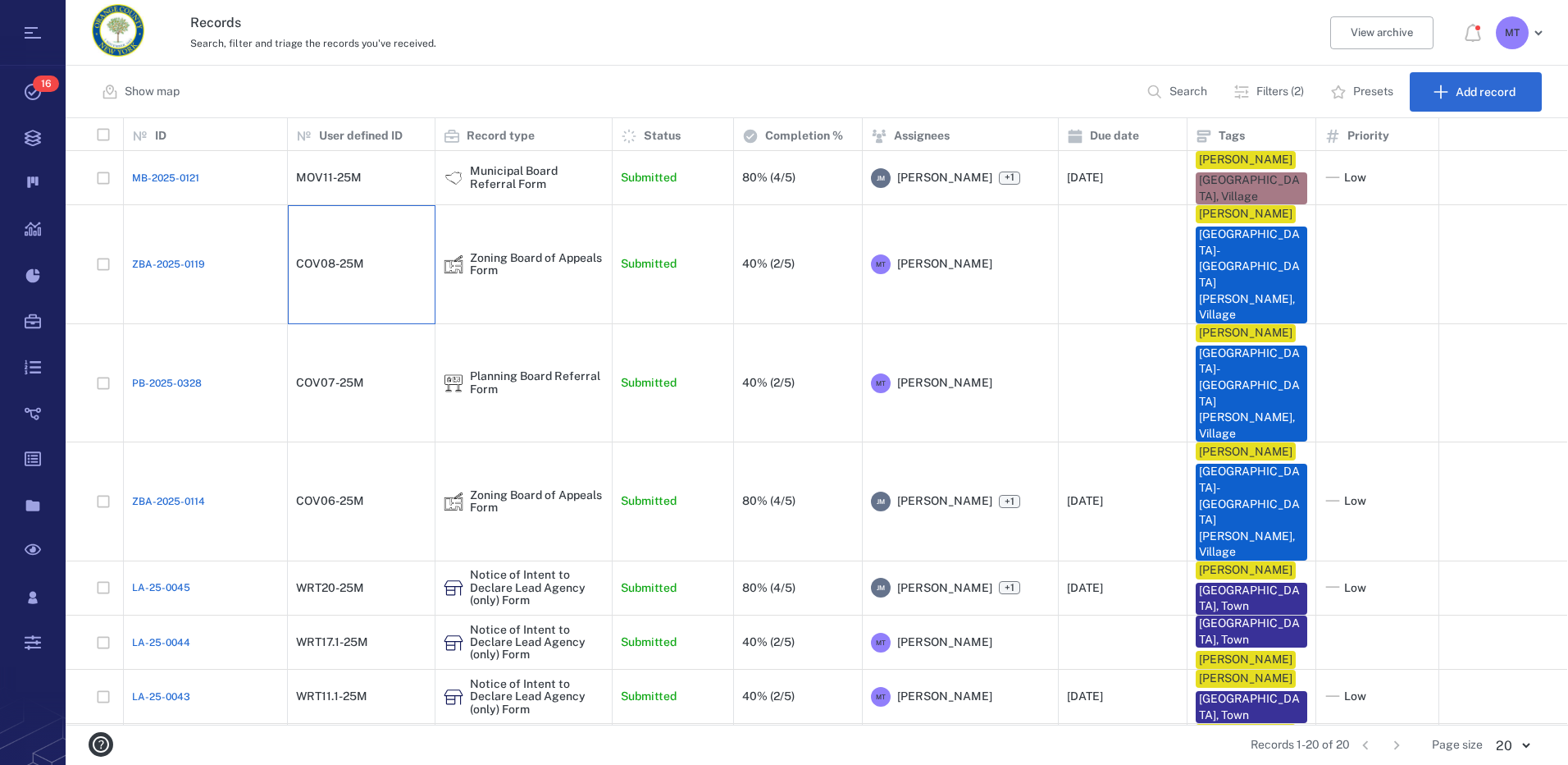
click at [324, 252] on div "COV08-25M" at bounding box center [361, 264] width 130 height 33
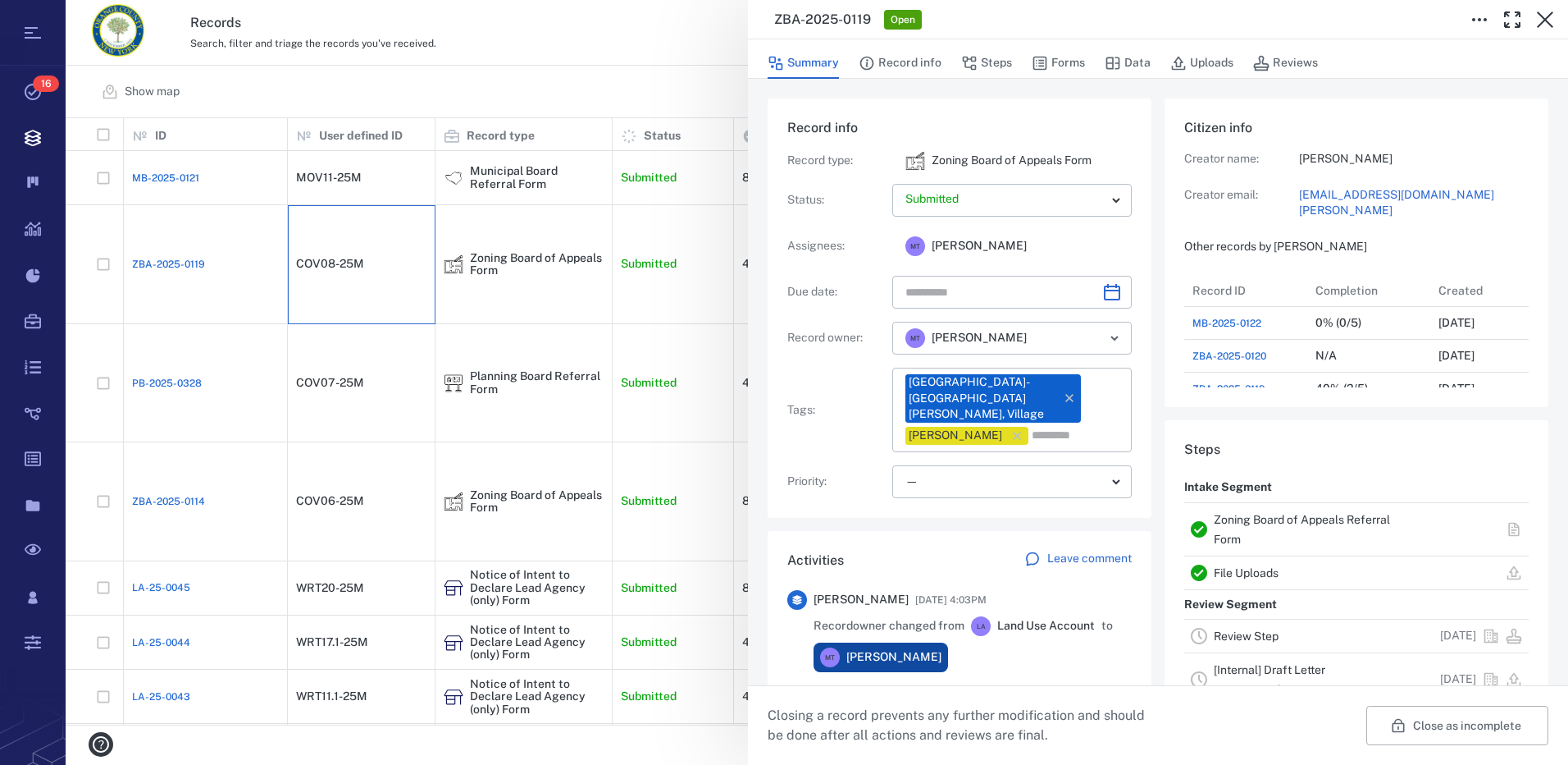
scroll to position [13, 13]
click at [1059, 58] on button "Forms" at bounding box center [1058, 63] width 54 height 31
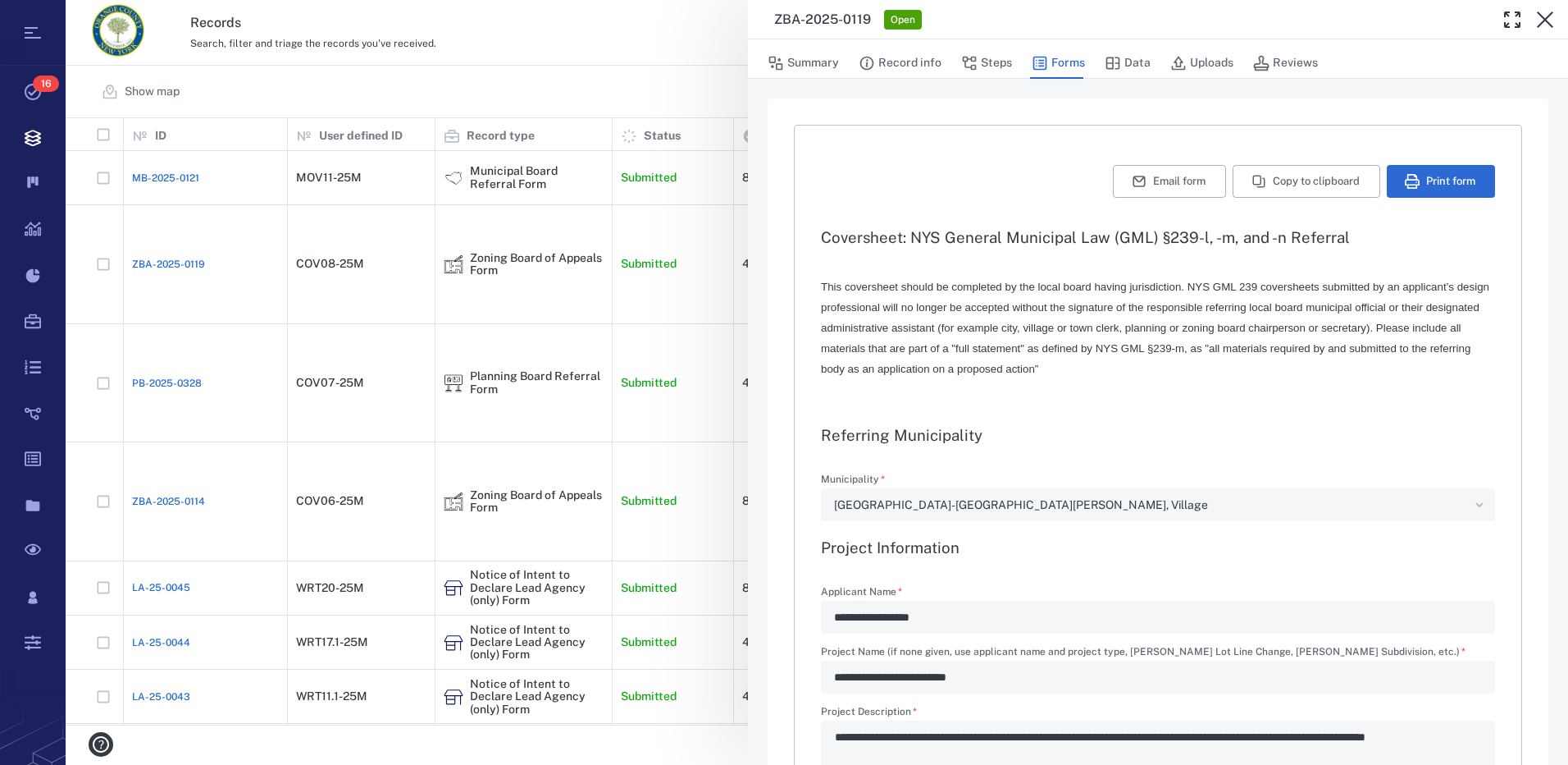
type textarea "*"
type input "**********"
drag, startPoint x: 1202, startPoint y: 60, endPoint x: 1189, endPoint y: 65, distance: 13.9
click at [1202, 60] on button "Uploads" at bounding box center [1201, 63] width 63 height 31
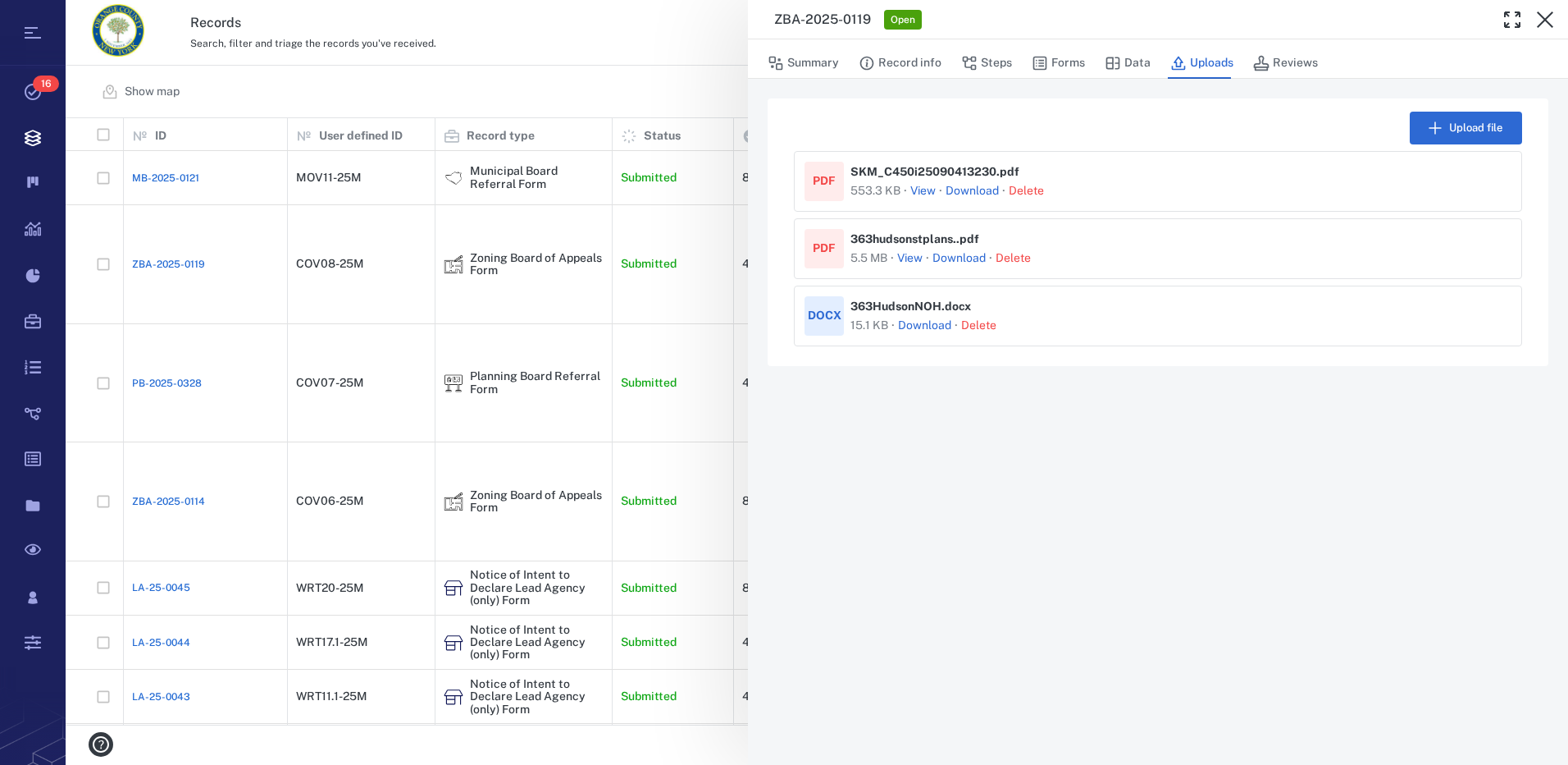
click at [972, 190] on link "Download" at bounding box center [973, 191] width 54 height 16
click at [948, 256] on link "Download" at bounding box center [959, 258] width 54 height 16
click at [924, 322] on link "Download" at bounding box center [925, 326] width 54 height 16
click at [1053, 65] on button "Forms" at bounding box center [1058, 63] width 54 height 31
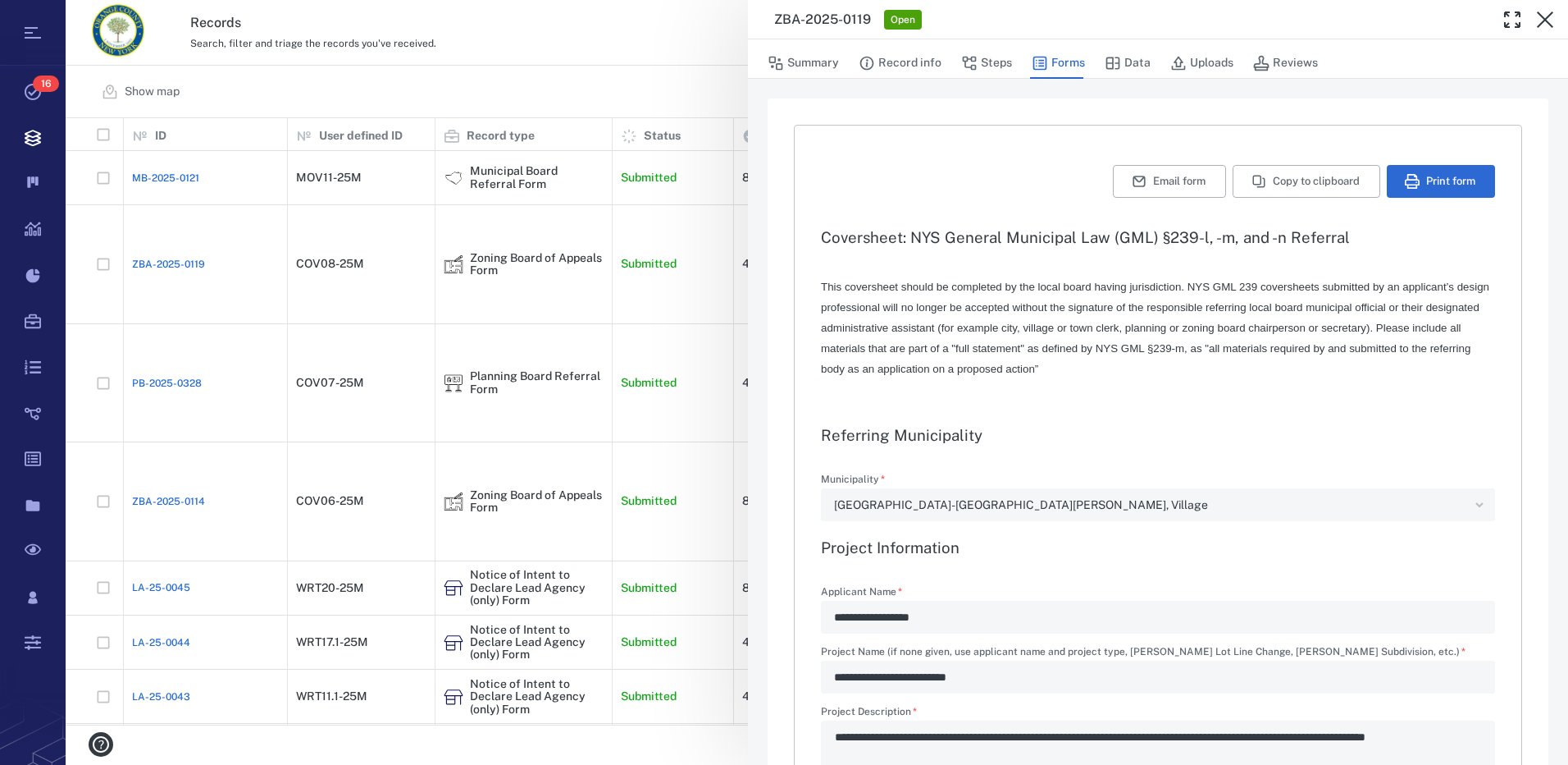
type textarea "*"
type input "**********"
type textarea "*"
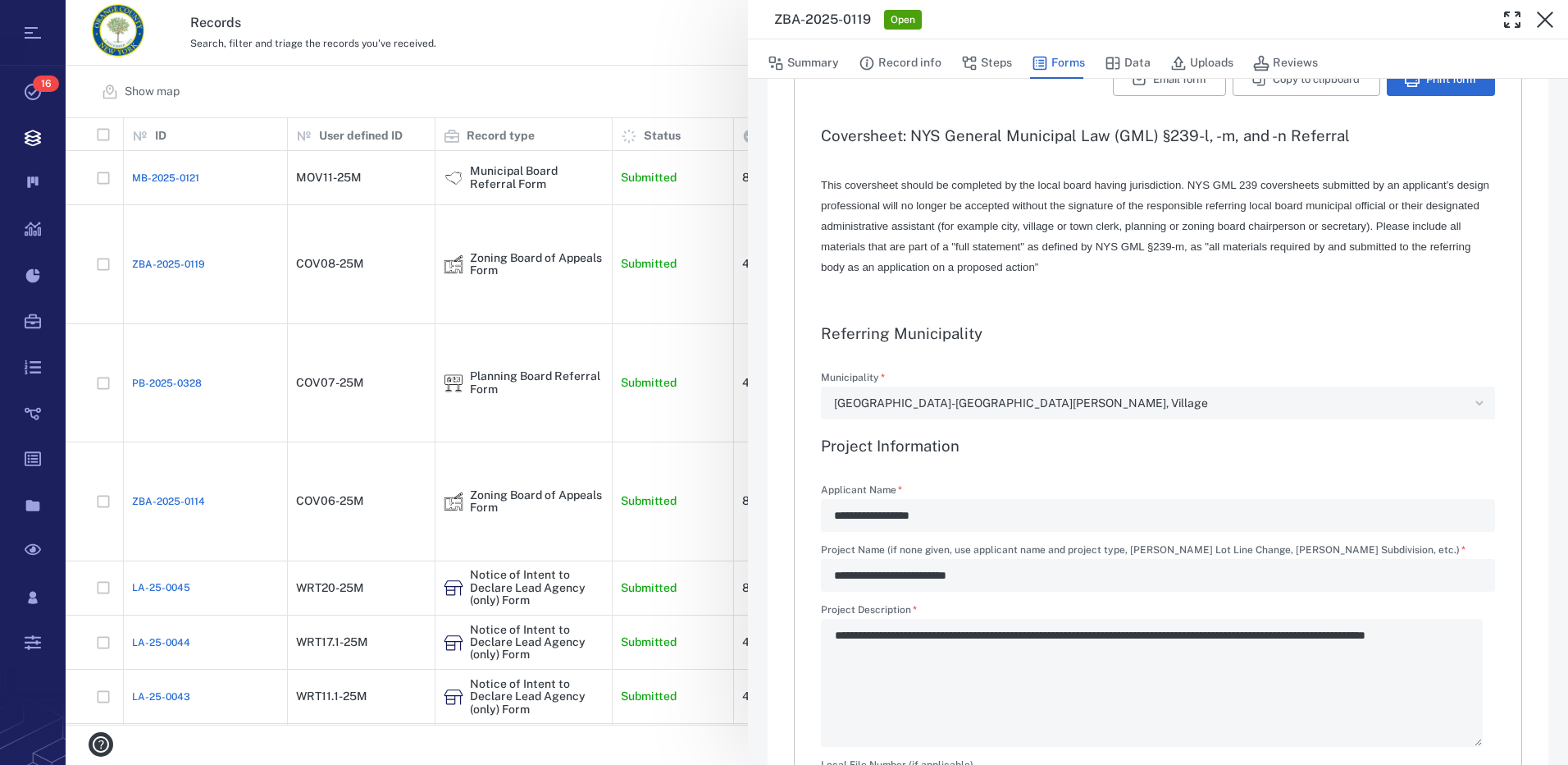
scroll to position [246, 0]
